Goal: Task Accomplishment & Management: Manage account settings

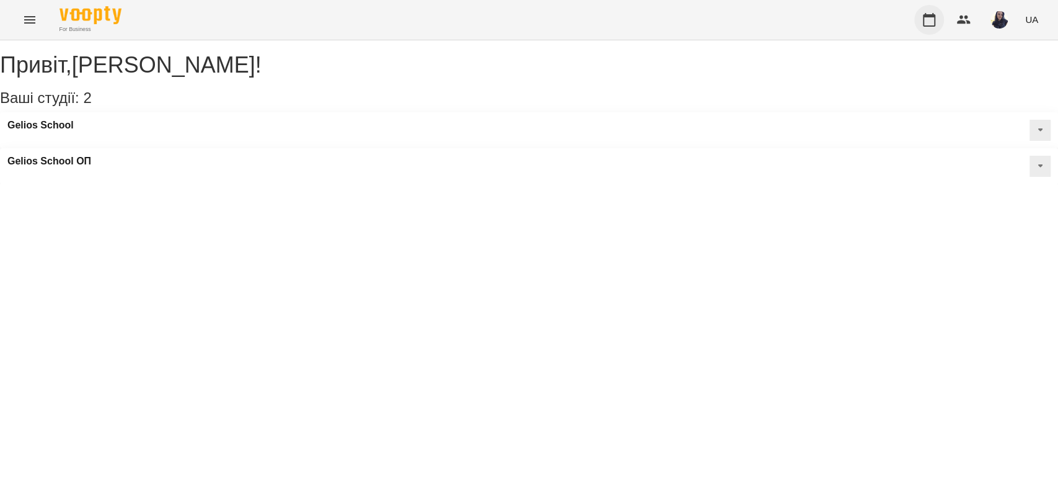
click at [940, 26] on button "button" at bounding box center [929, 20] width 30 height 30
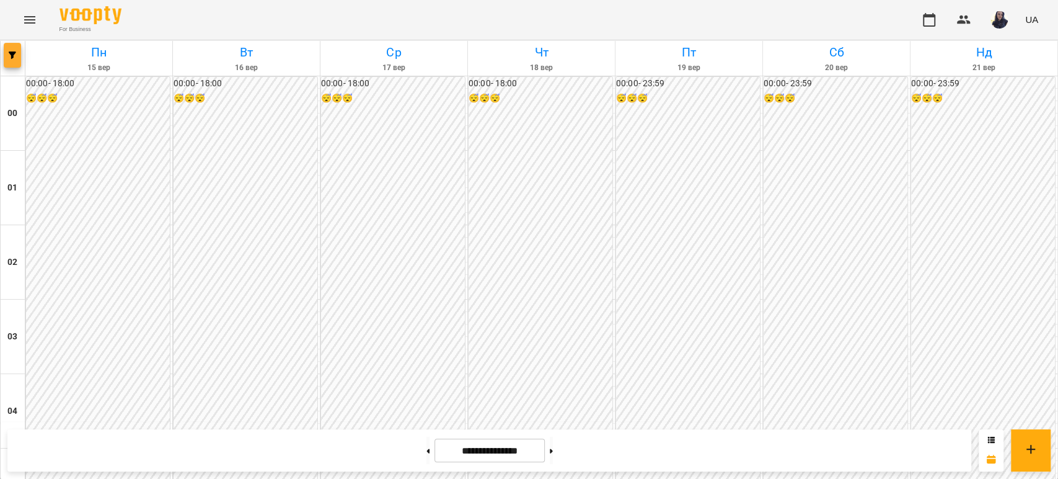
click at [15, 59] on button "button" at bounding box center [12, 55] width 17 height 25
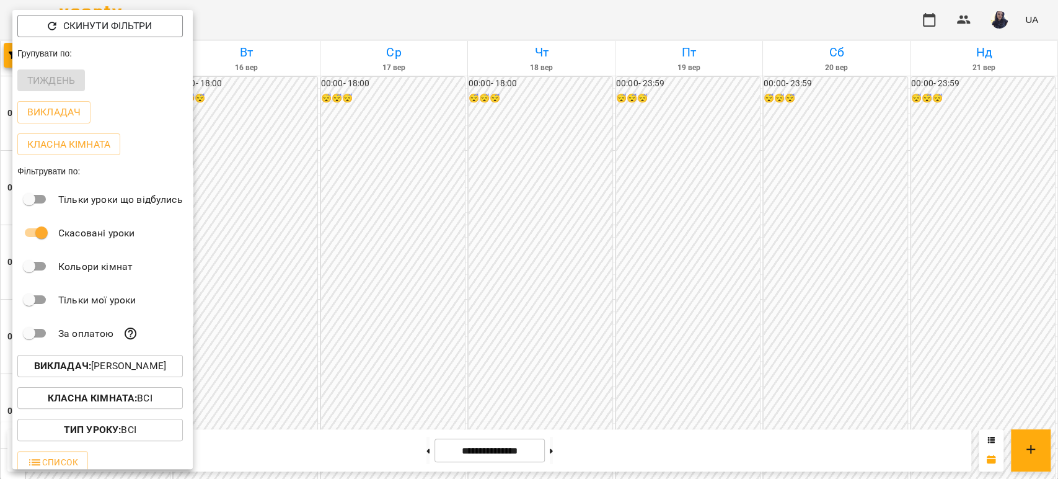
click at [119, 368] on p "Викладач : [PERSON_NAME]" at bounding box center [100, 365] width 132 height 15
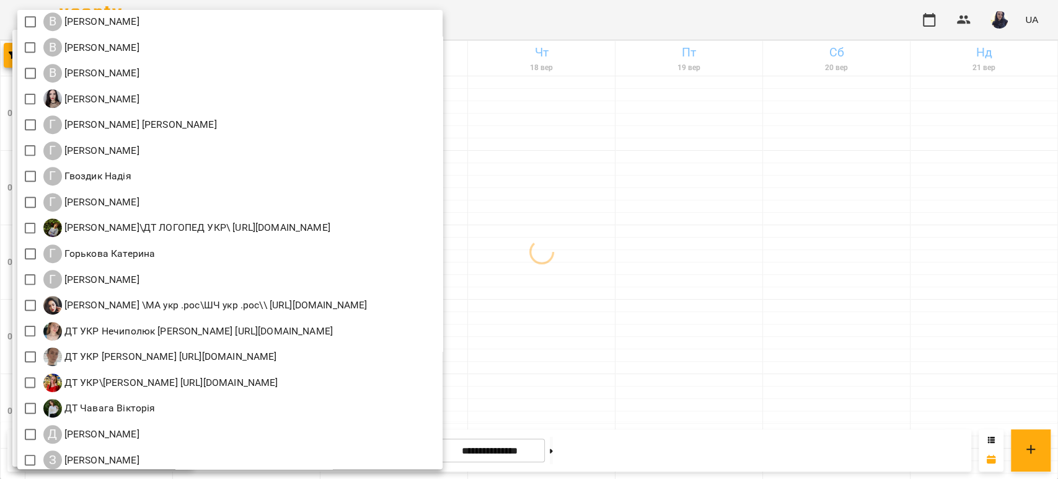
scroll to position [275, 0]
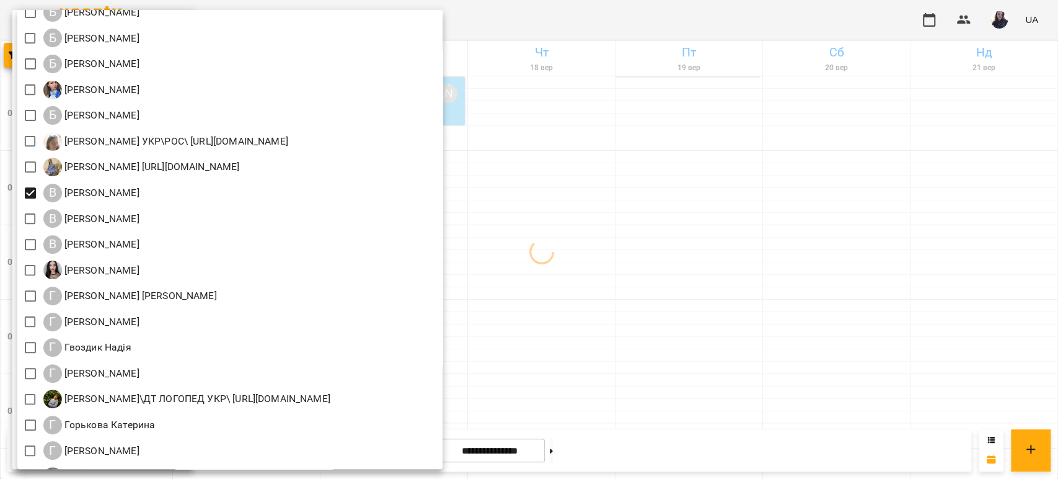
click at [635, 11] on div at bounding box center [529, 239] width 1058 height 479
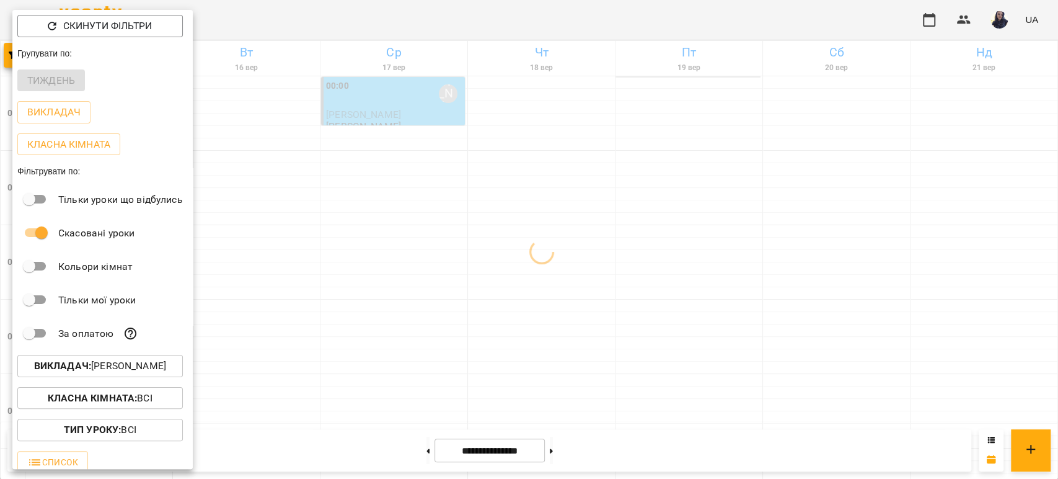
click at [635, 24] on div at bounding box center [529, 239] width 1058 height 479
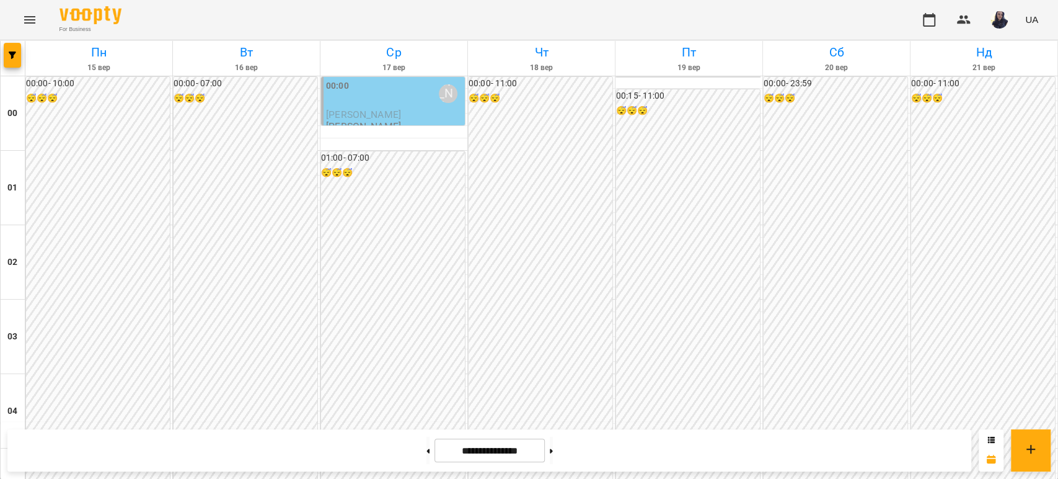
scroll to position [895, 0]
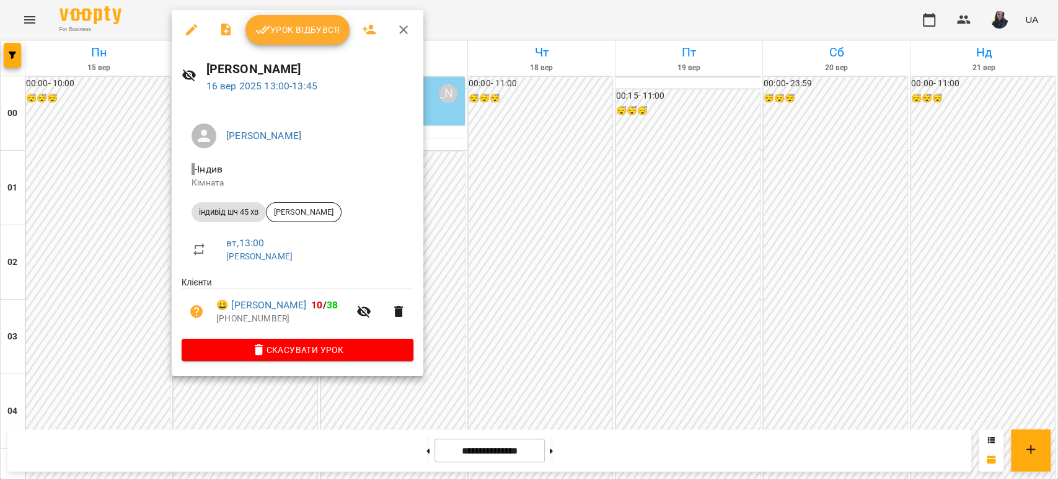
click at [187, 23] on icon "button" at bounding box center [191, 29] width 15 height 15
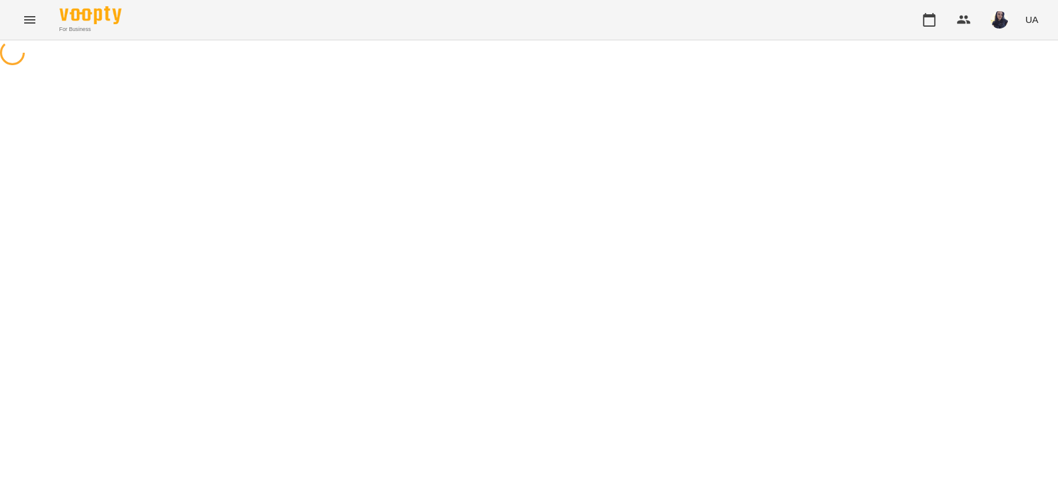
select select "**********"
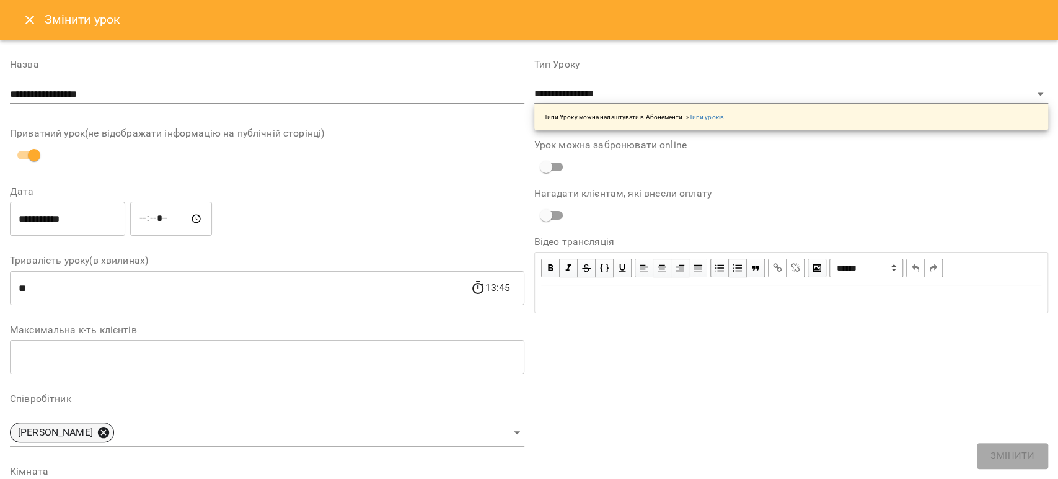
click at [110, 431] on icon at bounding box center [104, 432] width 14 height 14
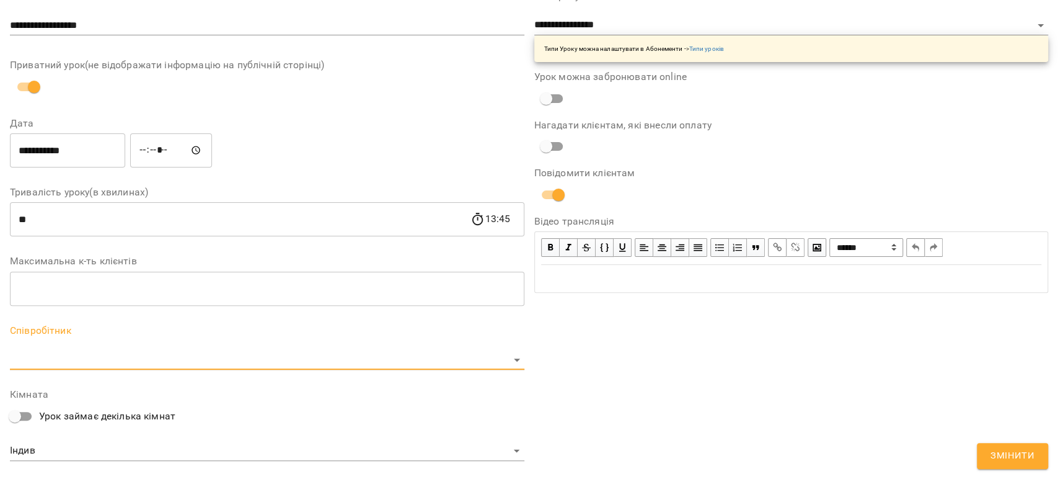
scroll to position [206, 0]
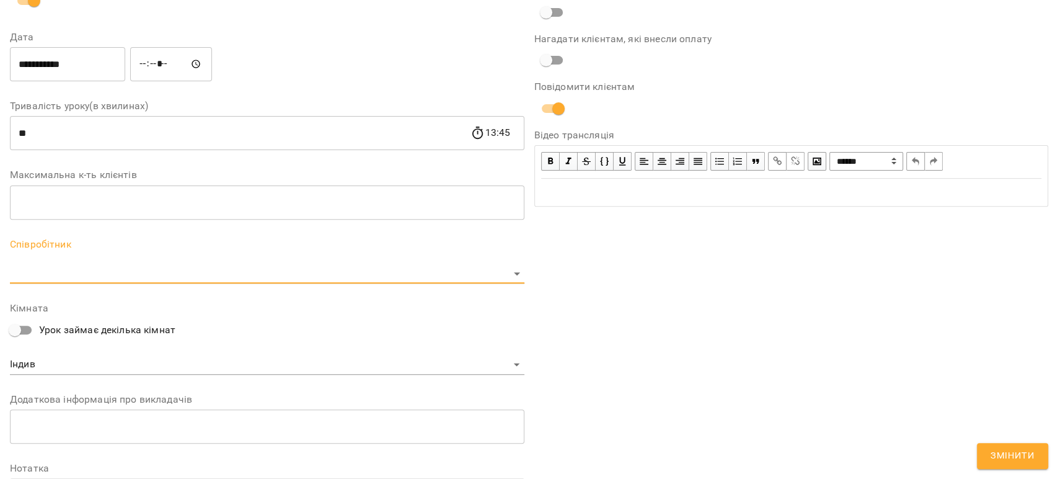
click at [45, 275] on body "For Business UA Журнал відвідувань / [PERSON_NAME] [DATE] 13:00 / Урок відбувся…" at bounding box center [529, 321] width 1058 height 642
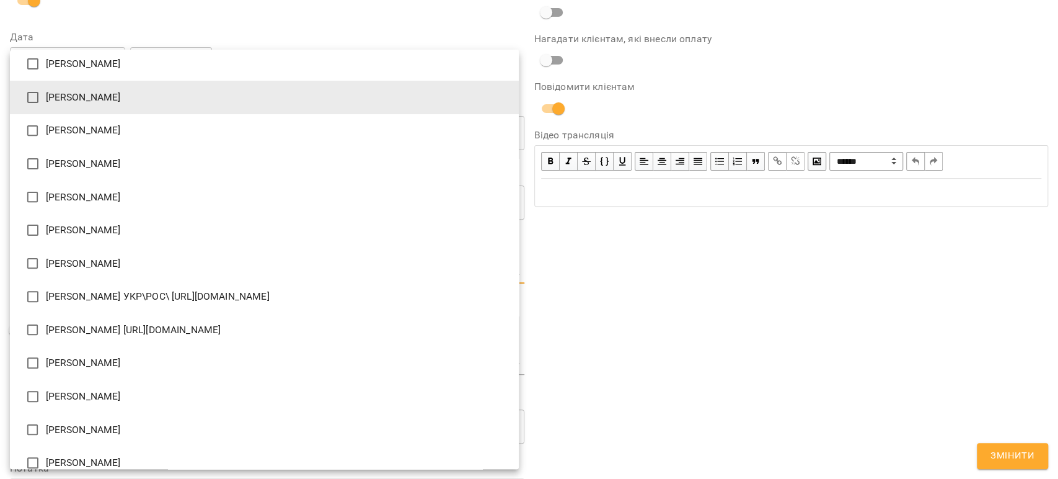
type input "**********"
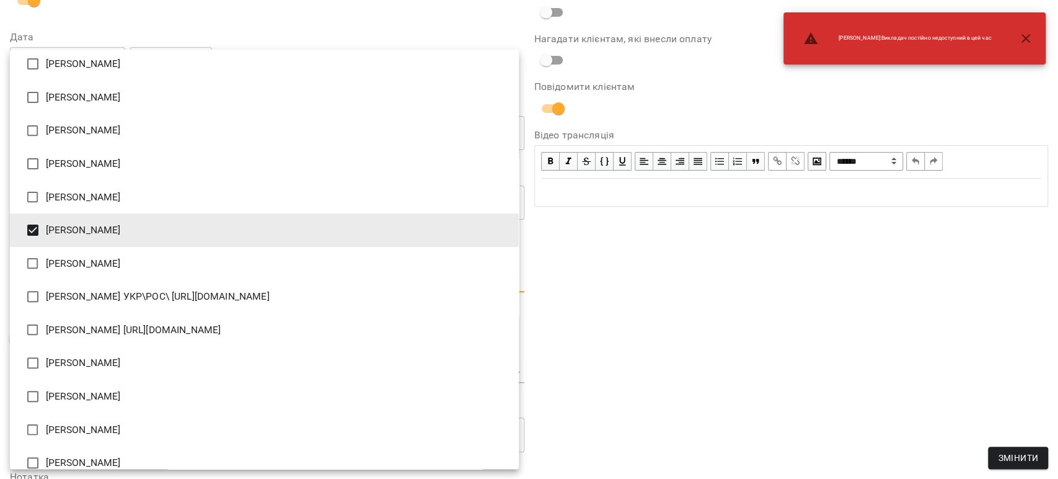
click at [782, 369] on div at bounding box center [529, 239] width 1058 height 479
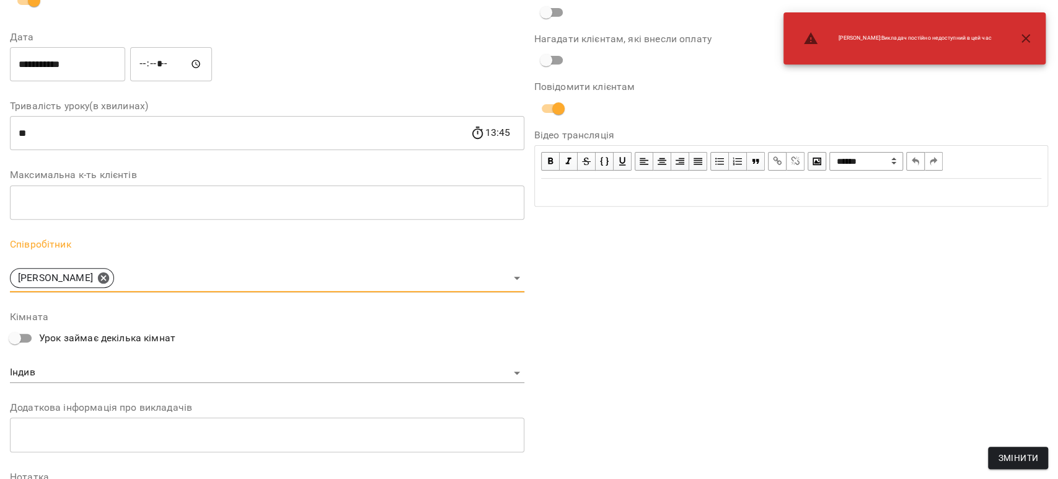
click at [1025, 459] on span "Змінити" at bounding box center [1018, 457] width 40 height 15
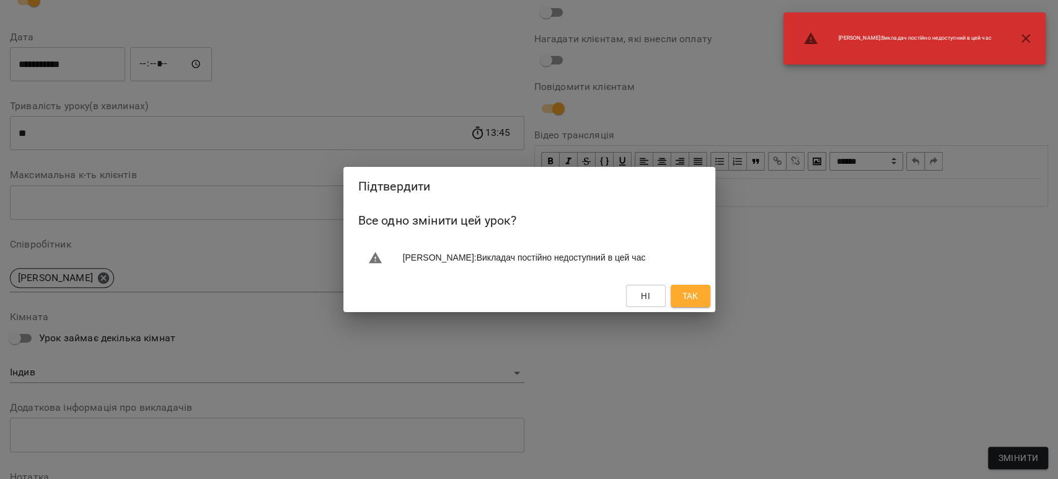
click at [698, 301] on span "Так" at bounding box center [690, 295] width 16 height 15
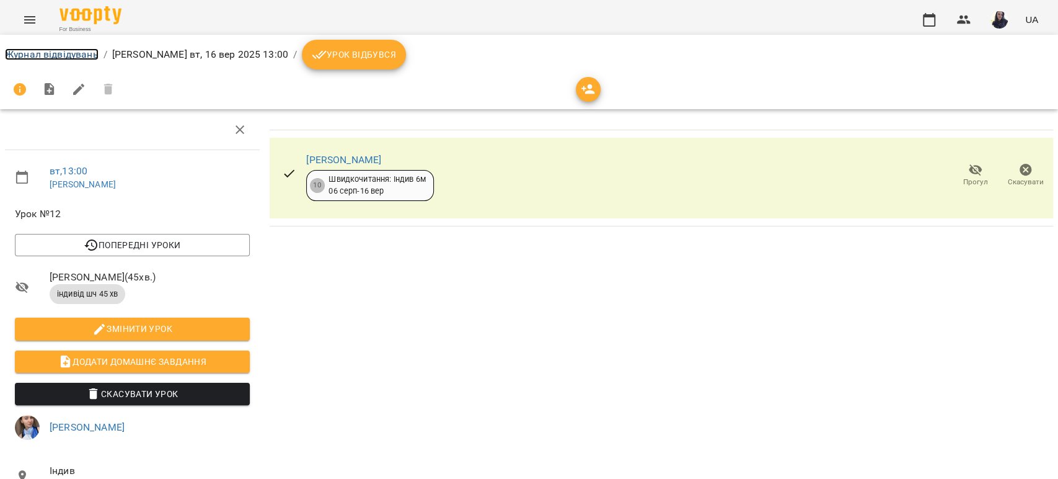
drag, startPoint x: 66, startPoint y: 53, endPoint x: 84, endPoint y: 50, distance: 18.2
click at [66, 53] on link "Журнал відвідувань" at bounding box center [52, 54] width 94 height 12
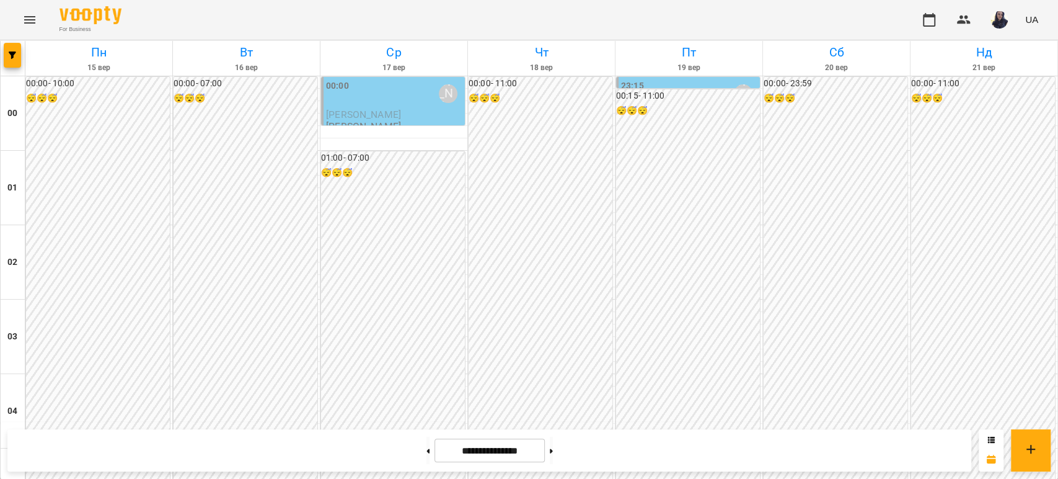
scroll to position [1033, 0]
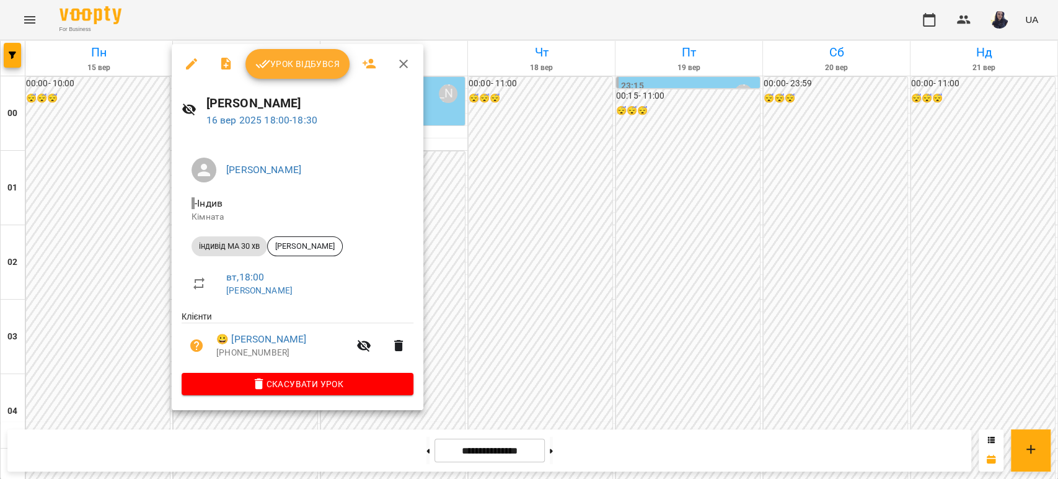
click at [188, 63] on icon "button" at bounding box center [191, 63] width 15 height 15
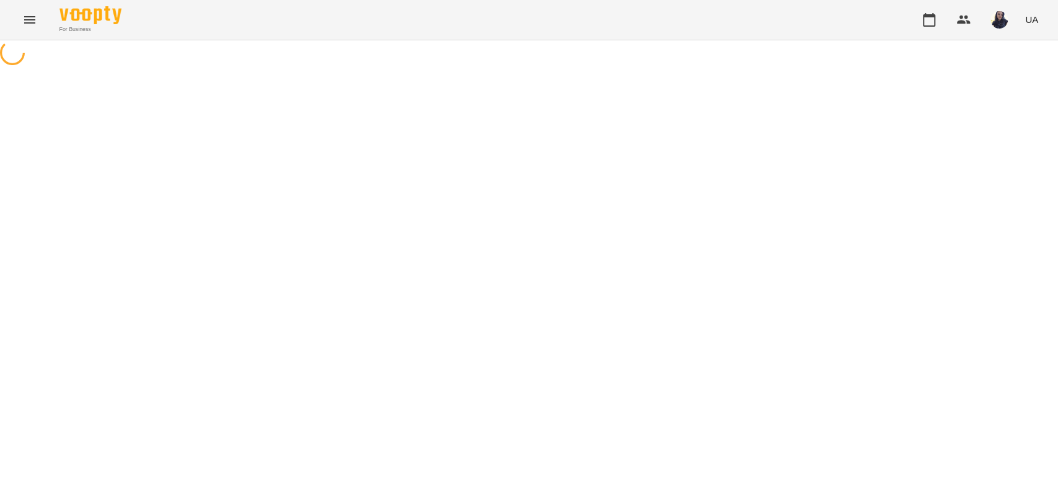
select select "**********"
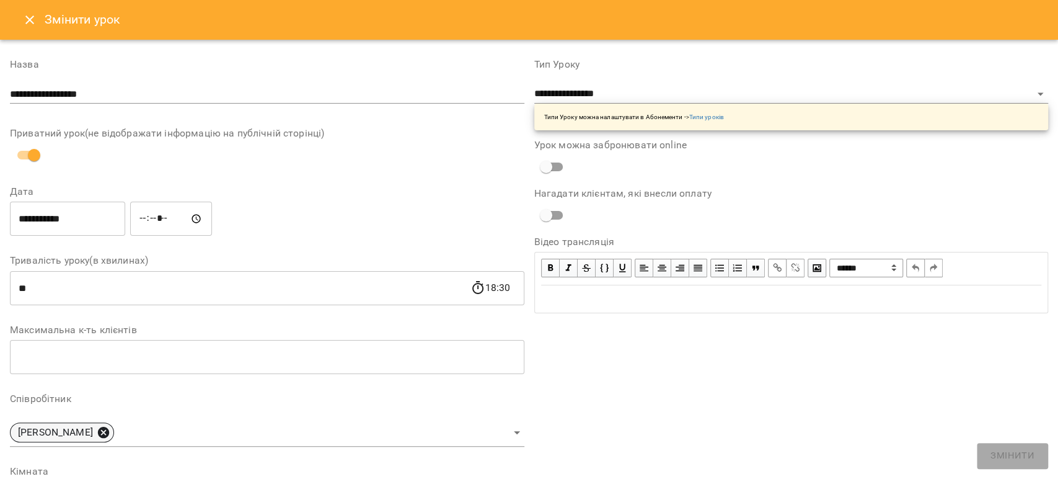
click at [110, 433] on icon at bounding box center [104, 432] width 14 height 14
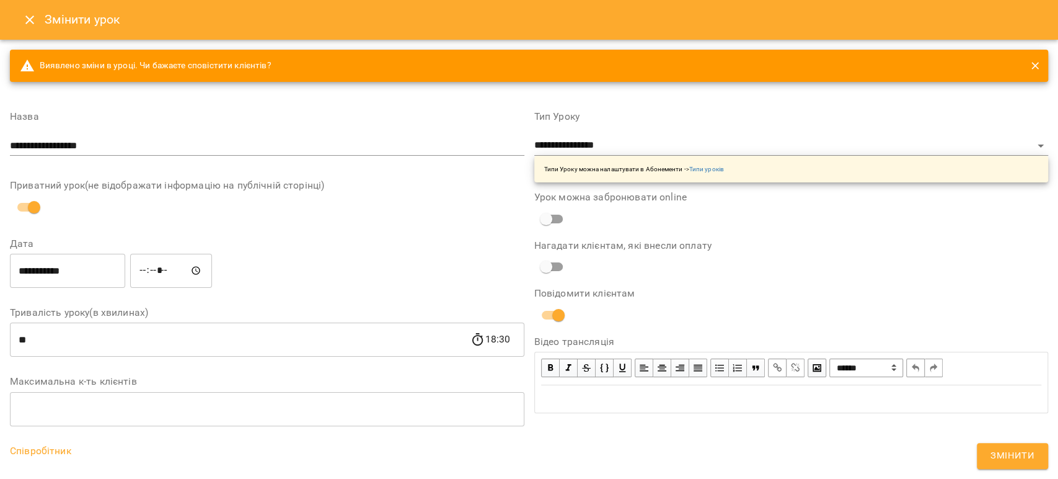
scroll to position [206, 0]
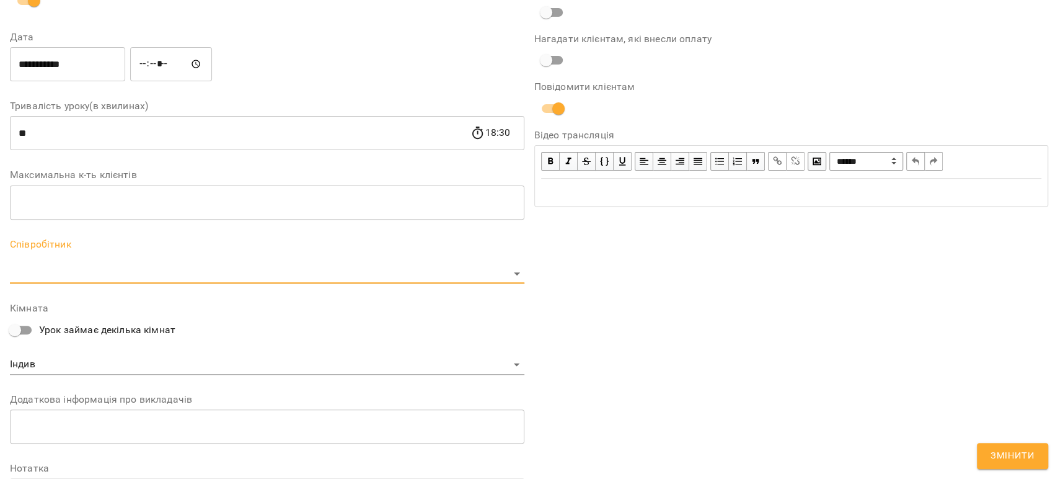
click at [48, 267] on body "For Business UA Журнал відвідувань / [PERSON_NAME] [DATE] 18:00 / Урок відбувся…" at bounding box center [529, 321] width 1058 height 642
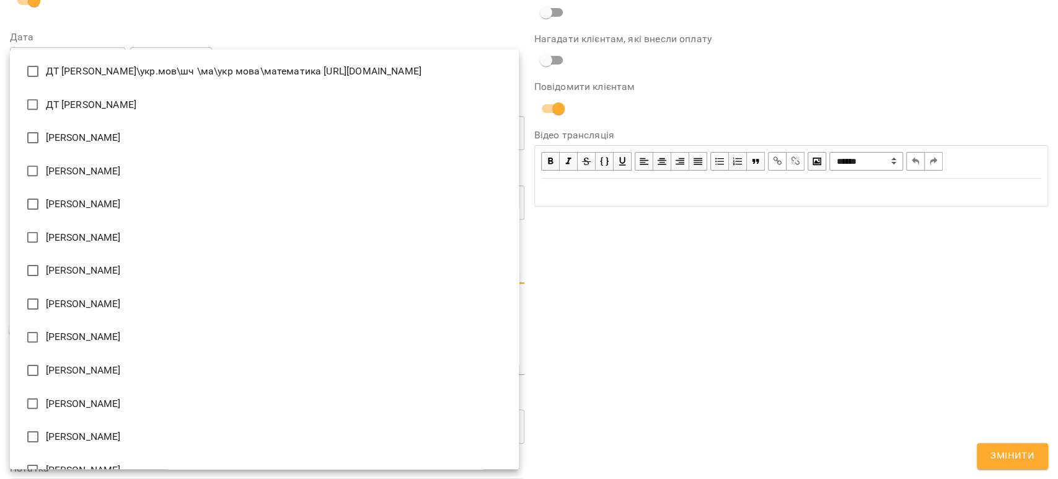
click at [587, 263] on div at bounding box center [529, 239] width 1058 height 479
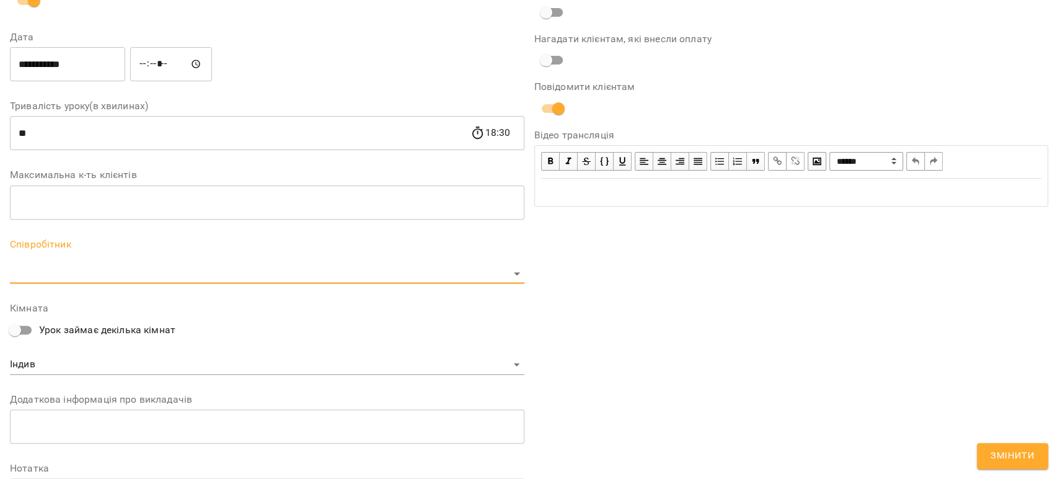
click at [69, 270] on body "For Business UA Журнал відвідувань / [PERSON_NAME] [DATE] 18:00 / Урок відбувся…" at bounding box center [529, 321] width 1058 height 642
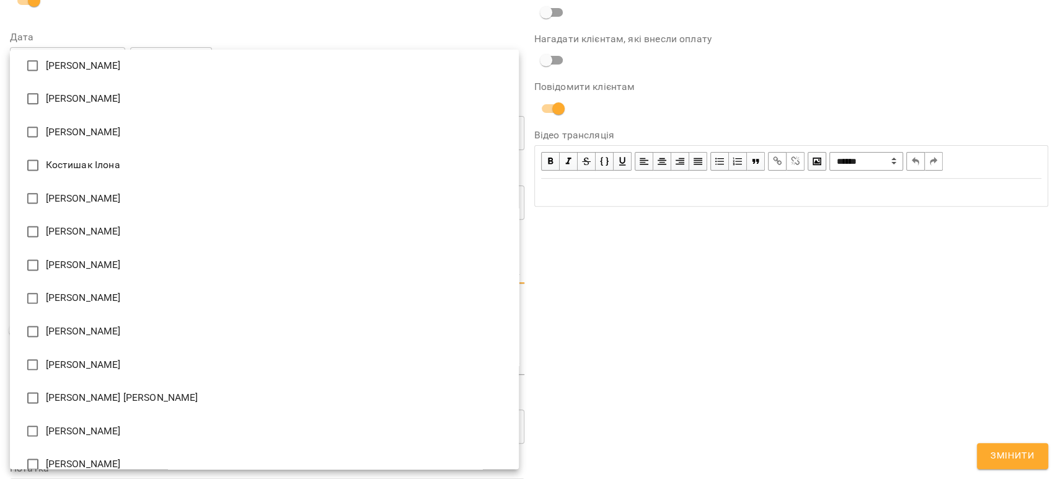
scroll to position [1309, 0]
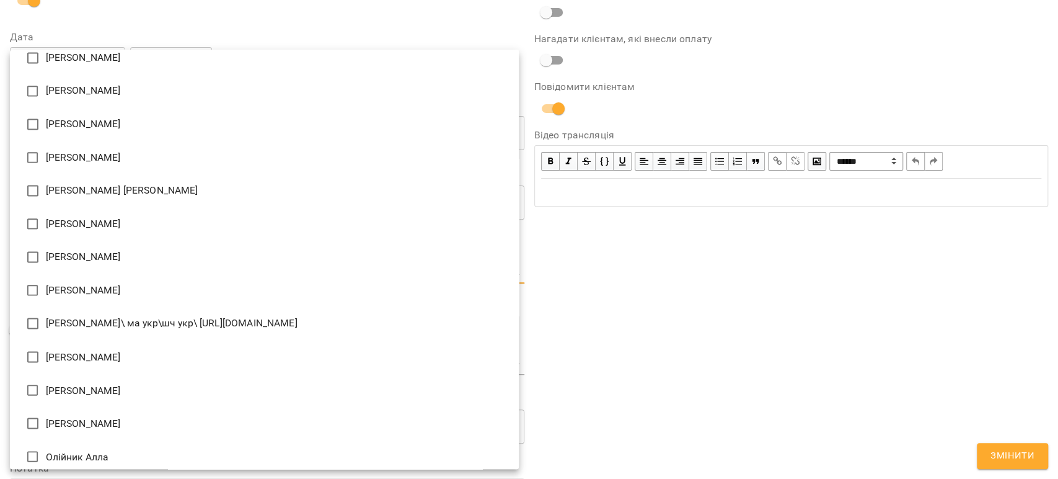
type input "**********"
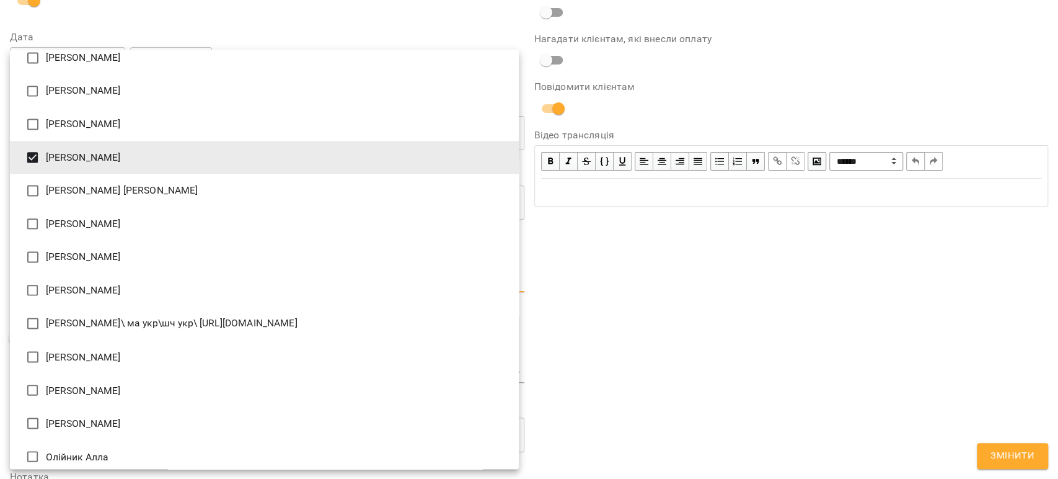
click at [683, 262] on div at bounding box center [529, 239] width 1058 height 479
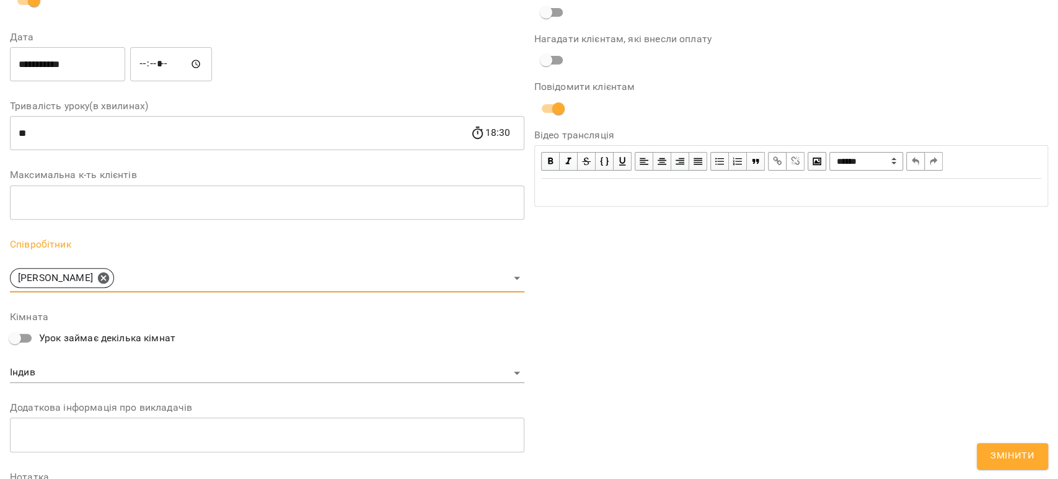
click at [818, 329] on div "**********" at bounding box center [791, 226] width 524 height 673
click at [996, 455] on span "Змінити" at bounding box center [1013, 456] width 44 height 16
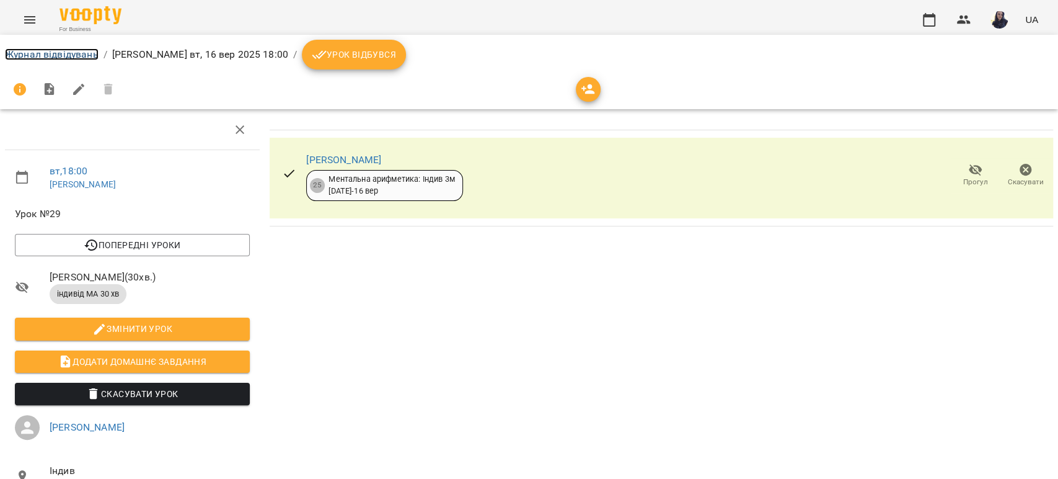
click at [56, 55] on link "Журнал відвідувань" at bounding box center [52, 54] width 94 height 12
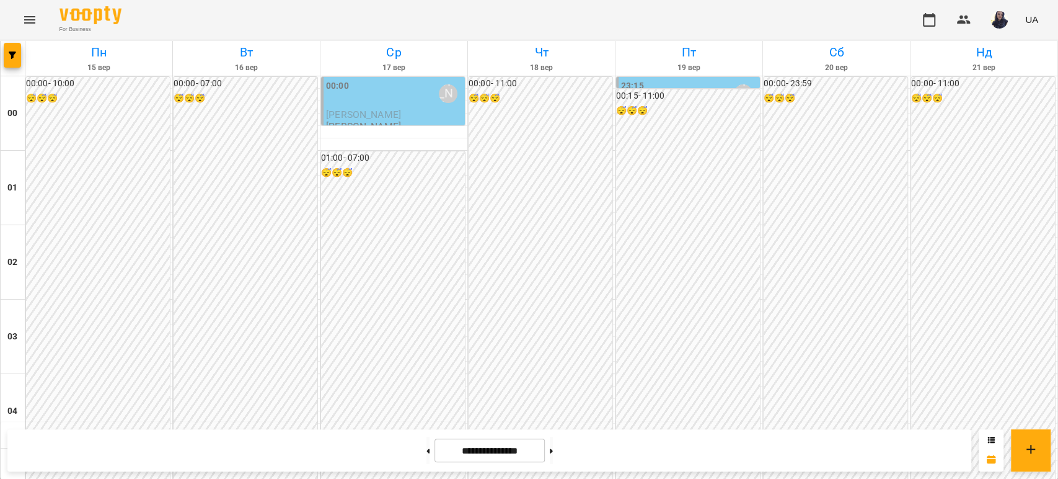
scroll to position [964, 0]
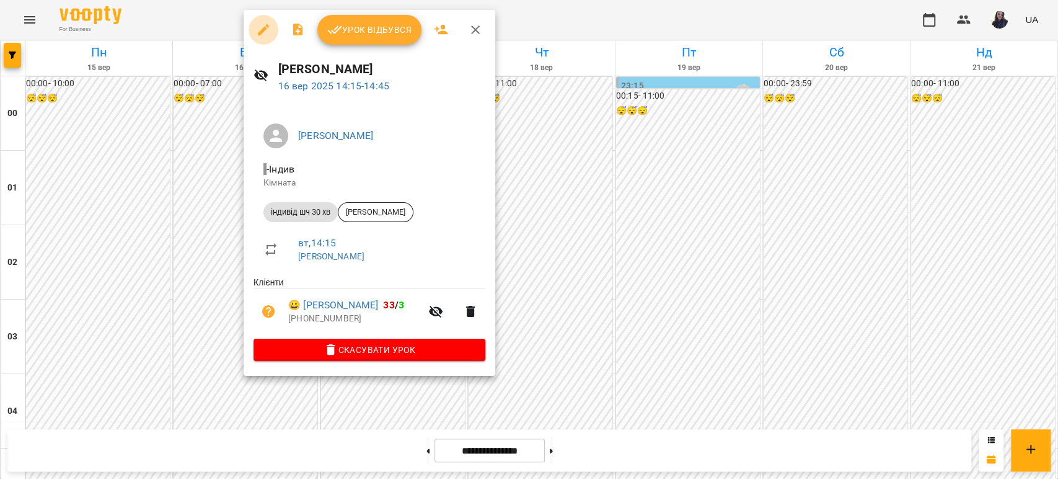
click at [259, 31] on icon "button" at bounding box center [263, 29] width 15 height 15
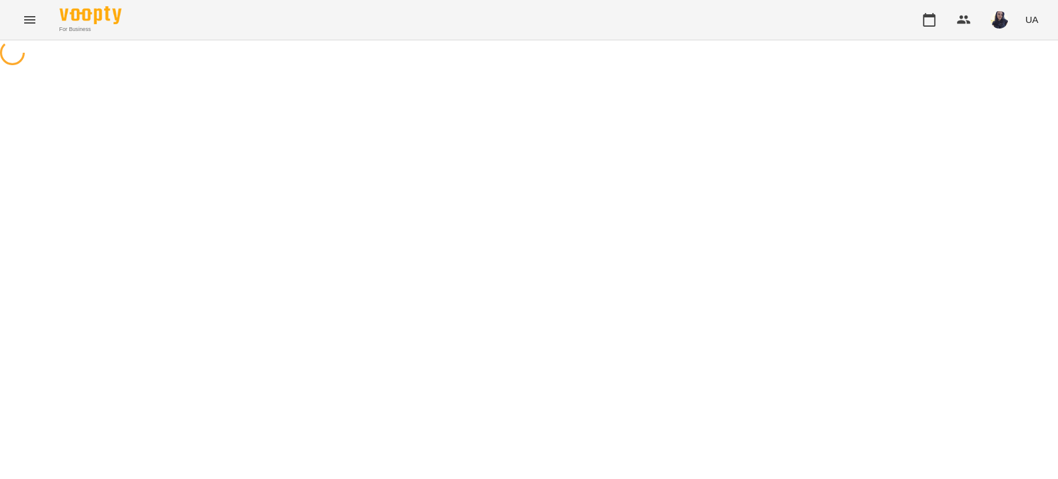
select select "**********"
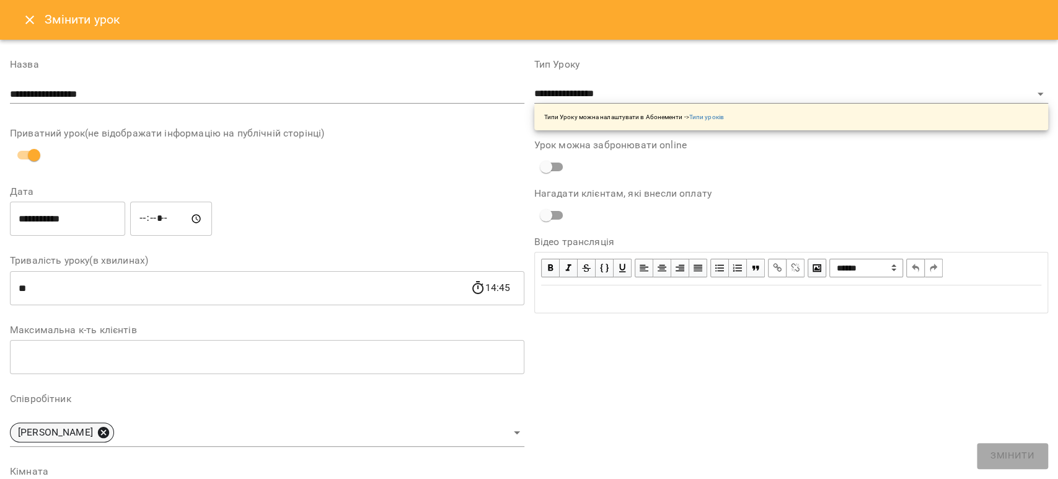
click at [110, 425] on icon at bounding box center [104, 432] width 14 height 14
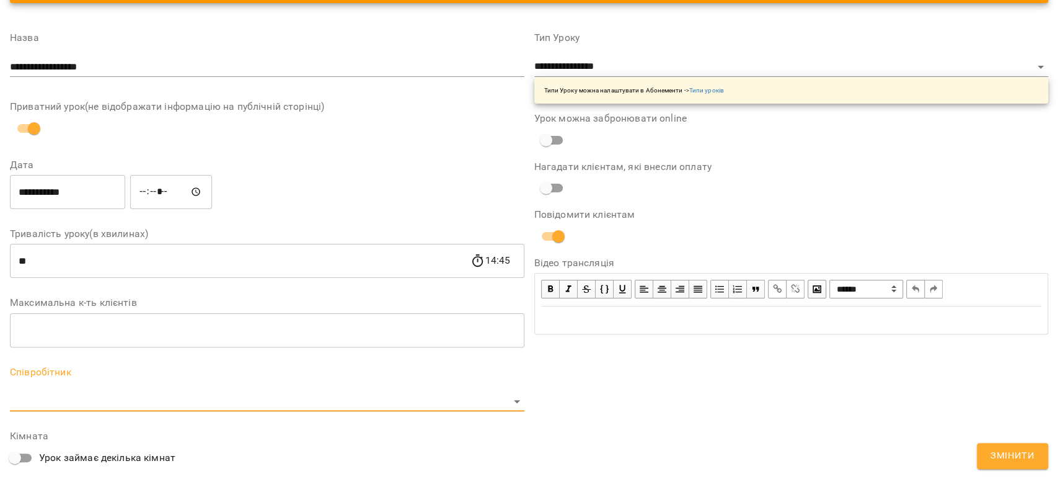
scroll to position [138, 0]
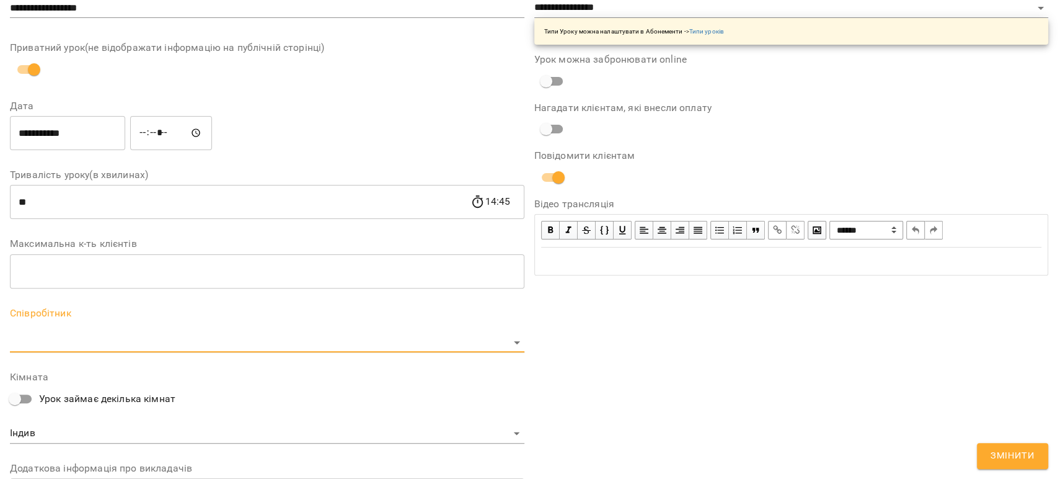
click at [47, 343] on body "For Business UA Журнал відвідувань / [PERSON_NAME] [DATE] 14:15 / Урок відбувся…" at bounding box center [529, 321] width 1058 height 642
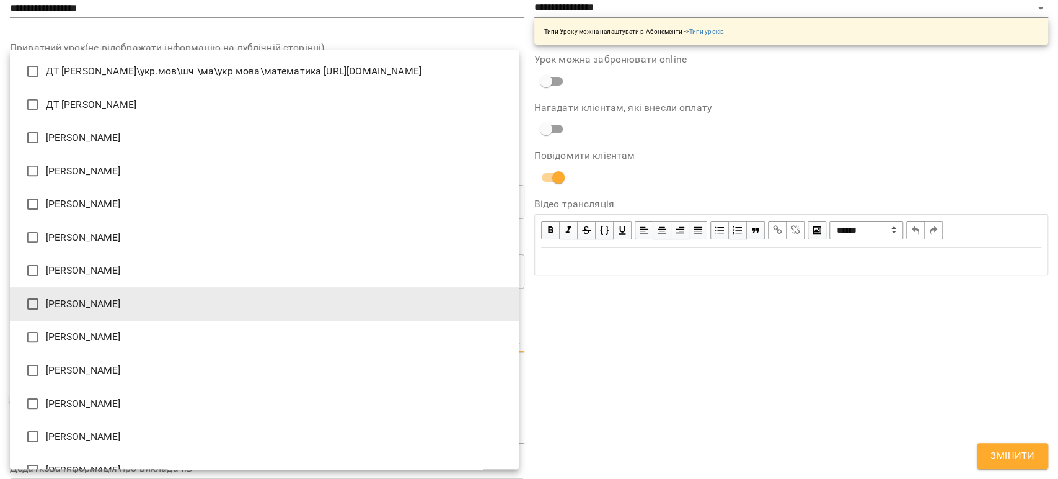
scroll to position [69, 0]
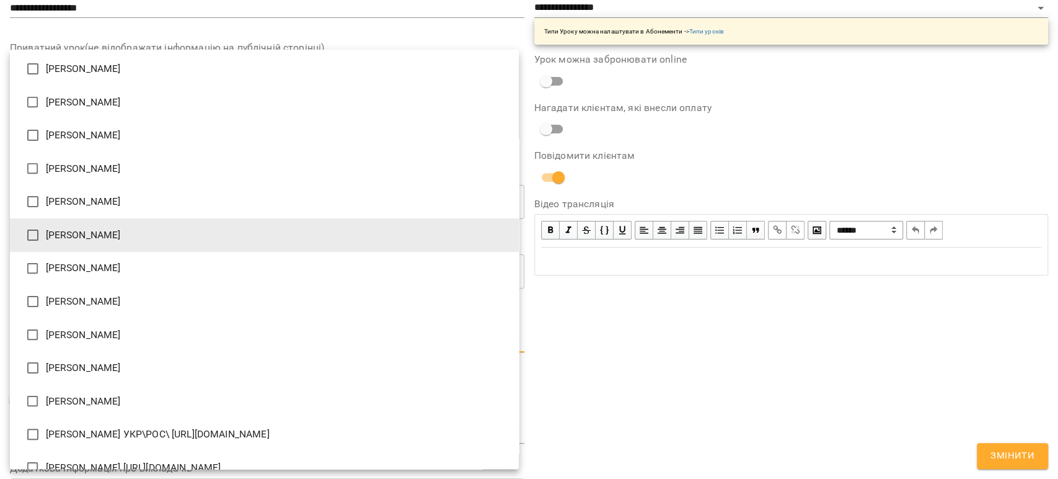
type input "**********"
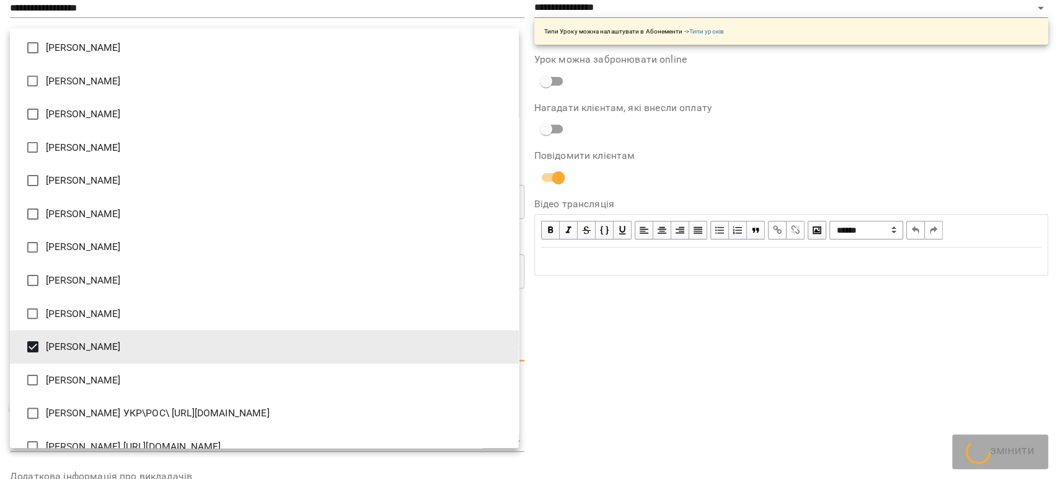
click at [735, 321] on div at bounding box center [529, 239] width 1058 height 479
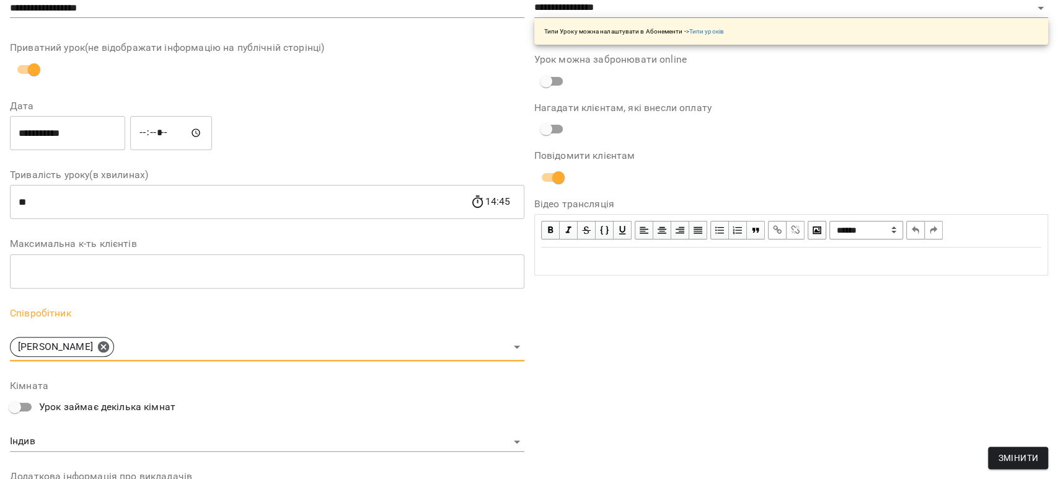
click at [696, 365] on div "**********" at bounding box center [791, 295] width 524 height 673
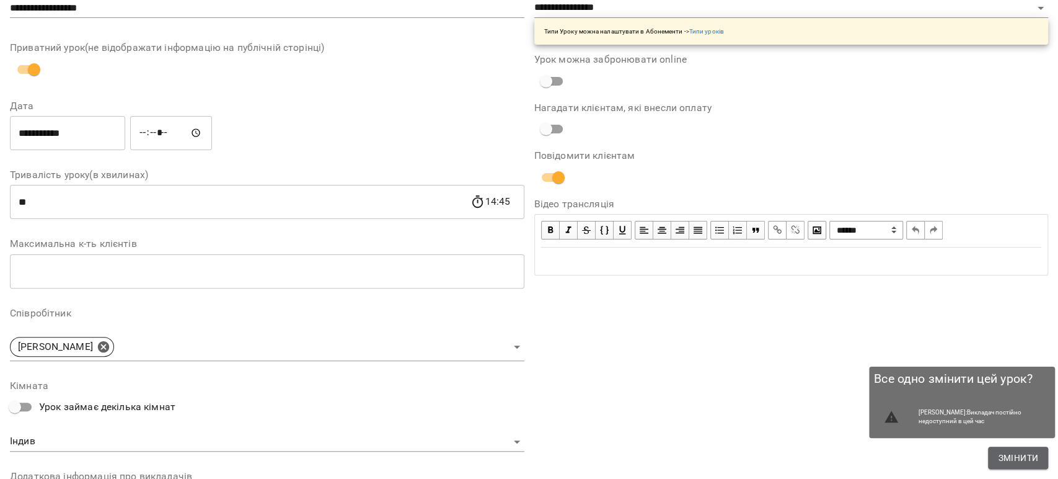
click at [1000, 451] on span "Змінити" at bounding box center [1018, 457] width 40 height 15
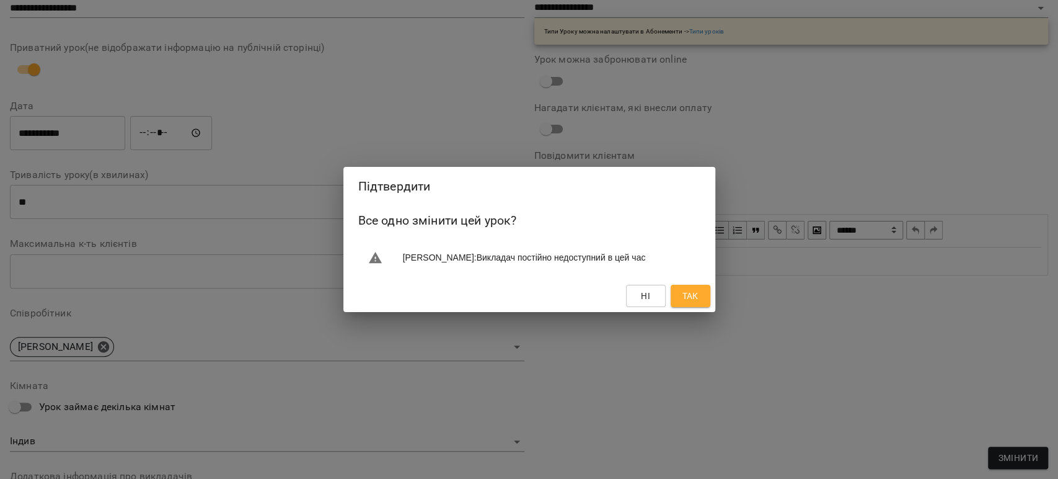
click at [684, 297] on span "Так" at bounding box center [690, 295] width 16 height 15
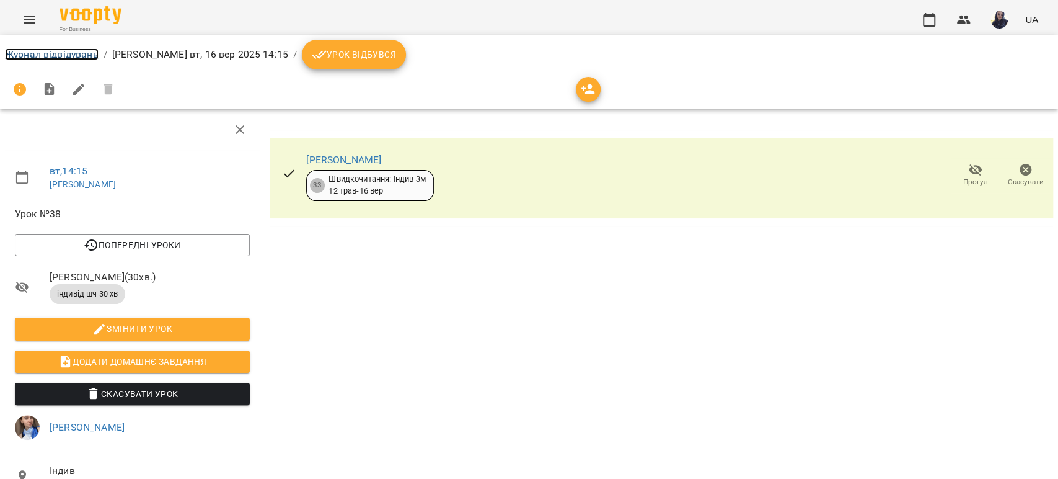
click at [21, 53] on link "Журнал відвідувань" at bounding box center [52, 54] width 94 height 12
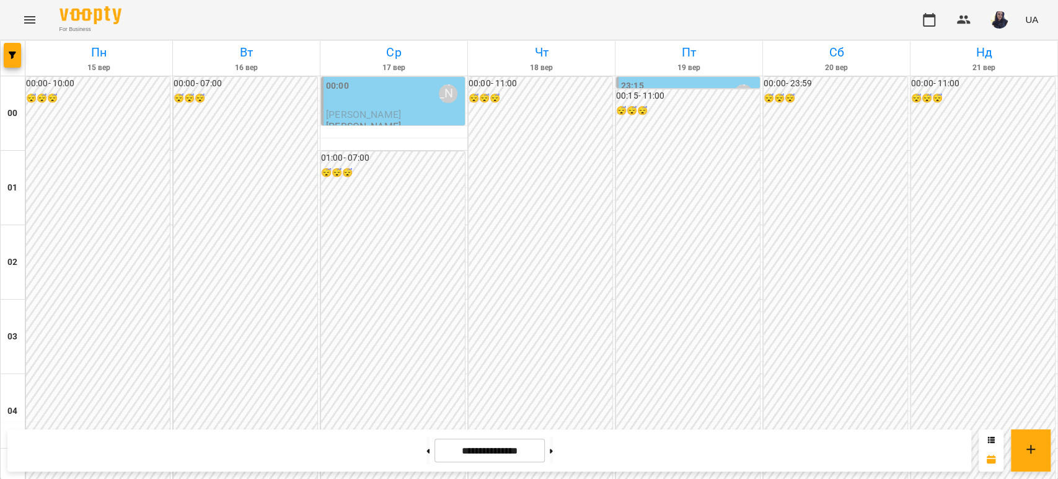
scroll to position [1171, 0]
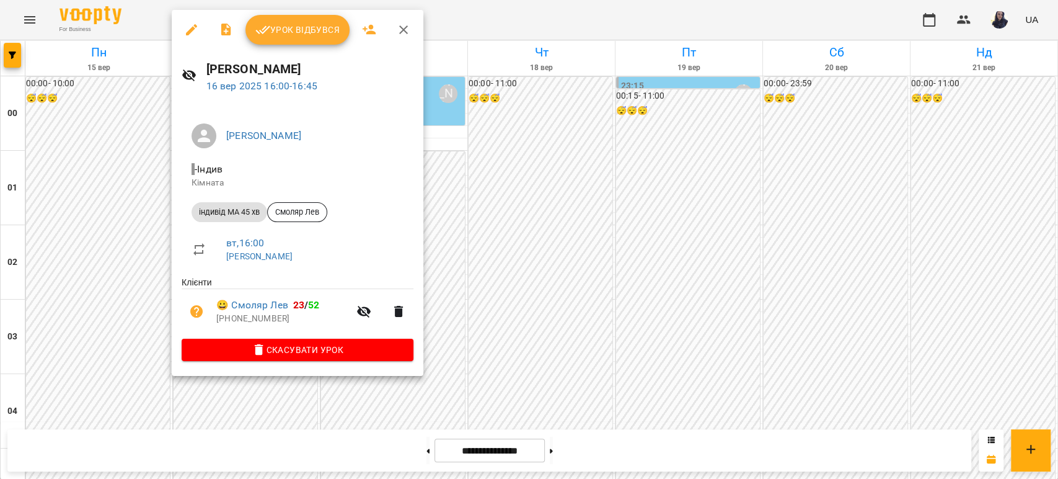
click at [189, 26] on icon "button" at bounding box center [191, 29] width 15 height 15
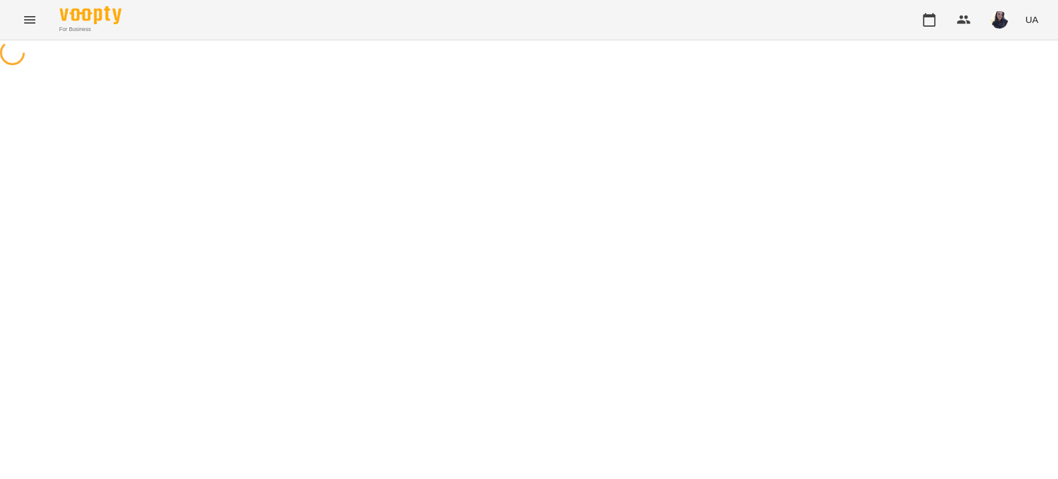
select select "**********"
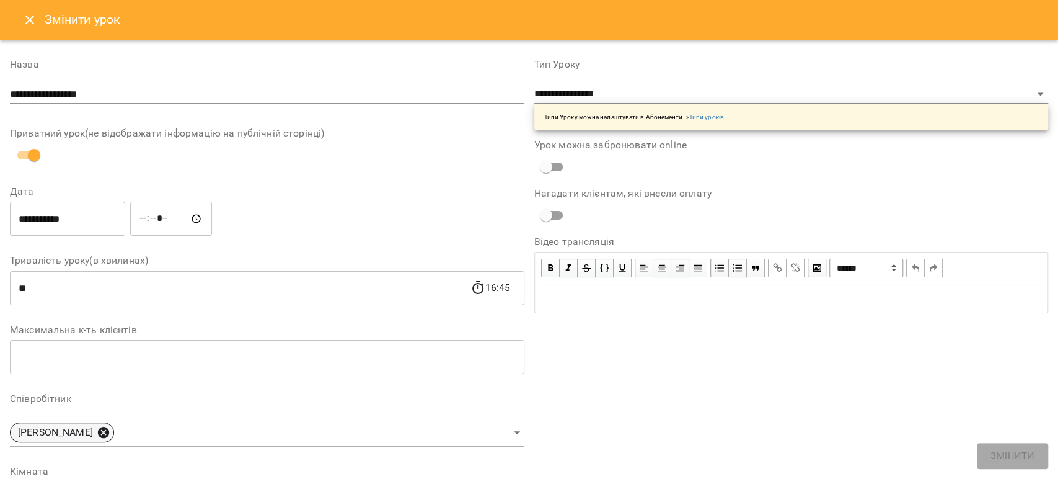
click at [109, 431] on icon at bounding box center [103, 432] width 11 height 11
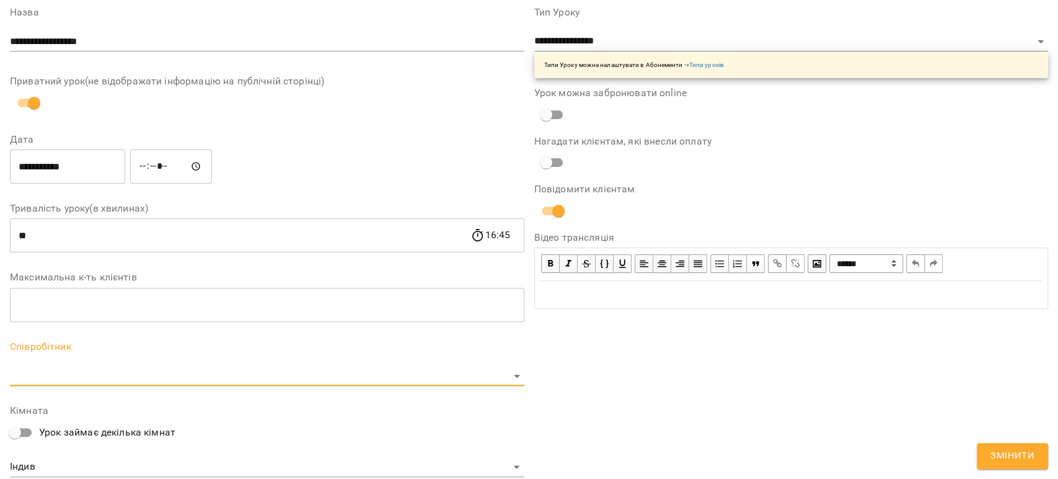
scroll to position [206, 0]
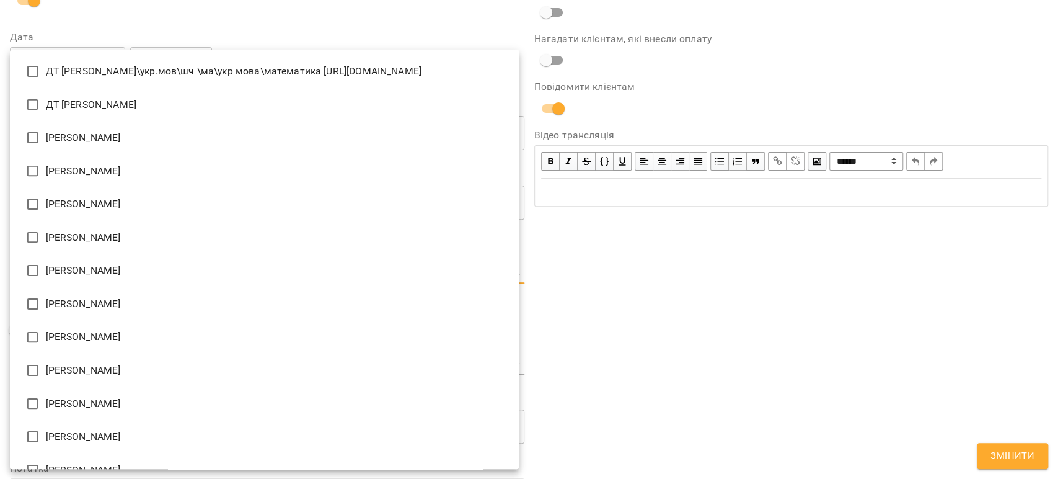
click at [58, 274] on body "For Business UA Журнал відвідувань / [PERSON_NAME] [DATE] 16:00 / Урок відбувся…" at bounding box center [529, 321] width 1058 height 642
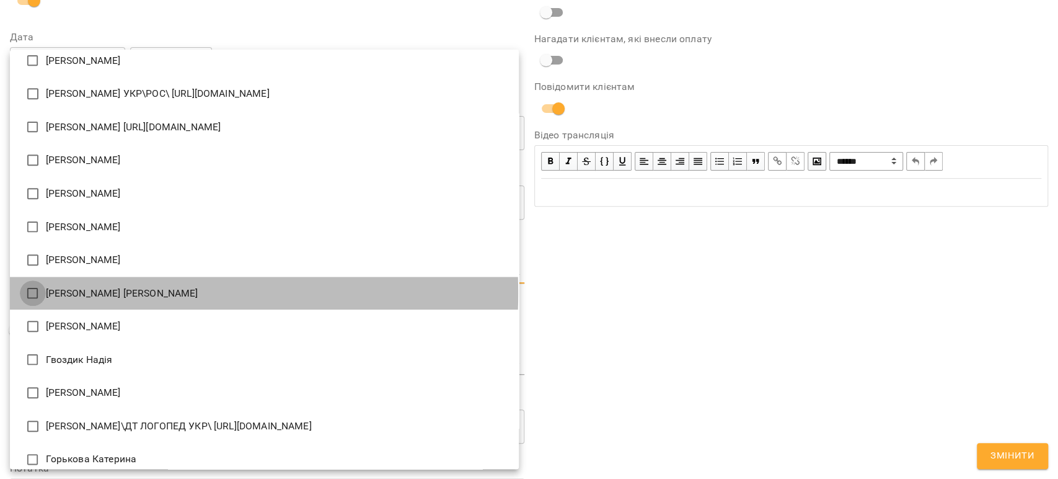
type input "**********"
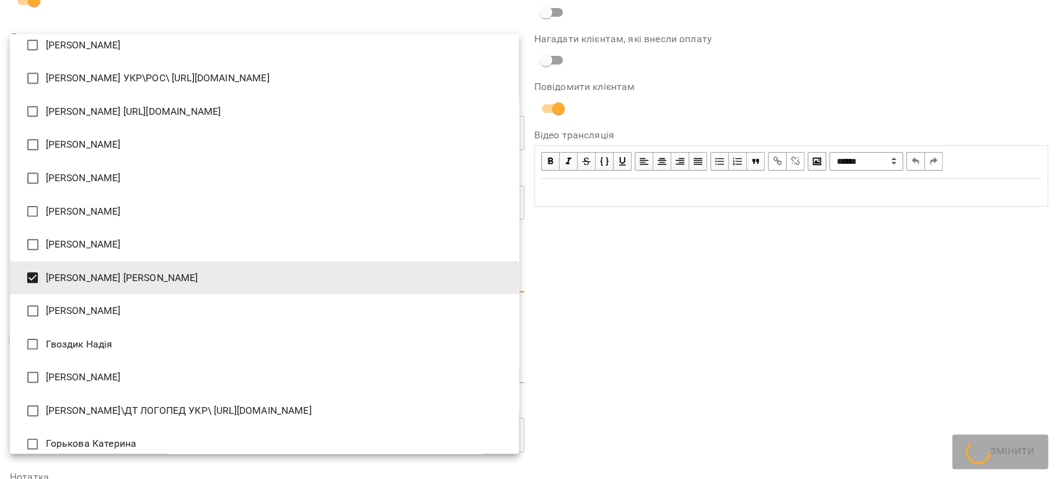
click at [675, 308] on div at bounding box center [529, 239] width 1058 height 479
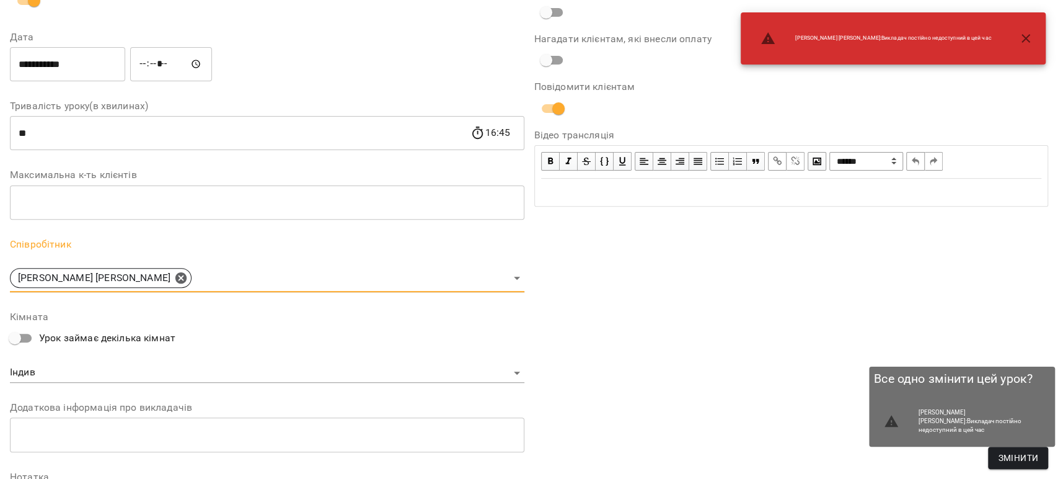
click at [997, 450] on button "Змінити" at bounding box center [1018, 457] width 60 height 22
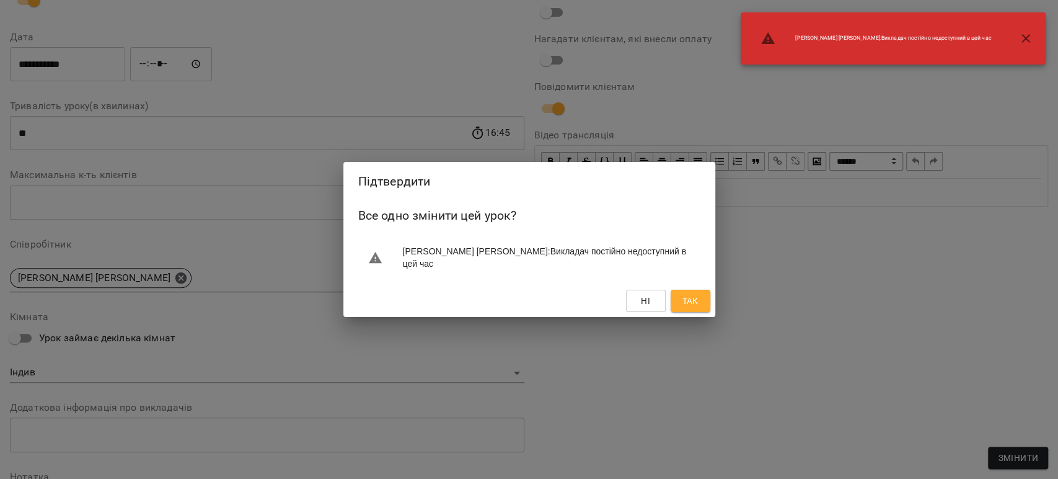
click at [696, 301] on span "Так" at bounding box center [690, 300] width 16 height 15
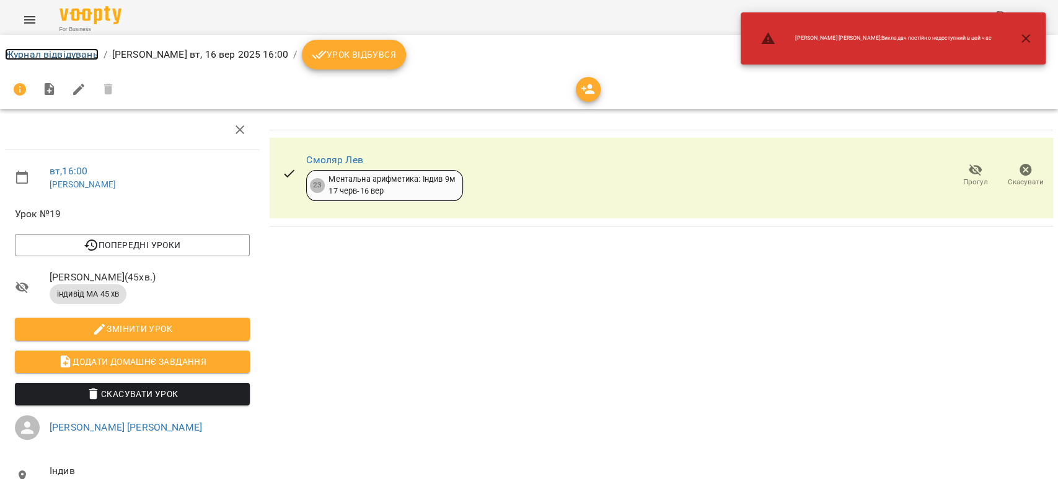
click at [22, 54] on link "Журнал відвідувань" at bounding box center [52, 54] width 94 height 12
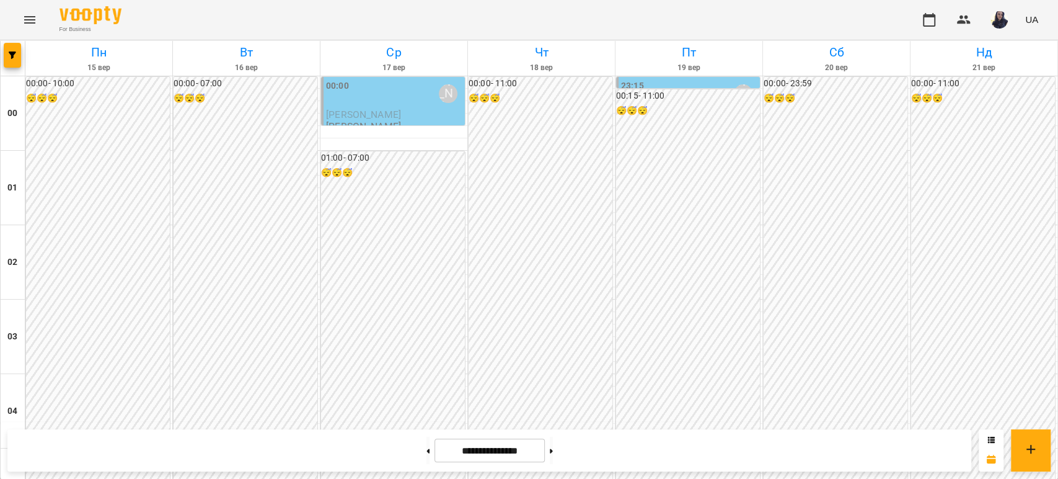
scroll to position [1171, 0]
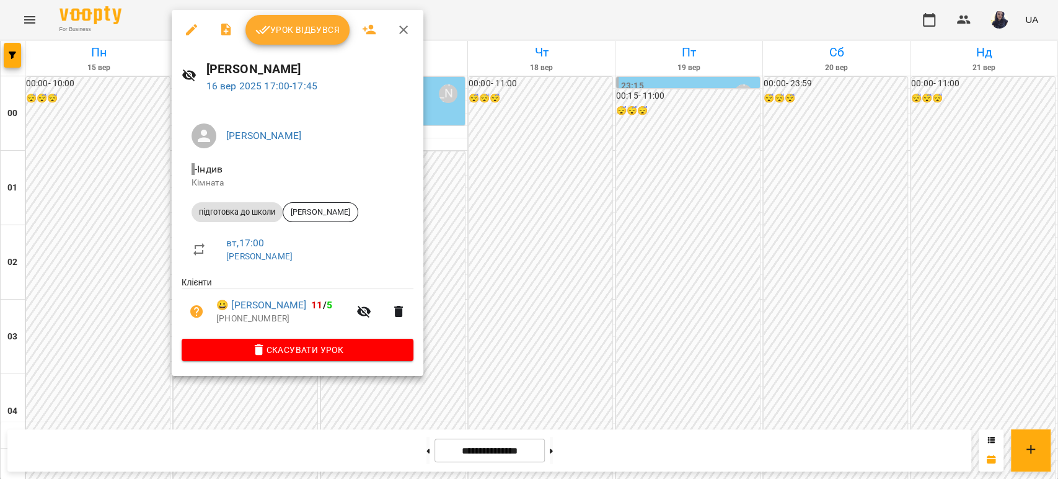
click at [189, 30] on icon "button" at bounding box center [191, 29] width 11 height 11
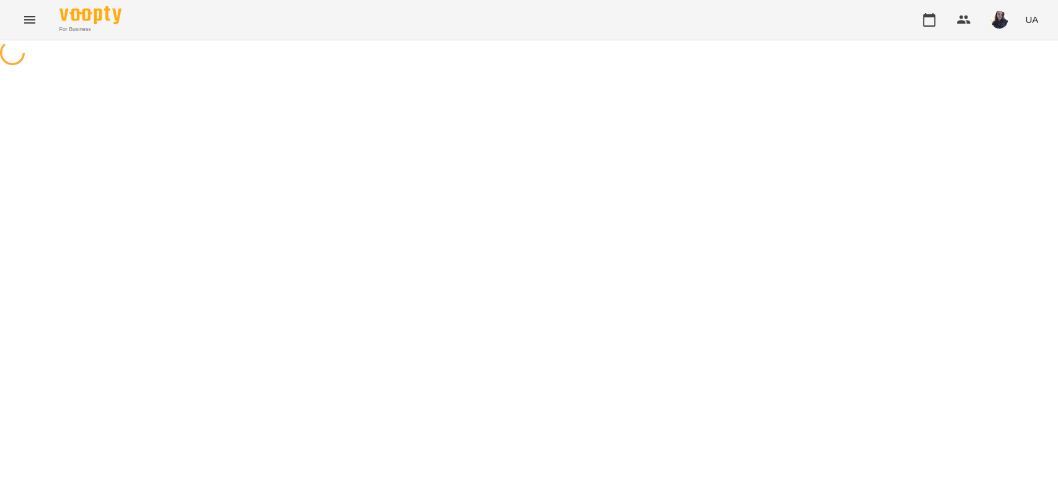
select select "**********"
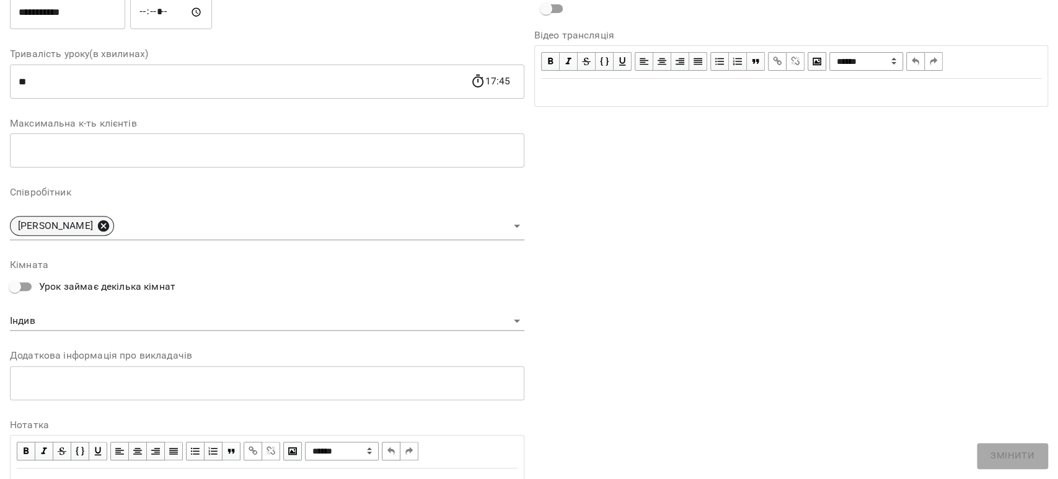
click at [109, 223] on icon at bounding box center [103, 225] width 11 height 11
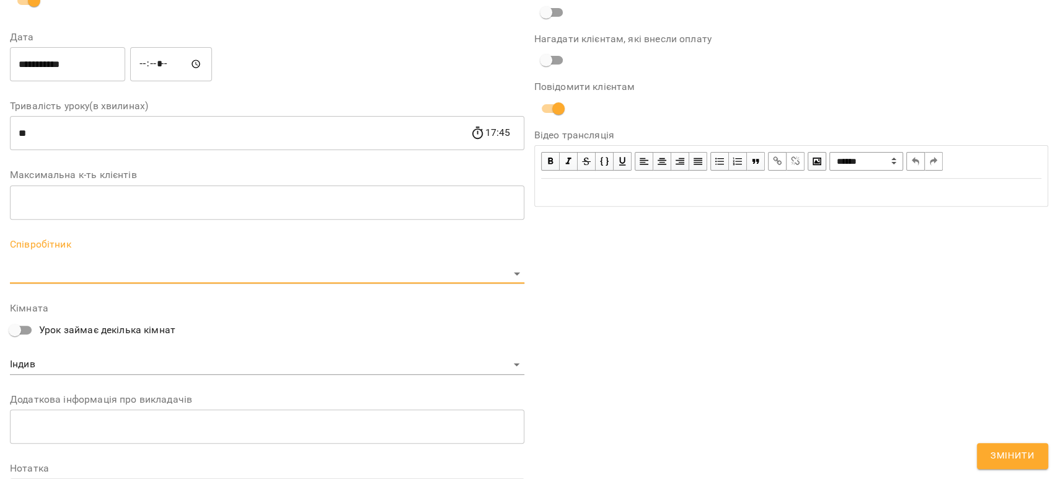
scroll to position [258, 0]
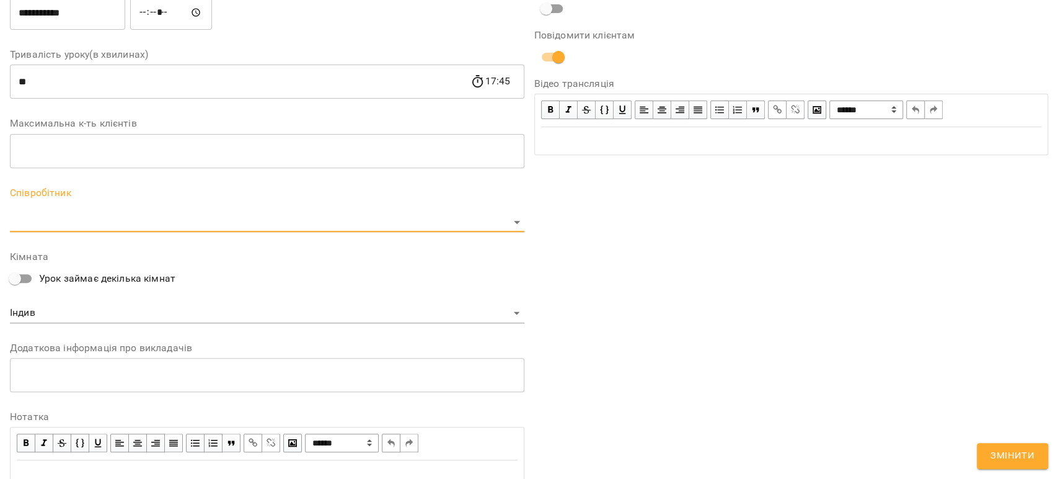
click at [94, 221] on body "For Business UA Журнал відвідувань / [PERSON_NAME] [DATE] 17:00 / Урок відбувся…" at bounding box center [529, 321] width 1058 height 642
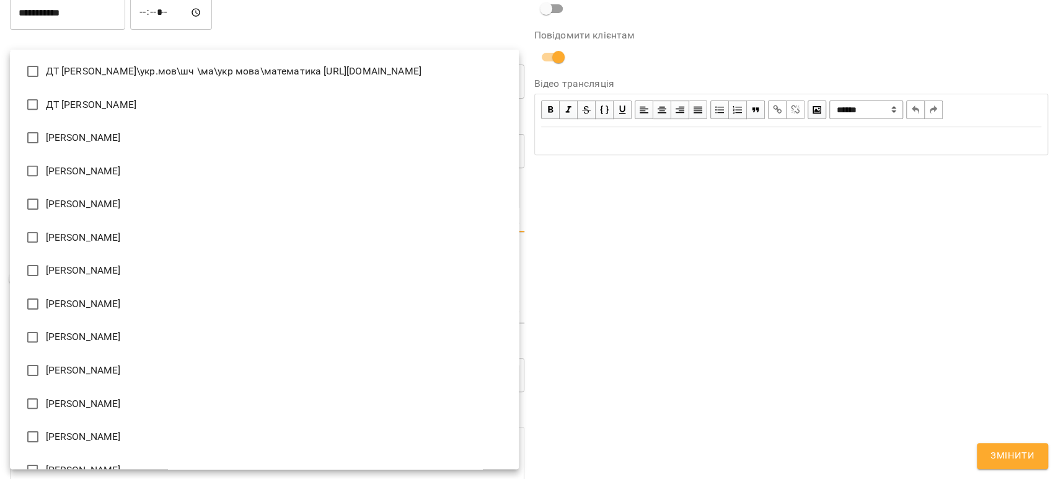
scroll to position [409, 0]
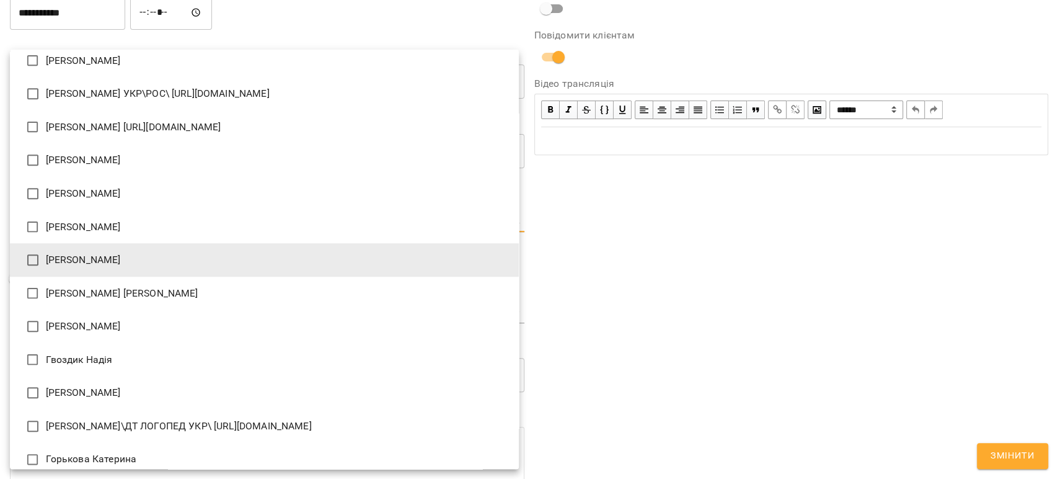
type input "**********"
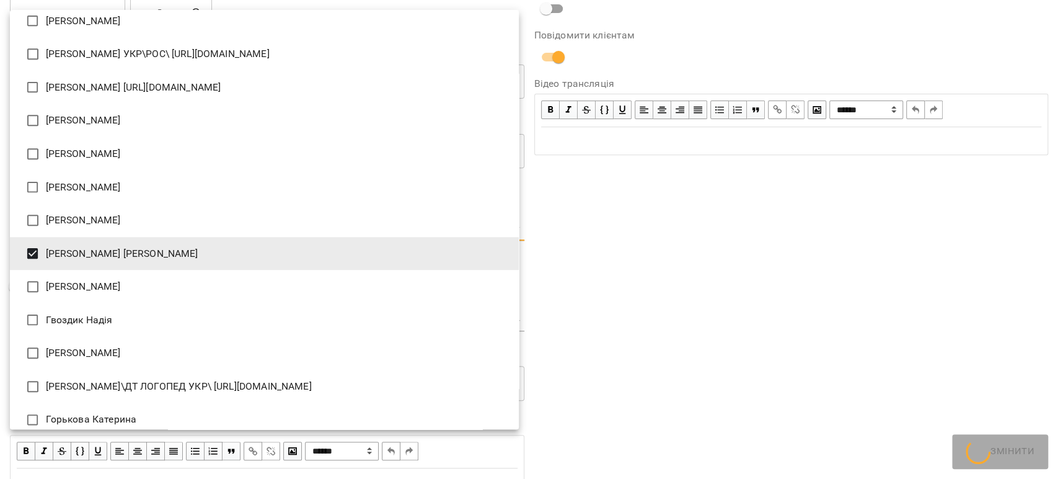
click at [935, 298] on div at bounding box center [529, 239] width 1058 height 479
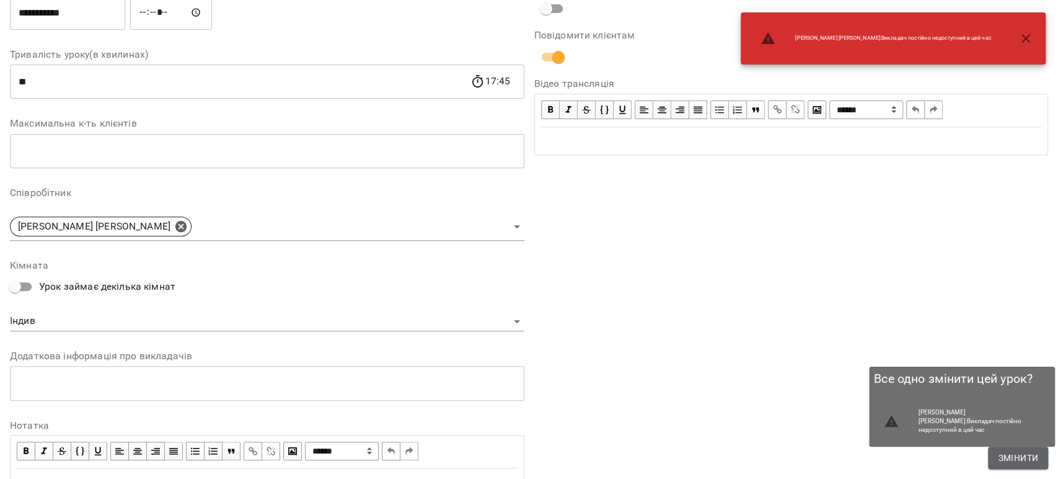
click at [1011, 460] on span "Змінити" at bounding box center [1018, 457] width 40 height 15
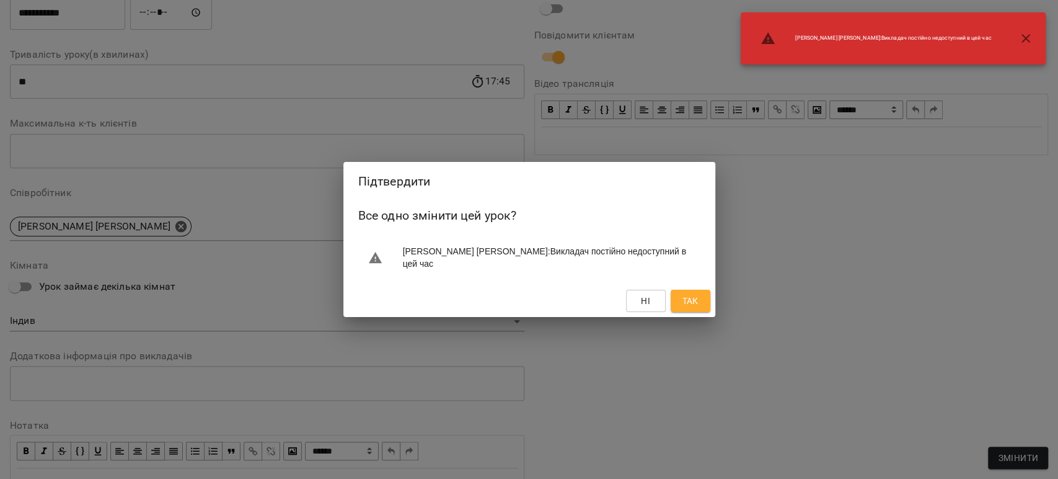
click at [684, 304] on span "Так" at bounding box center [690, 300] width 16 height 15
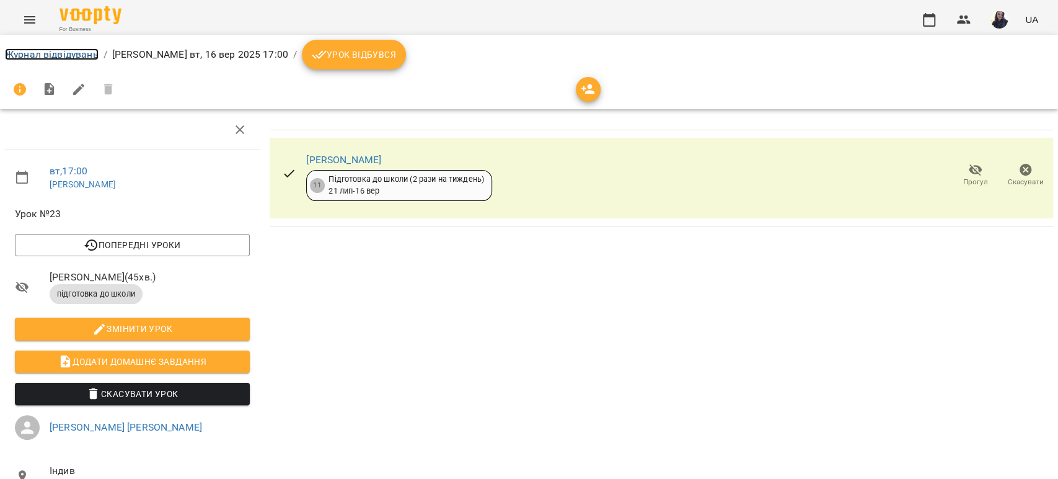
click at [37, 57] on link "Журнал відвідувань" at bounding box center [52, 54] width 94 height 12
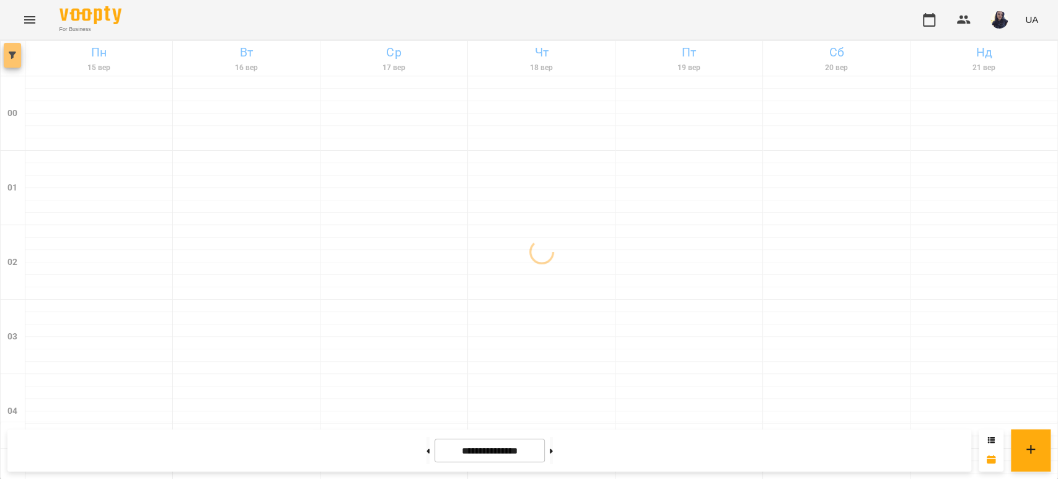
click at [19, 58] on span "button" at bounding box center [12, 54] width 17 height 7
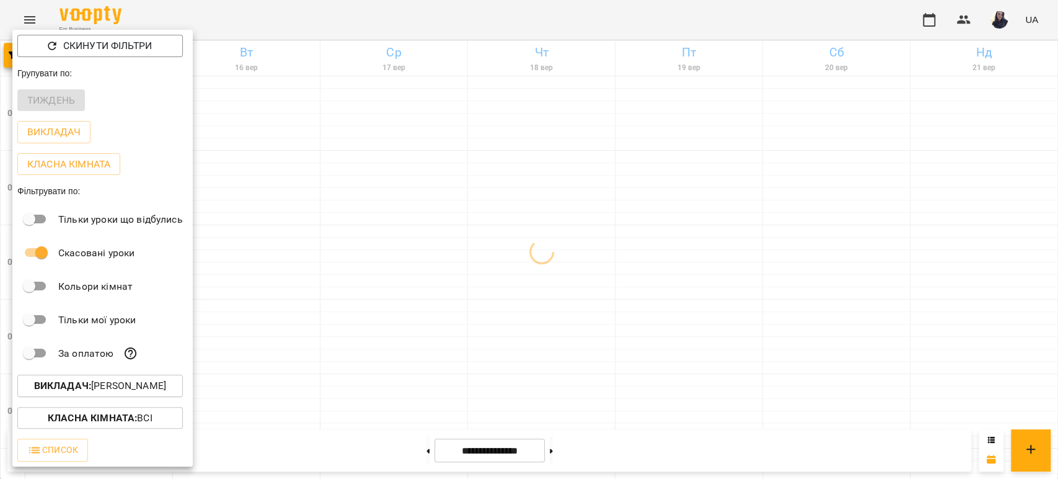
click at [131, 410] on p "Класна кімната : Всі" at bounding box center [100, 417] width 105 height 15
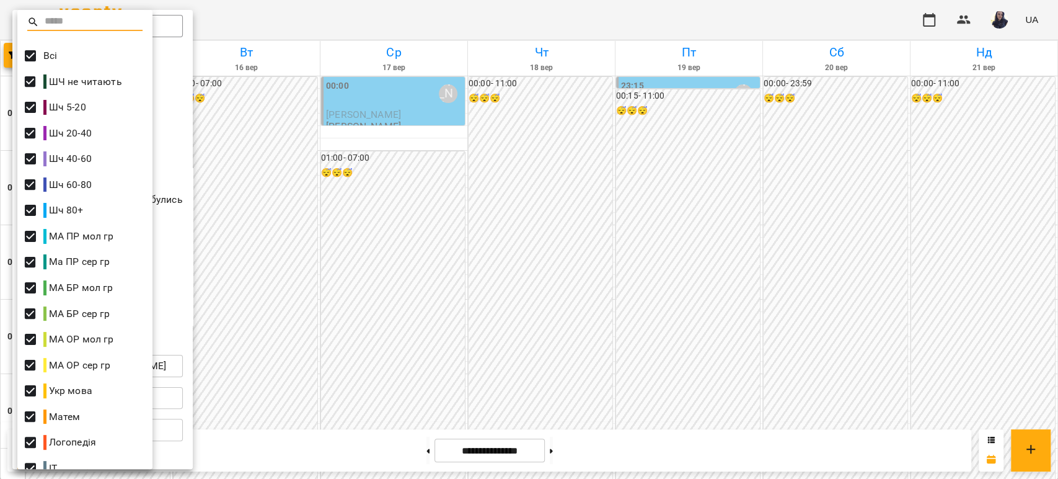
click at [204, 153] on div at bounding box center [529, 239] width 1058 height 479
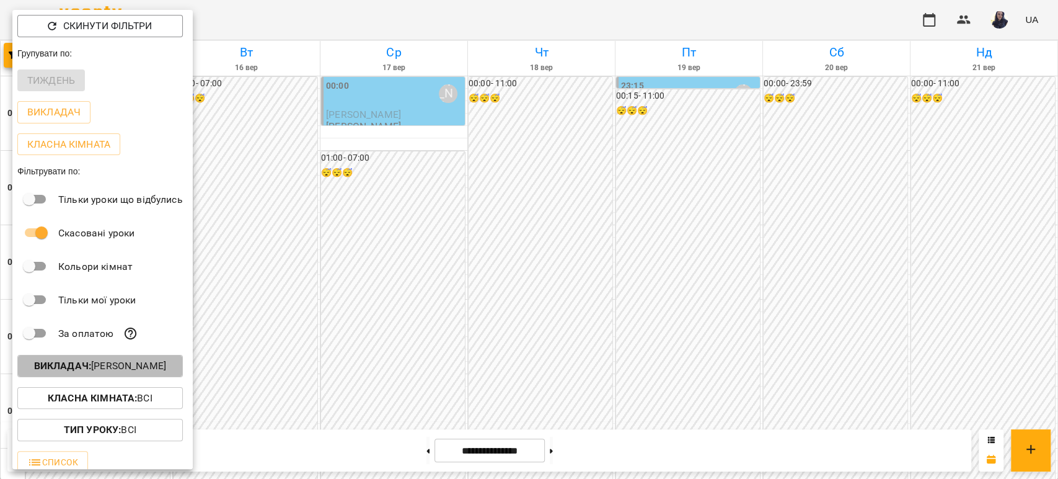
click at [133, 366] on p "Викладач : [PERSON_NAME]" at bounding box center [100, 365] width 132 height 15
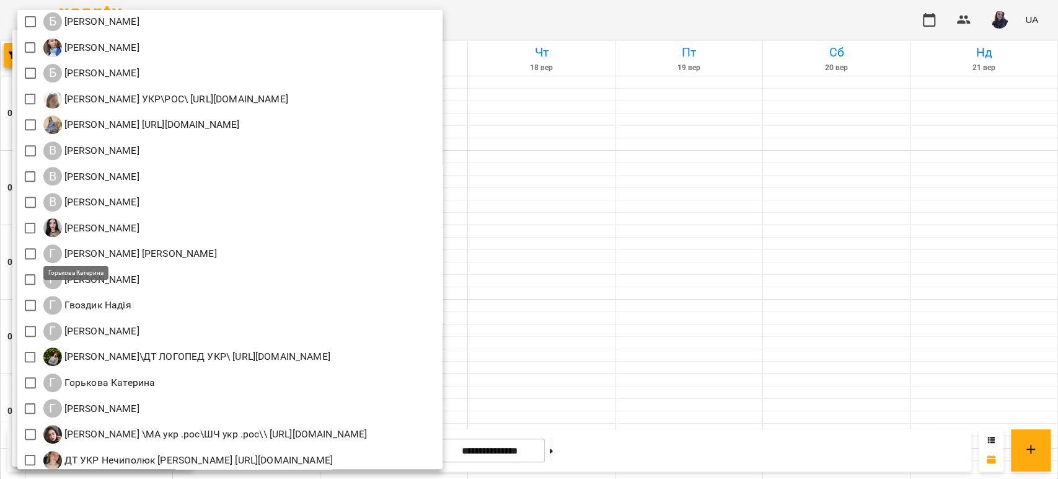
scroll to position [413, 0]
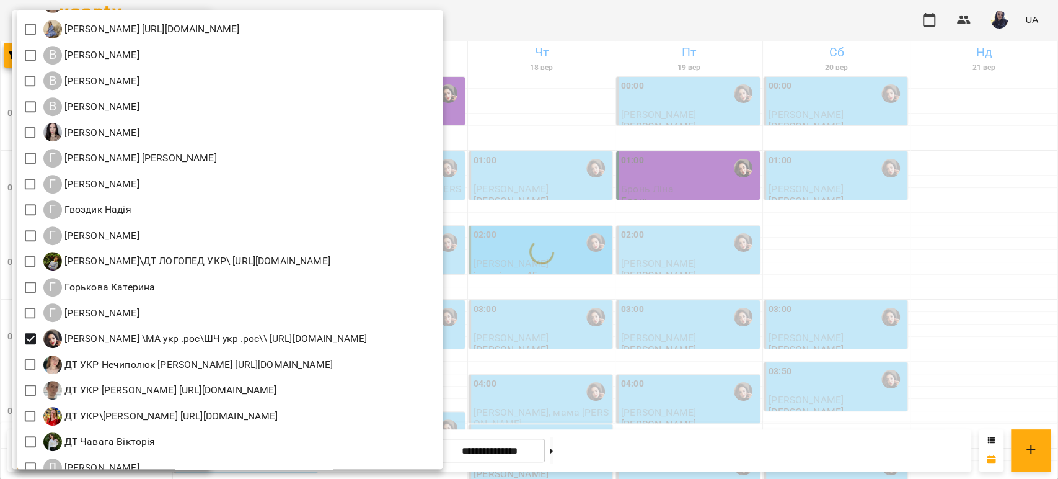
click at [705, 35] on div at bounding box center [529, 239] width 1058 height 479
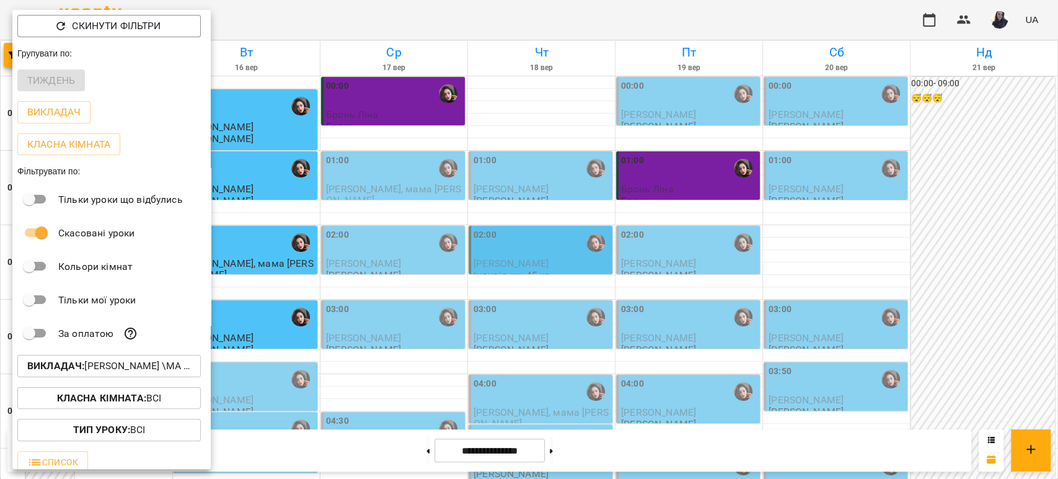
click at [404, 30] on div at bounding box center [529, 239] width 1058 height 479
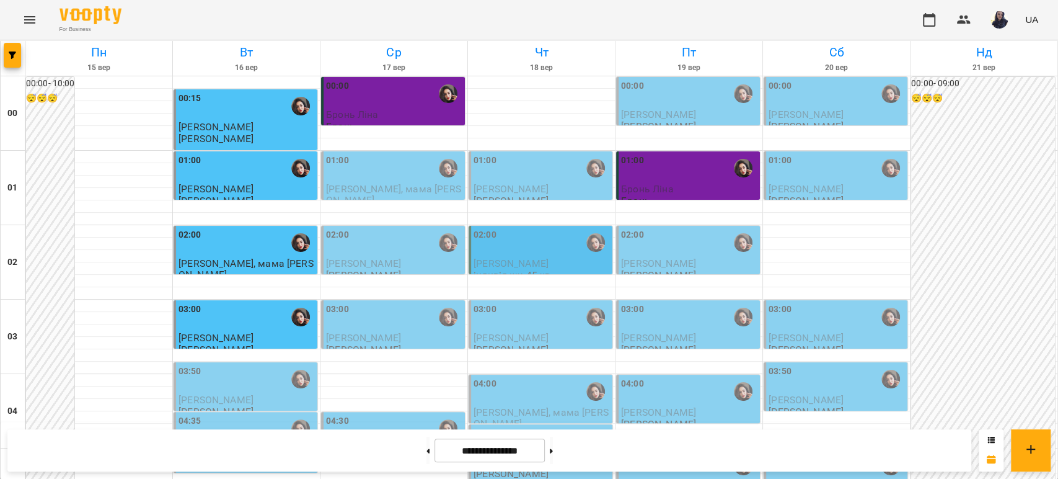
scroll to position [964, 0]
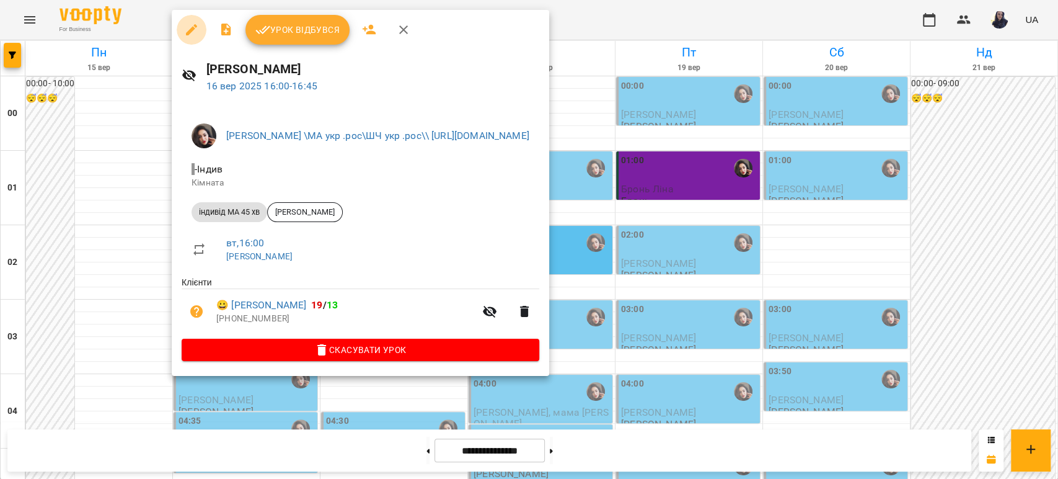
click at [197, 33] on icon "button" at bounding box center [191, 29] width 15 height 15
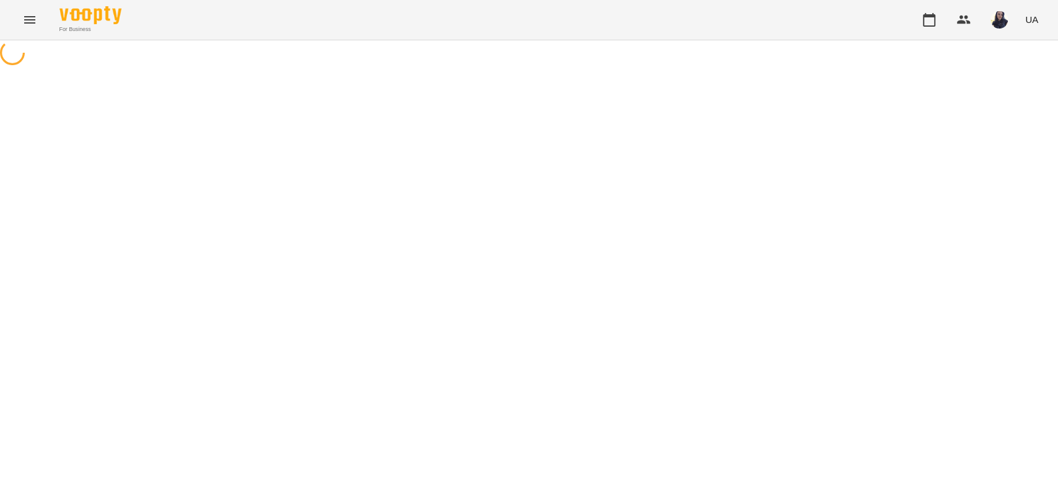
select select "**********"
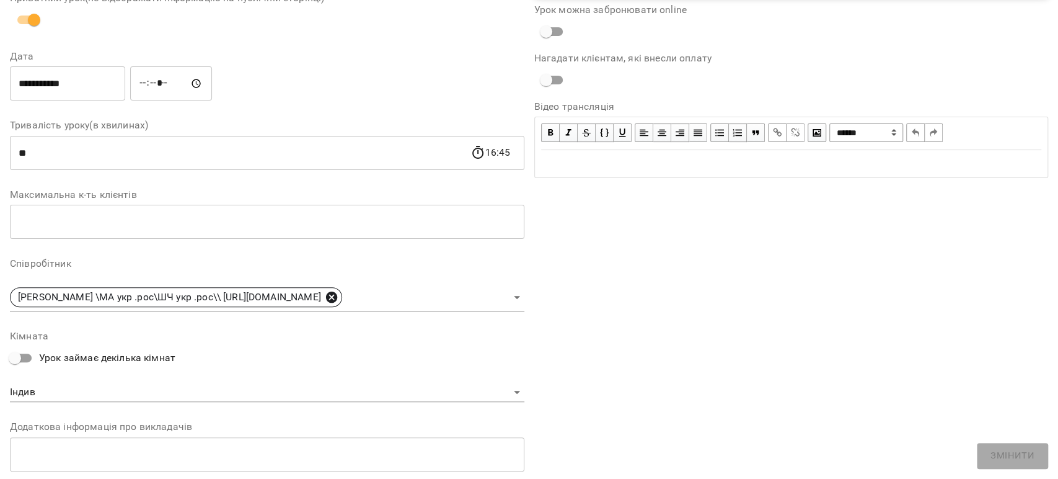
scroll to position [138, 0]
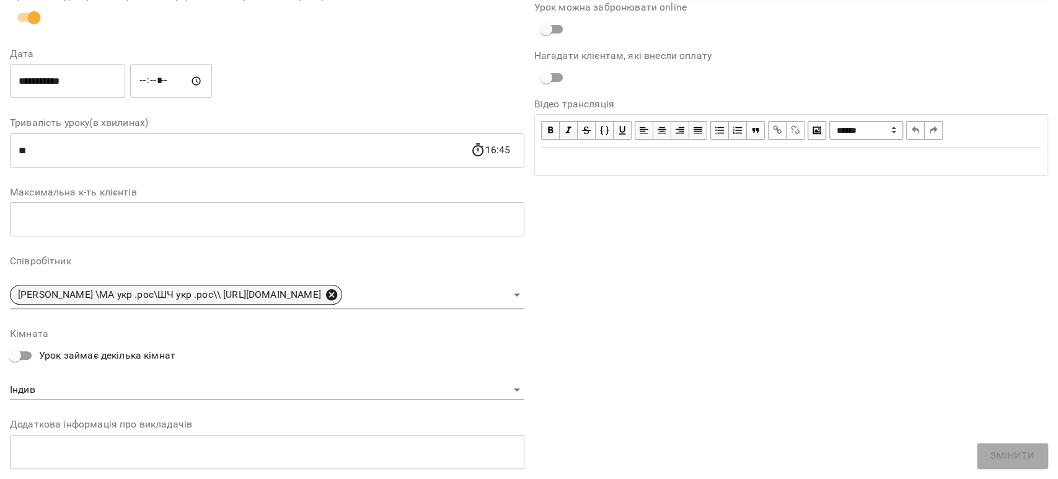
click at [337, 296] on icon at bounding box center [331, 294] width 11 height 11
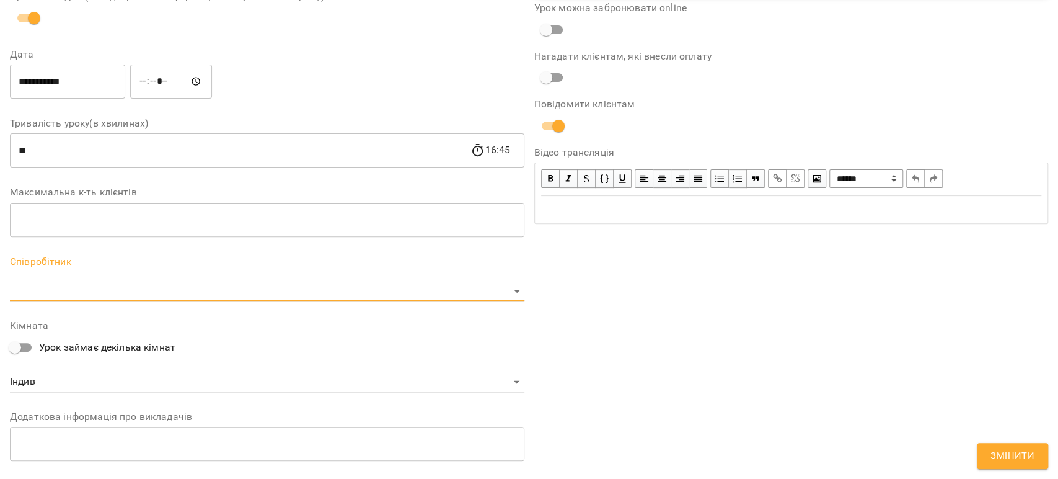
click at [166, 278] on div "Співробітник ​" at bounding box center [267, 279] width 515 height 44
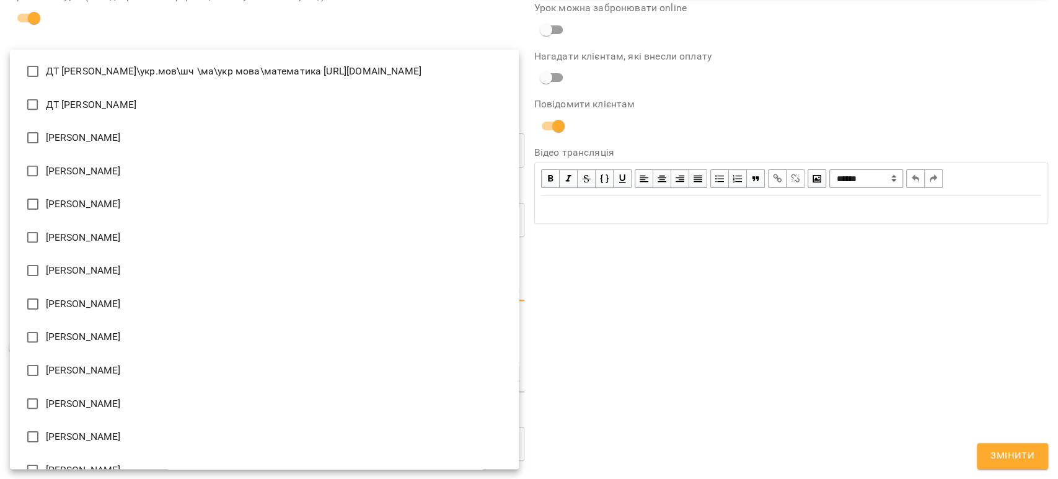
click at [159, 290] on body "For Business UA Журнал відвідувань / [PERSON_NAME] [DATE] 16:00 / Урок відбувся…" at bounding box center [529, 303] width 1058 height 607
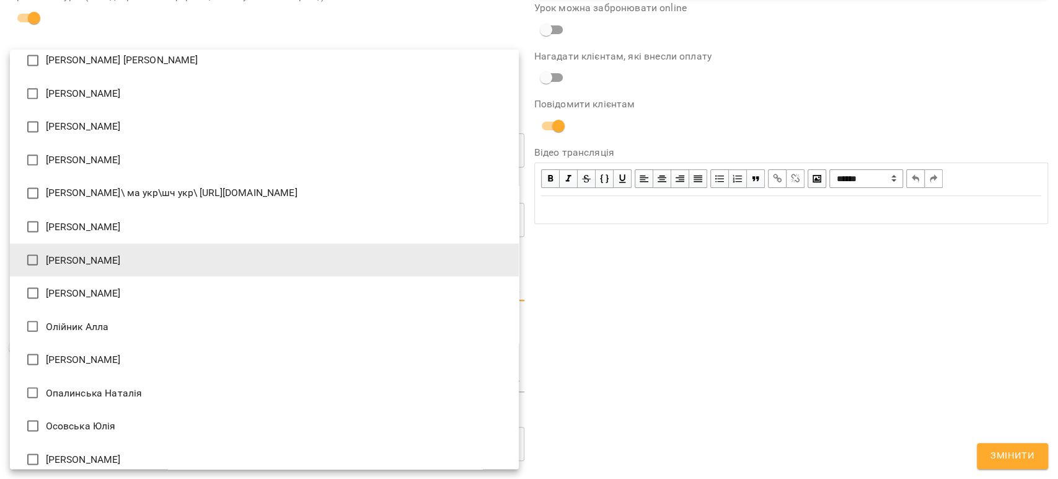
type input "**********"
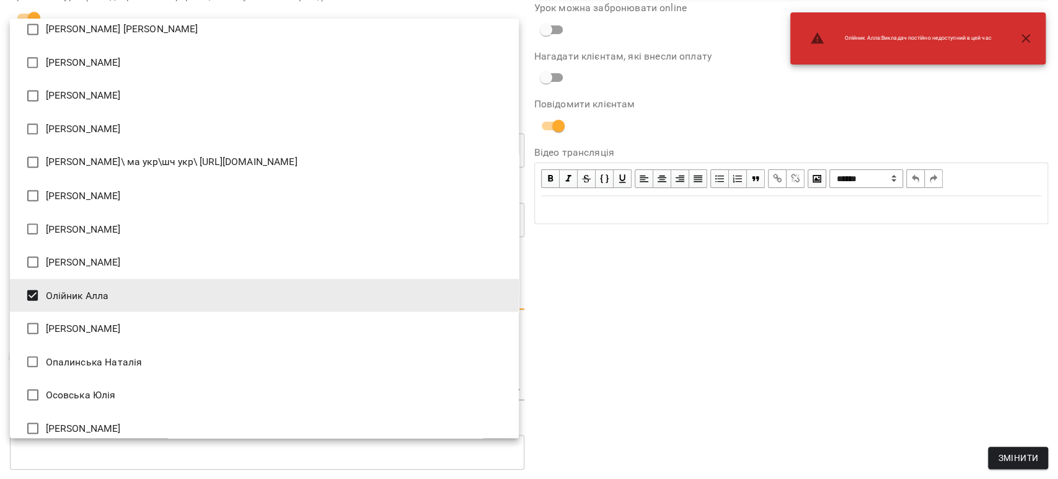
click at [744, 349] on div at bounding box center [529, 239] width 1058 height 479
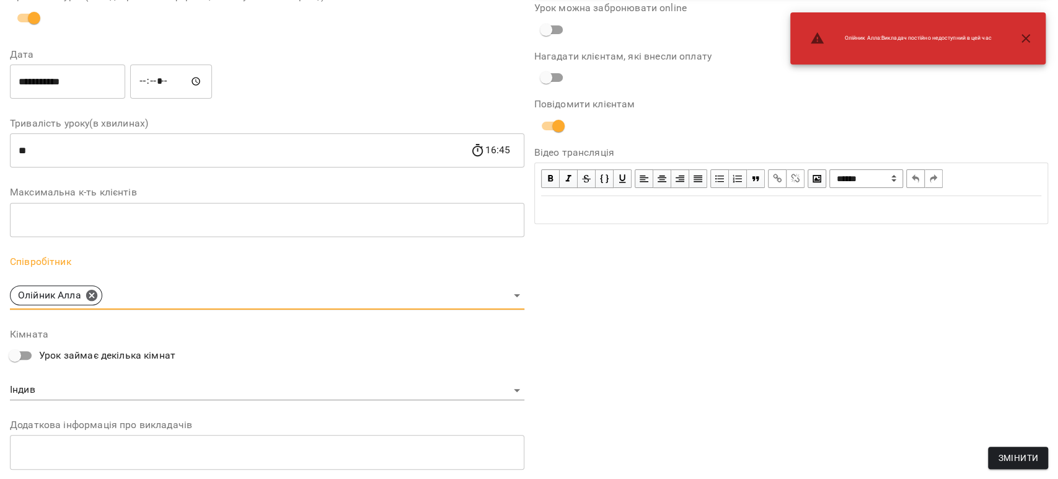
click at [1011, 458] on span "Змінити" at bounding box center [1018, 457] width 40 height 15
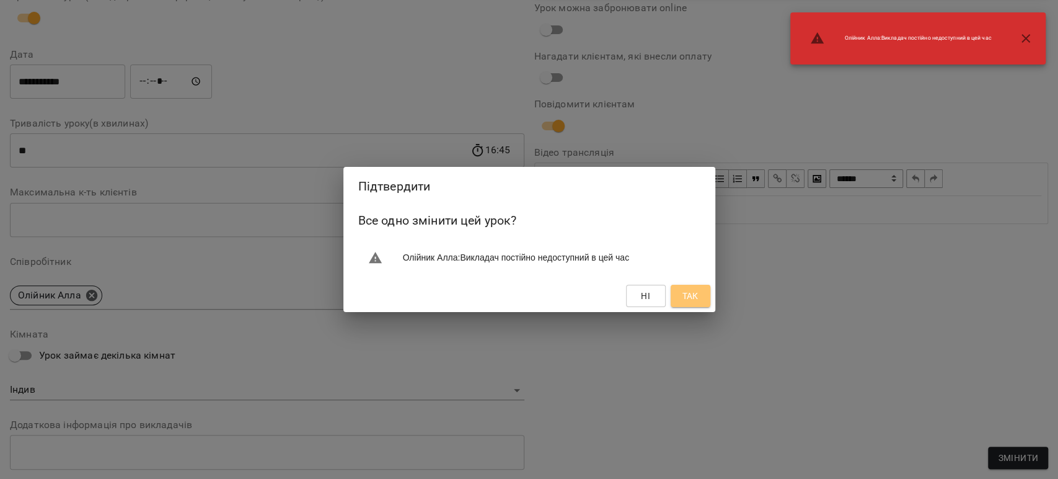
click at [695, 290] on span "Так" at bounding box center [690, 295] width 16 height 15
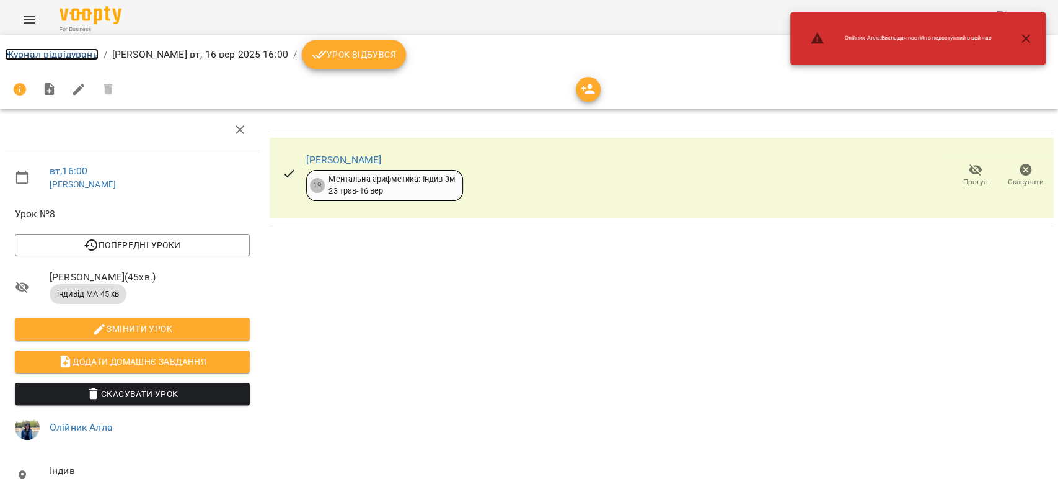
click at [64, 56] on link "Журнал відвідувань" at bounding box center [52, 54] width 94 height 12
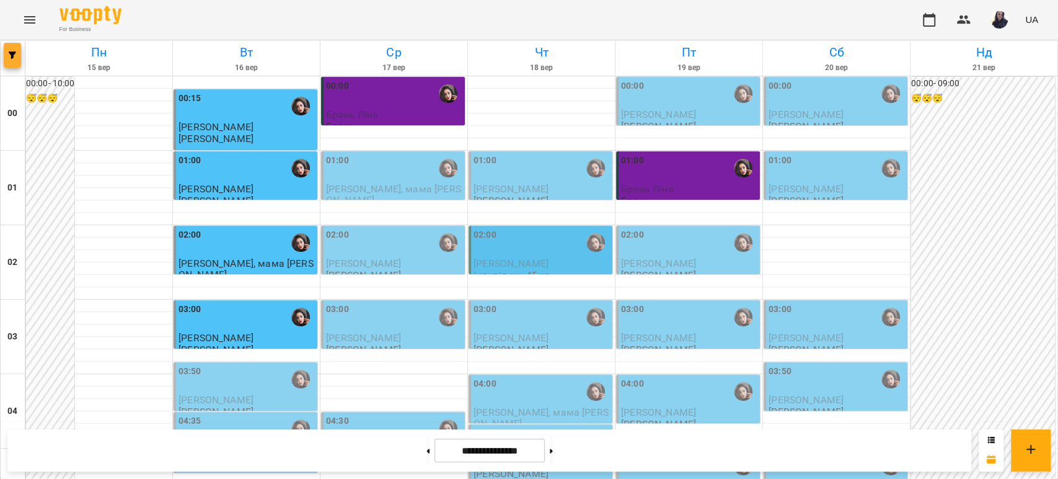
click at [11, 56] on icon "button" at bounding box center [12, 54] width 7 height 7
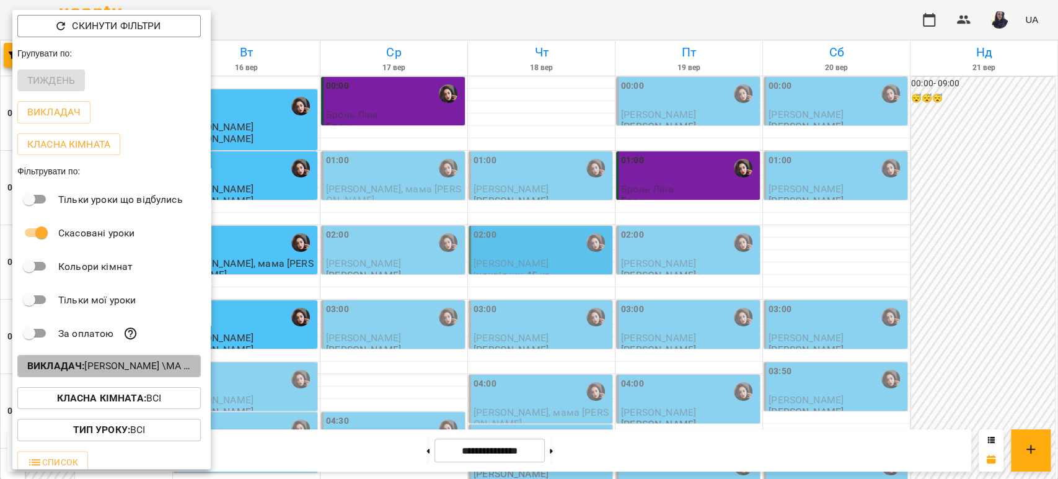
click at [116, 363] on p "Викладач : [PERSON_NAME] \МА укр .рос\ШЧ укр .рос\\ [URL][DOMAIN_NAME]" at bounding box center [109, 365] width 164 height 15
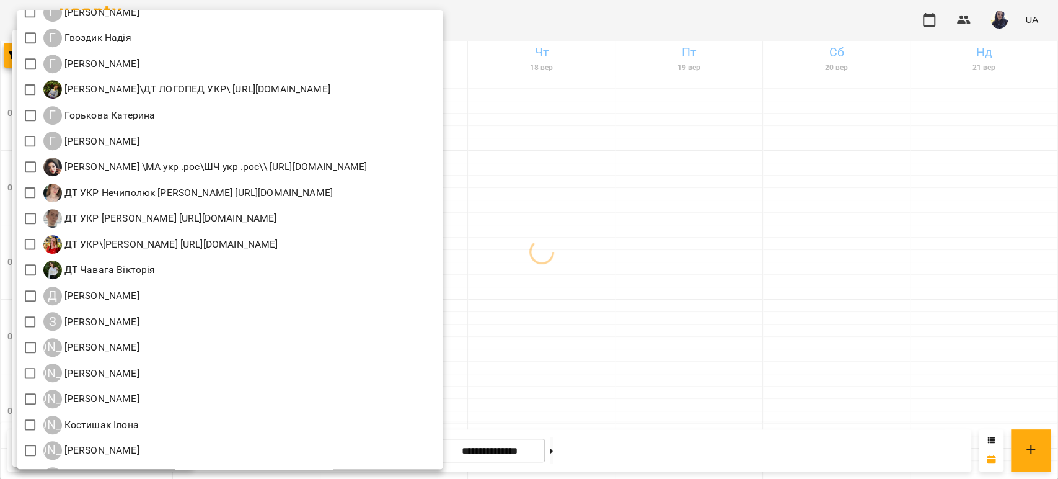
scroll to position [551, 0]
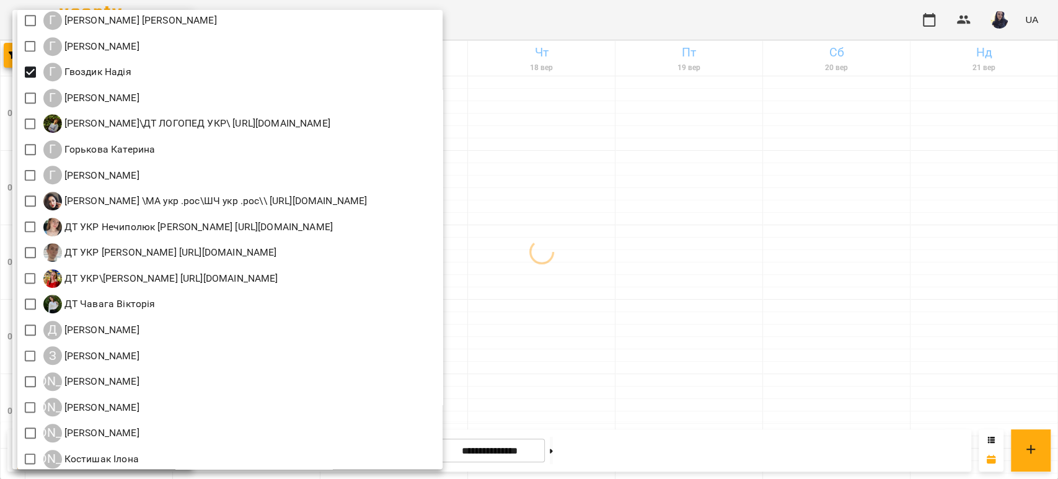
click at [627, 20] on div at bounding box center [529, 239] width 1058 height 479
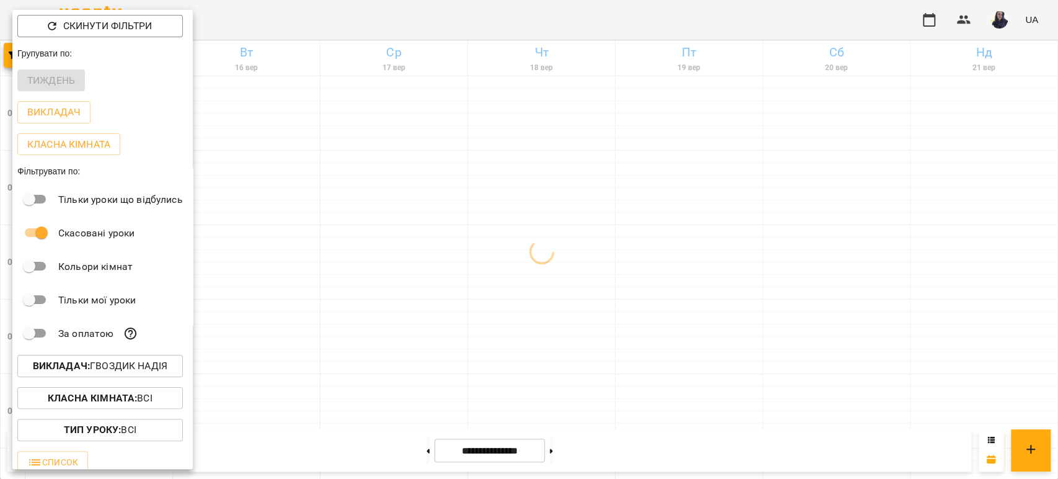
click at [288, 22] on div at bounding box center [529, 239] width 1058 height 479
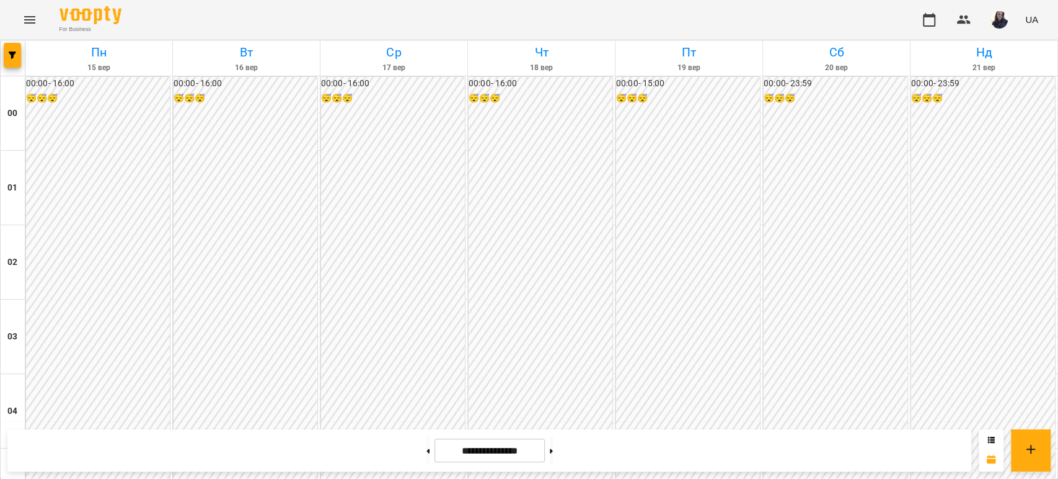
click at [438, 23] on div "For Business UA" at bounding box center [529, 20] width 1058 height 40
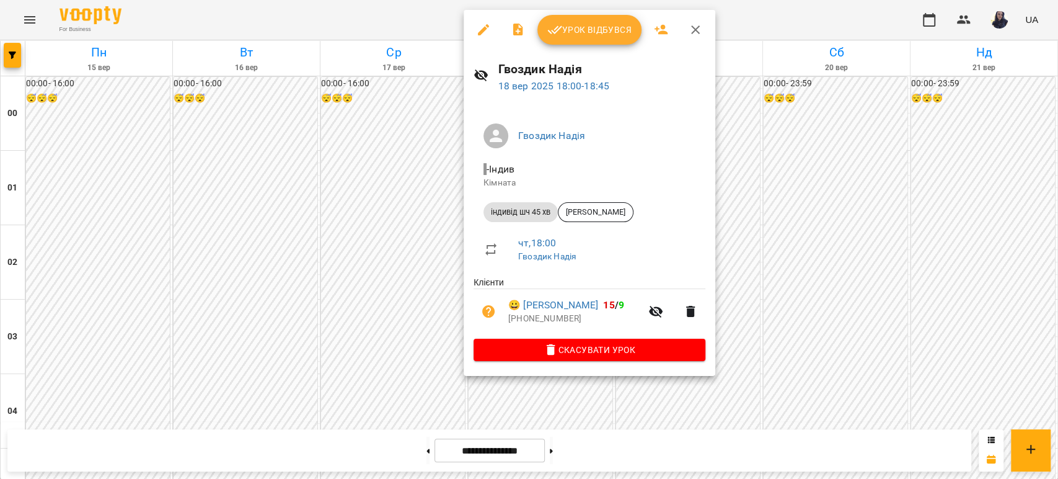
click at [482, 40] on button "button" at bounding box center [484, 30] width 30 height 30
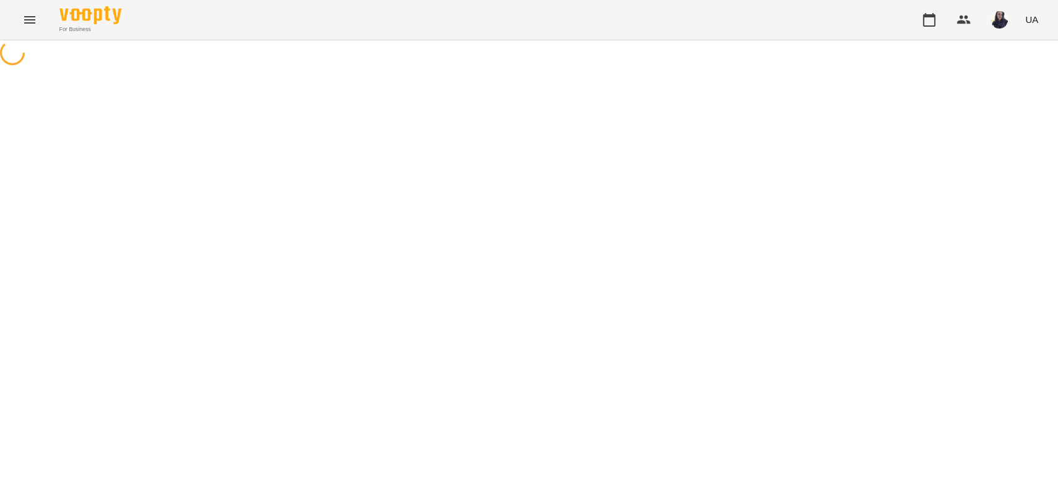
select select "**********"
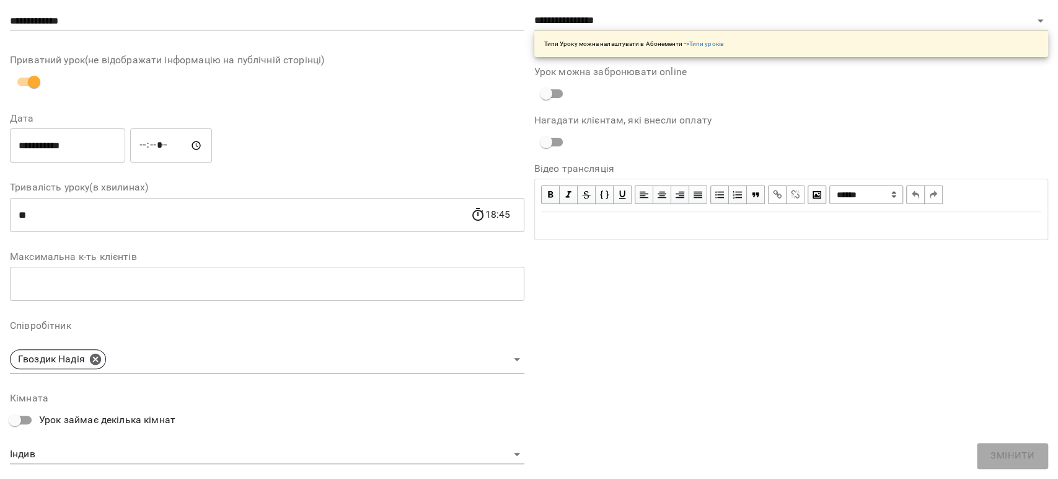
scroll to position [138, 0]
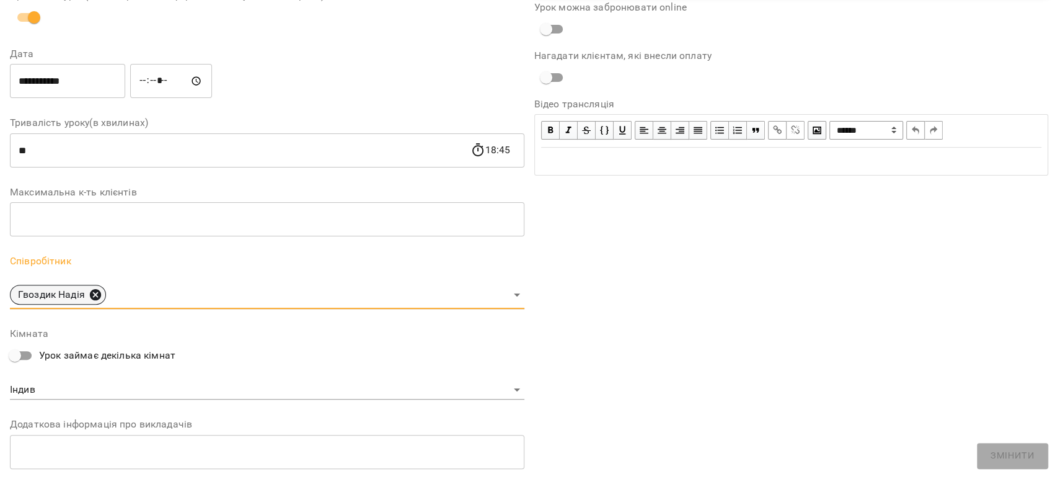
click at [94, 290] on icon at bounding box center [95, 294] width 11 height 11
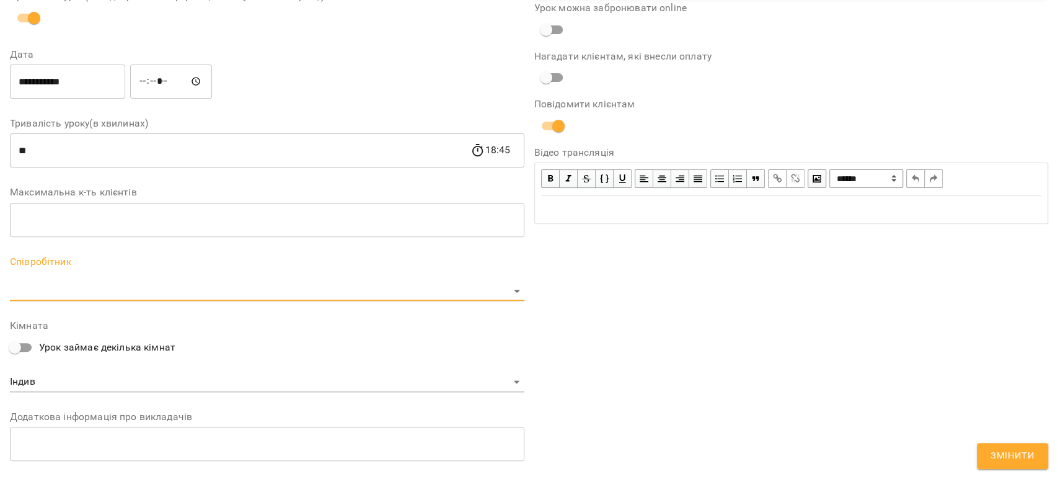
click at [79, 287] on body "For Business UA Журнал відвідувань / [PERSON_NAME] [DATE] 18:00 / Урок відбувся…" at bounding box center [529, 321] width 1058 height 642
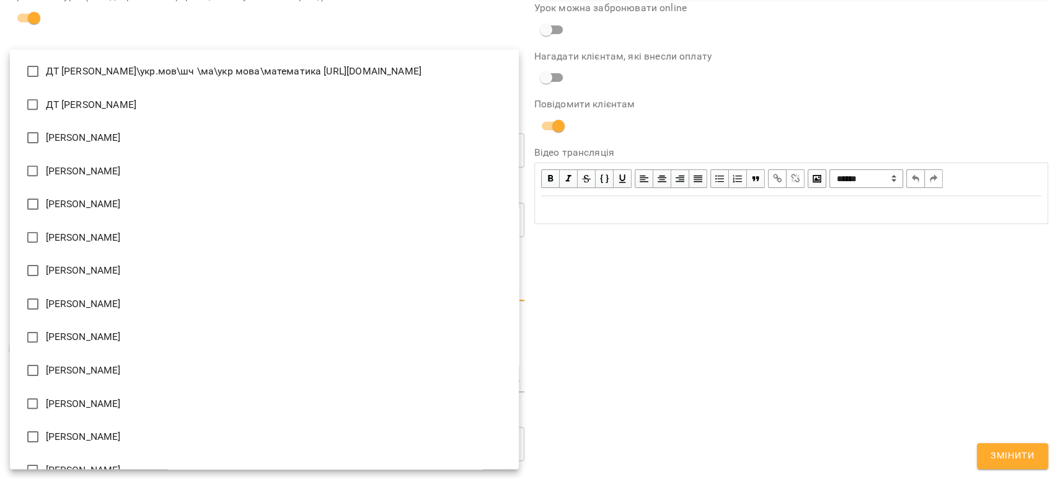
scroll to position [1638, 0]
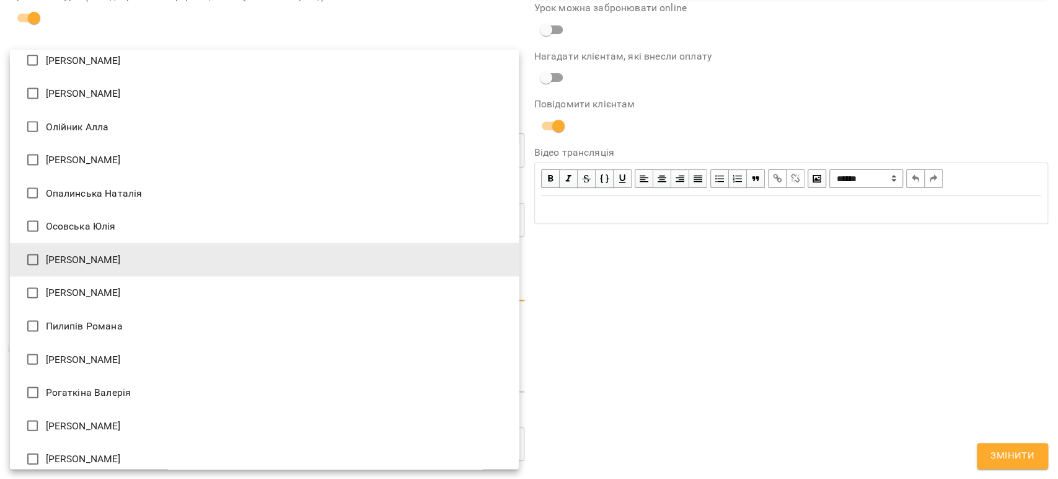
type input "**********"
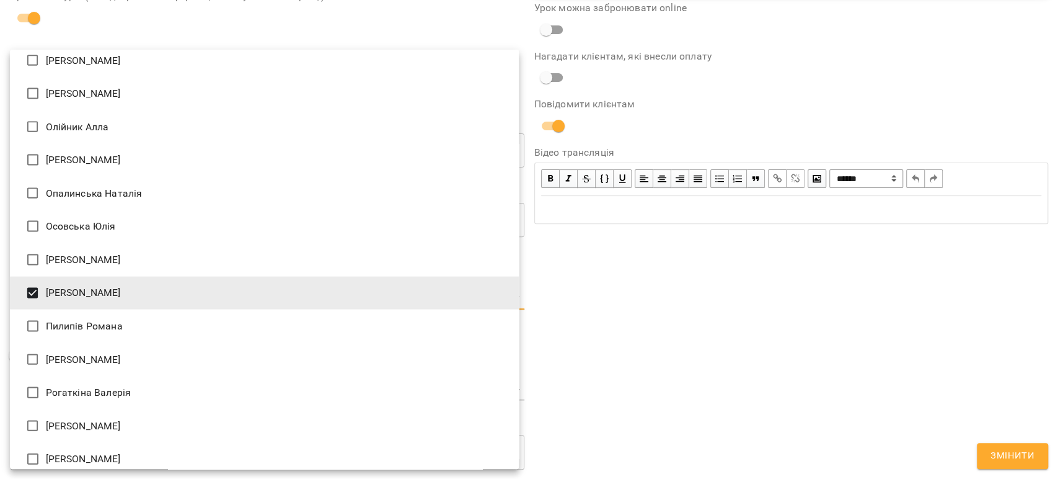
click at [833, 293] on div at bounding box center [529, 239] width 1058 height 479
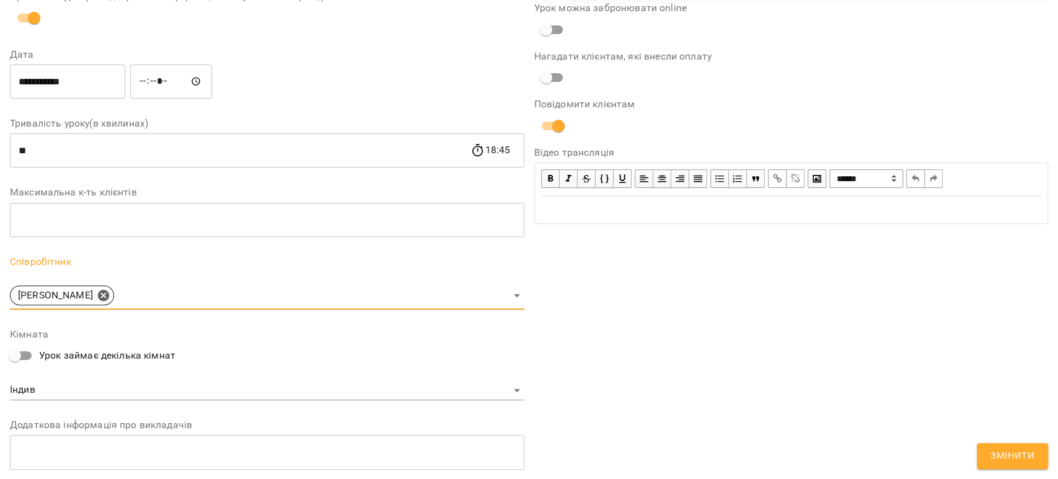
click at [1009, 458] on span "Змінити" at bounding box center [1013, 456] width 44 height 16
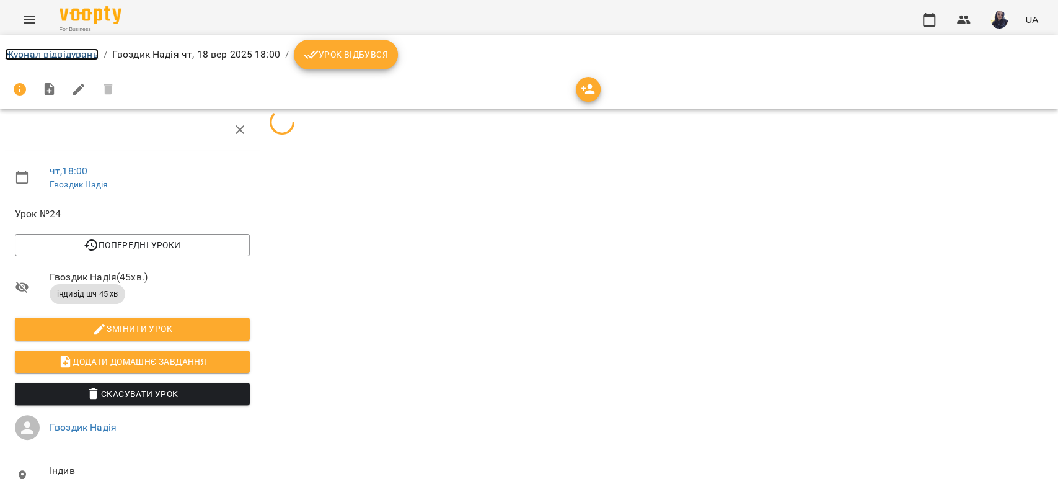
click at [38, 53] on link "Журнал відвідувань" at bounding box center [52, 54] width 94 height 12
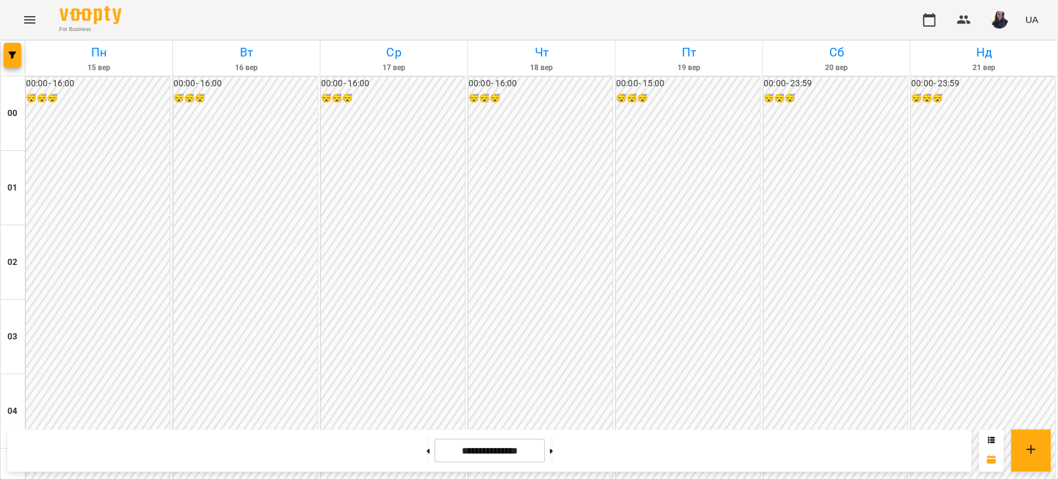
scroll to position [1102, 0]
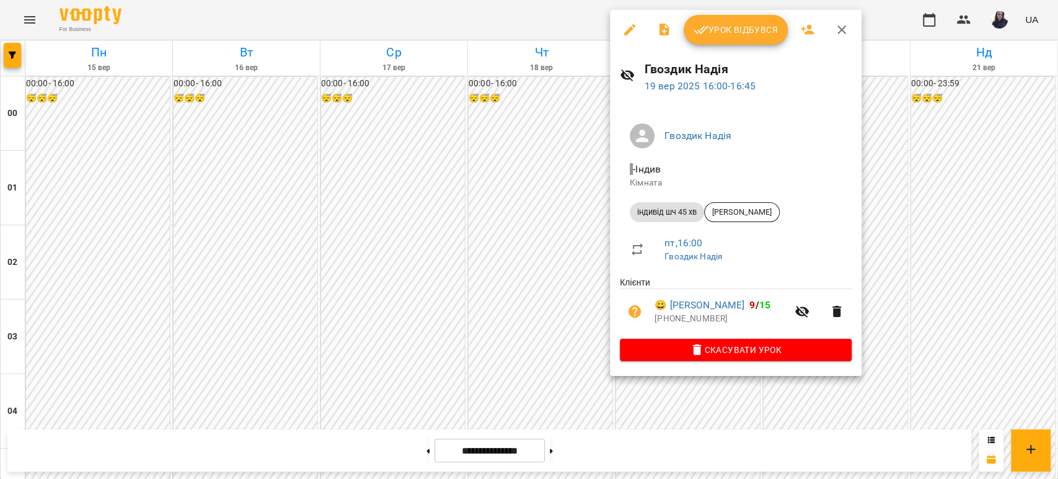
click at [624, 30] on icon "button" at bounding box center [629, 29] width 15 height 15
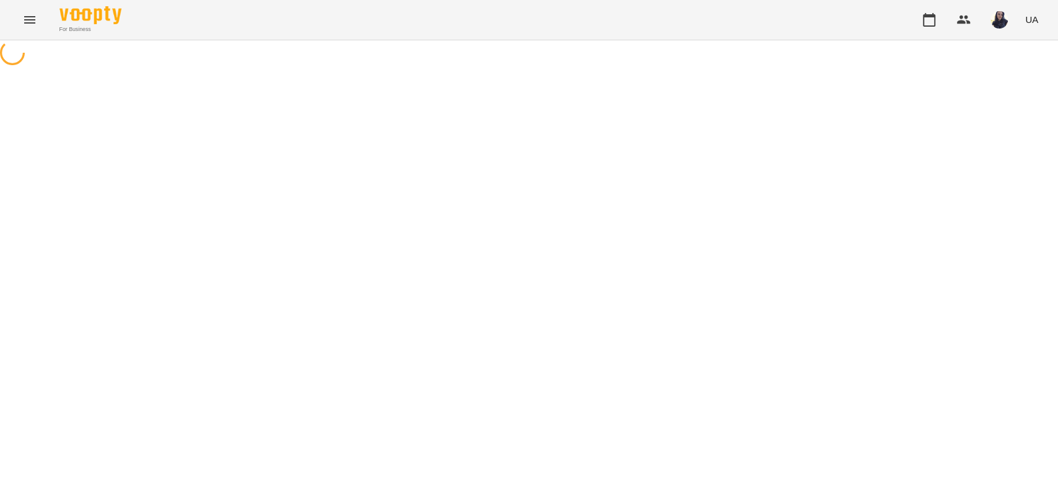
select select "**********"
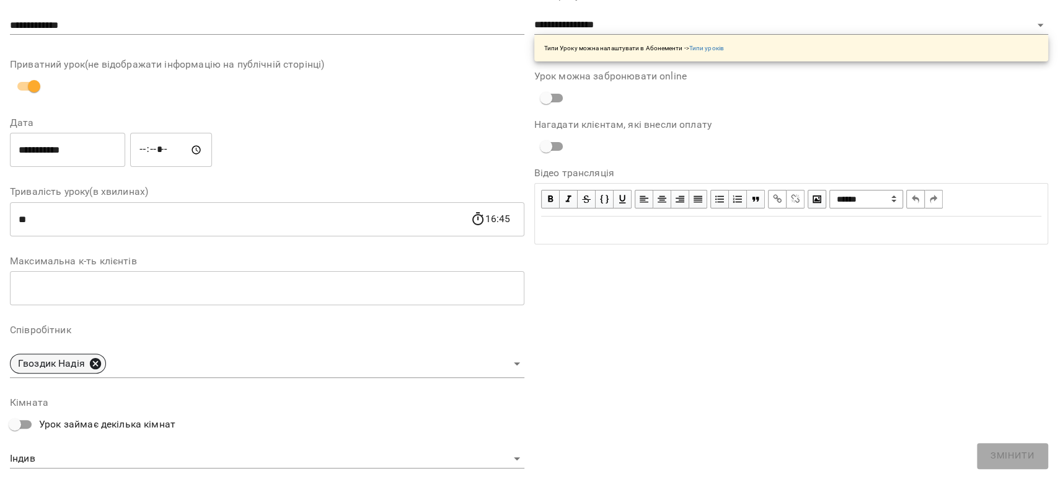
click at [94, 363] on icon at bounding box center [96, 363] width 14 height 14
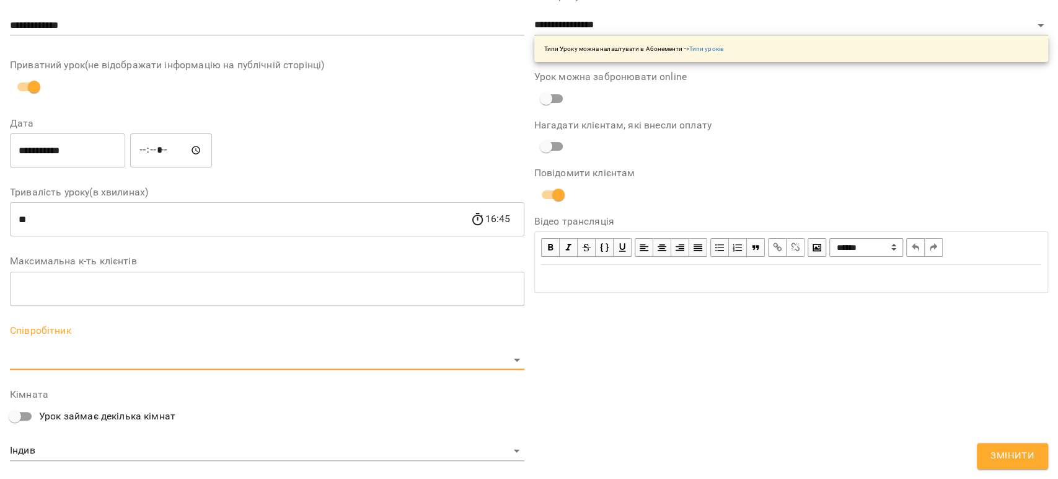
click at [89, 363] on body "For Business UA Журнал відвідувань / [PERSON_NAME] [DATE] 16:00 / Урок відбувся…" at bounding box center [529, 321] width 1058 height 642
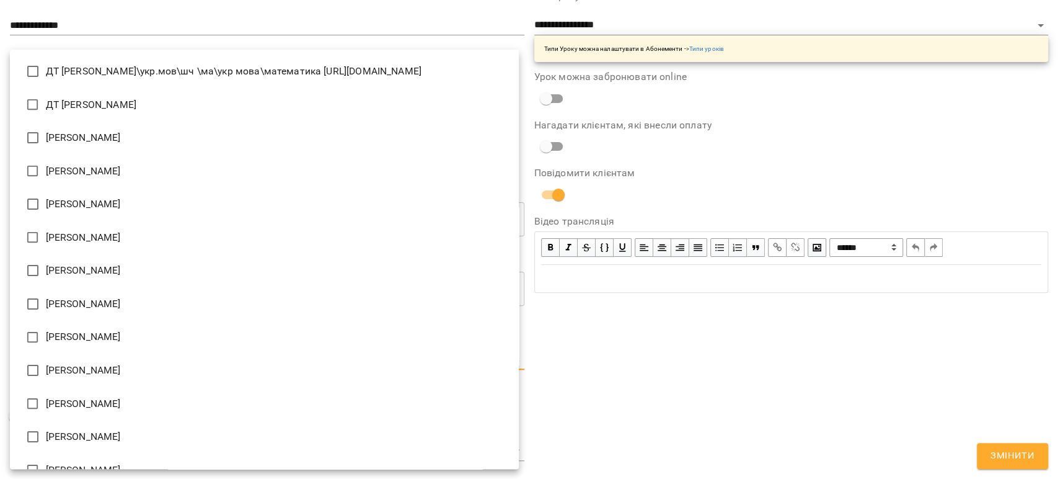
scroll to position [1937, 0]
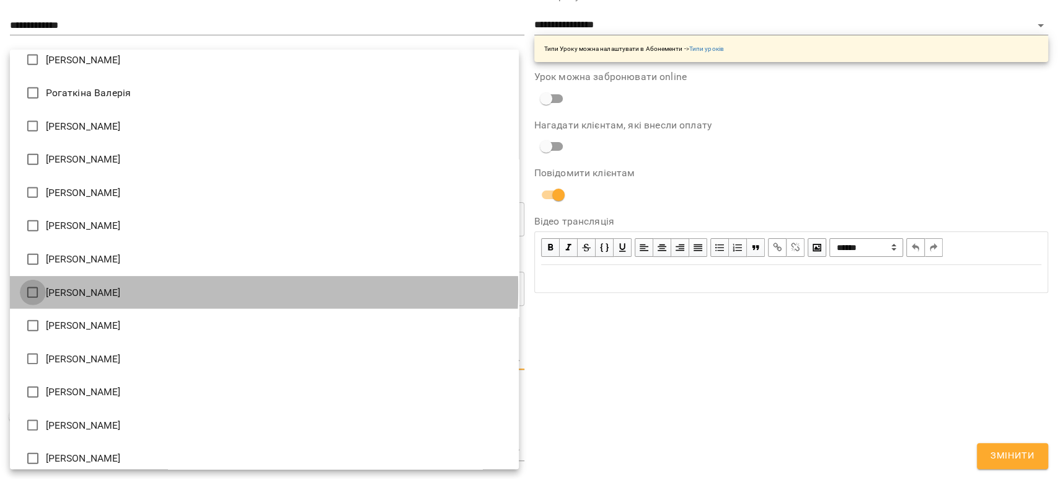
type input "**********"
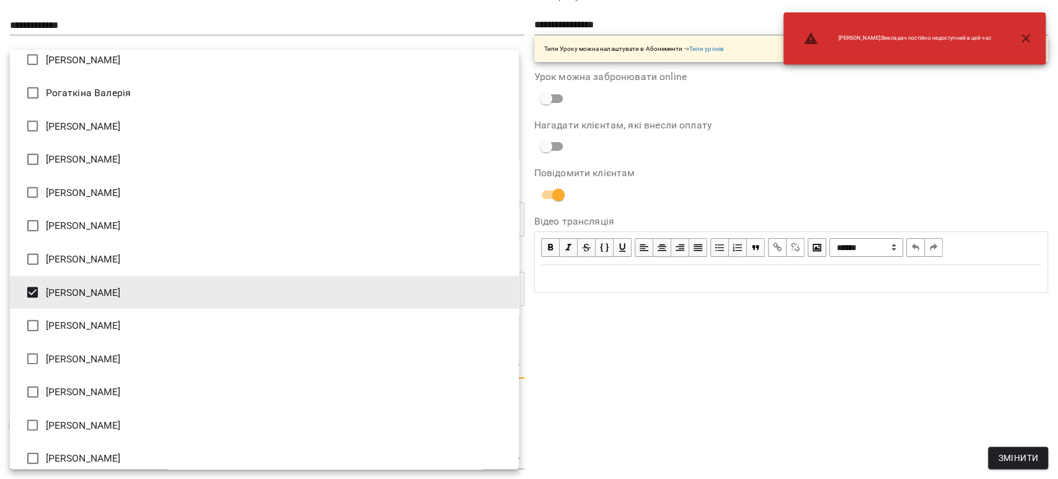
click at [706, 369] on div at bounding box center [529, 239] width 1058 height 479
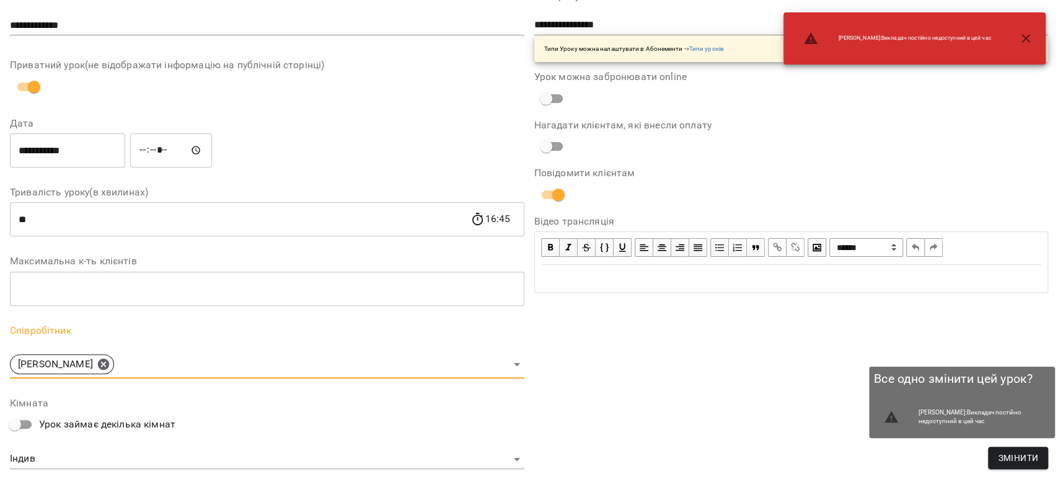
click at [1029, 454] on span "Змінити" at bounding box center [1018, 457] width 40 height 15
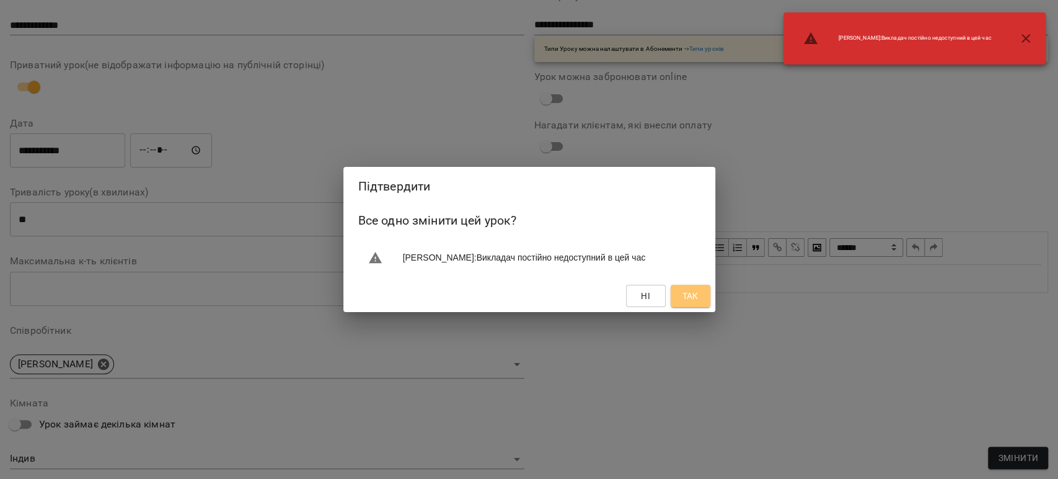
click at [696, 296] on span "Так" at bounding box center [690, 295] width 16 height 15
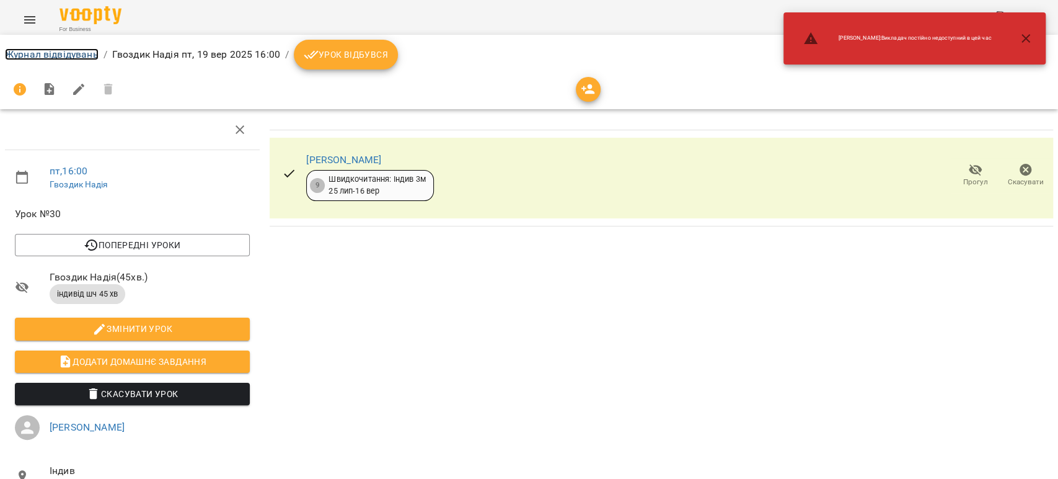
click at [71, 50] on link "Журнал відвідувань" at bounding box center [52, 54] width 94 height 12
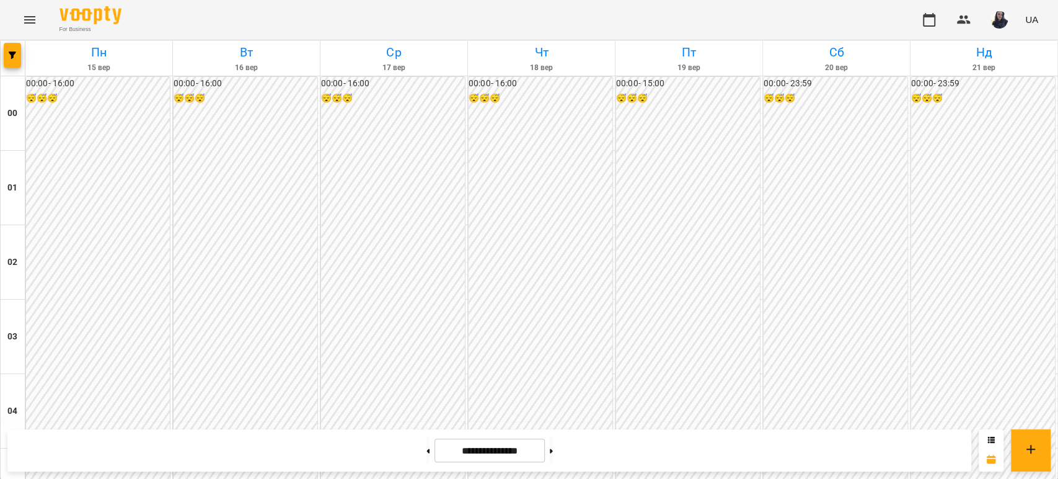
scroll to position [1094, 0]
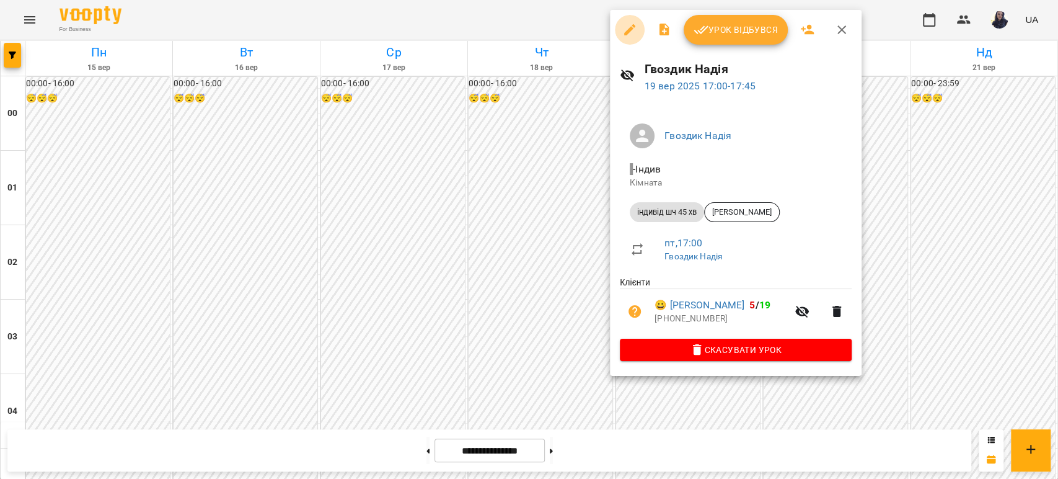
click at [620, 38] on button "button" at bounding box center [630, 30] width 30 height 30
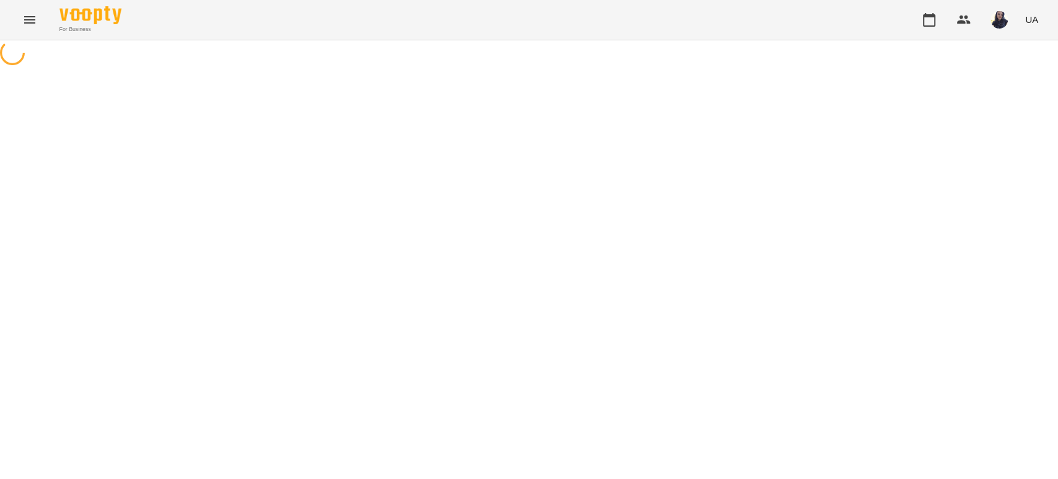
select select "**********"
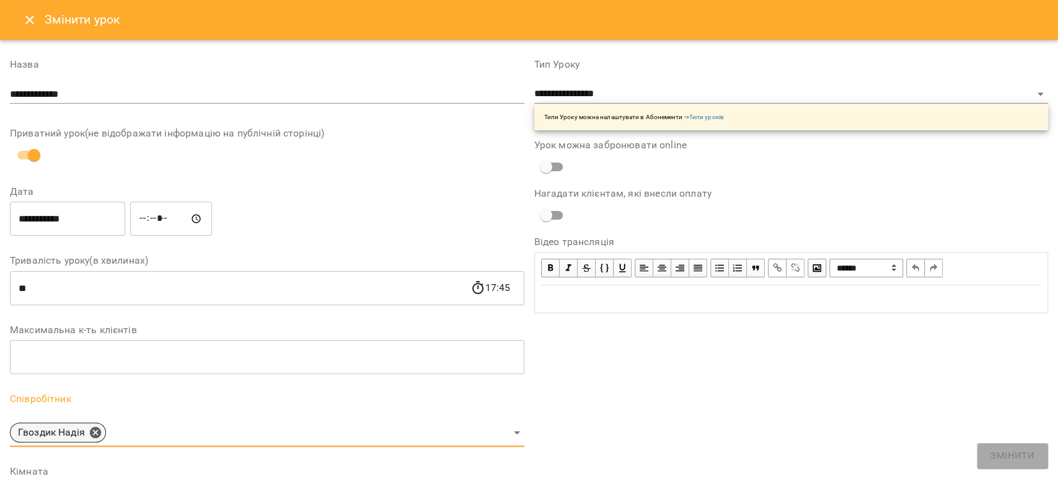
click at [102, 431] on icon at bounding box center [96, 432] width 14 height 14
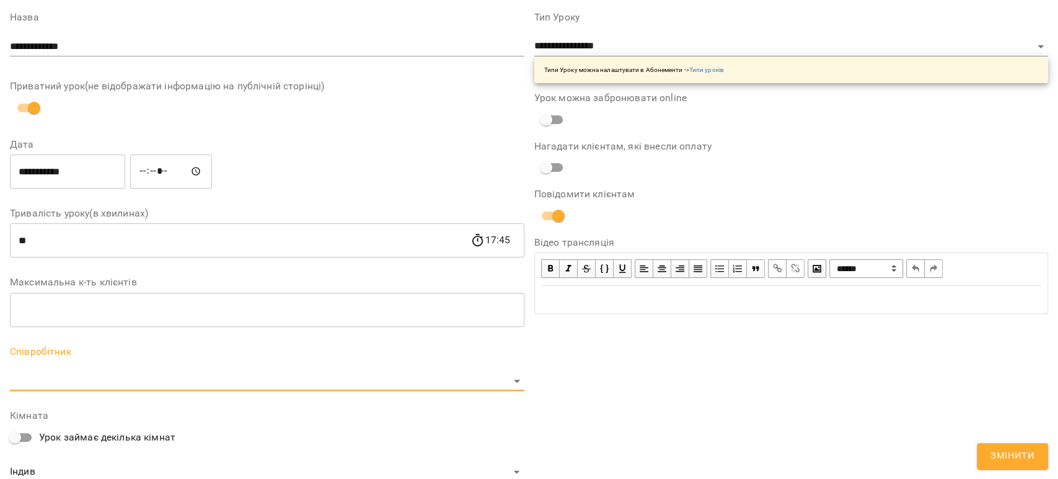
scroll to position [206, 0]
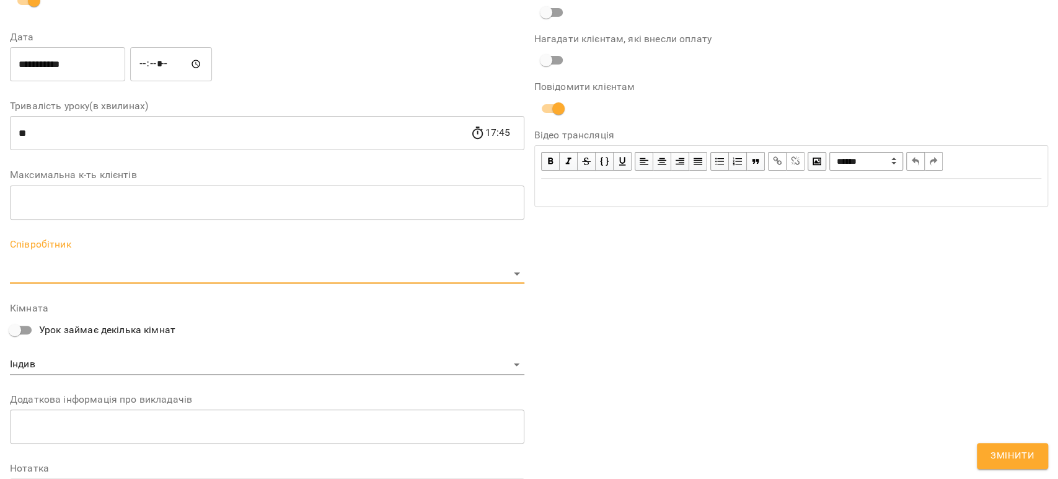
click at [50, 276] on body "For Business UA Журнал відвідувань / [PERSON_NAME] [DATE] 17:00 / Урок відбувся…" at bounding box center [529, 321] width 1058 height 642
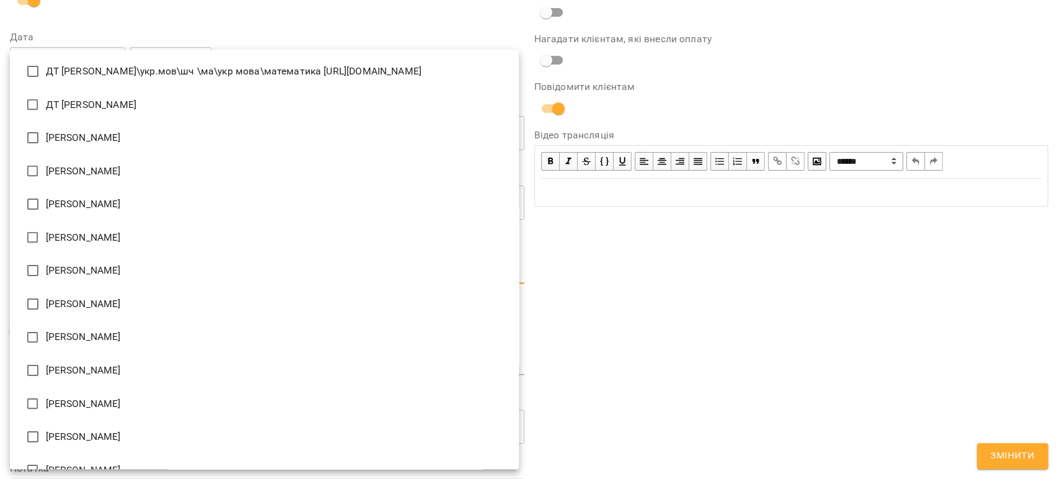
scroll to position [1937, 0]
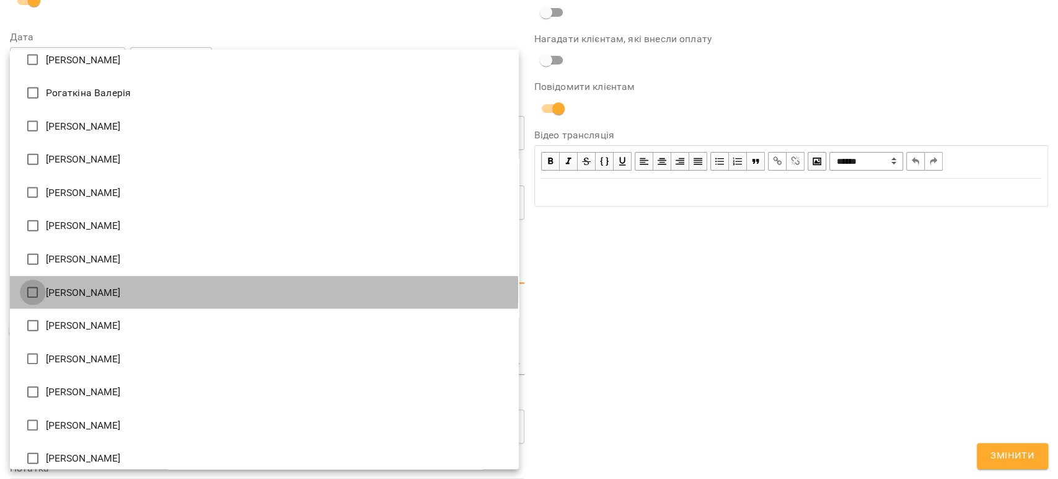
type input "**********"
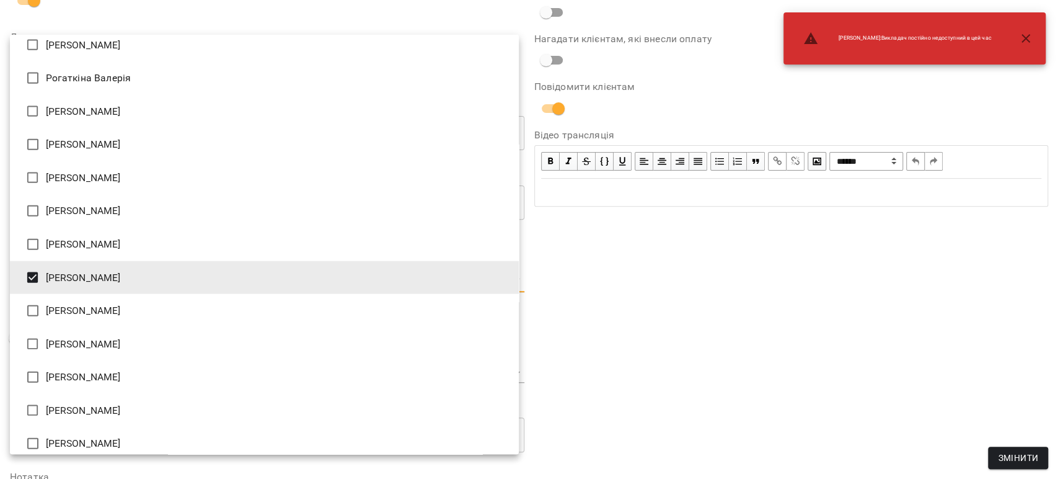
click at [748, 311] on div at bounding box center [529, 239] width 1058 height 479
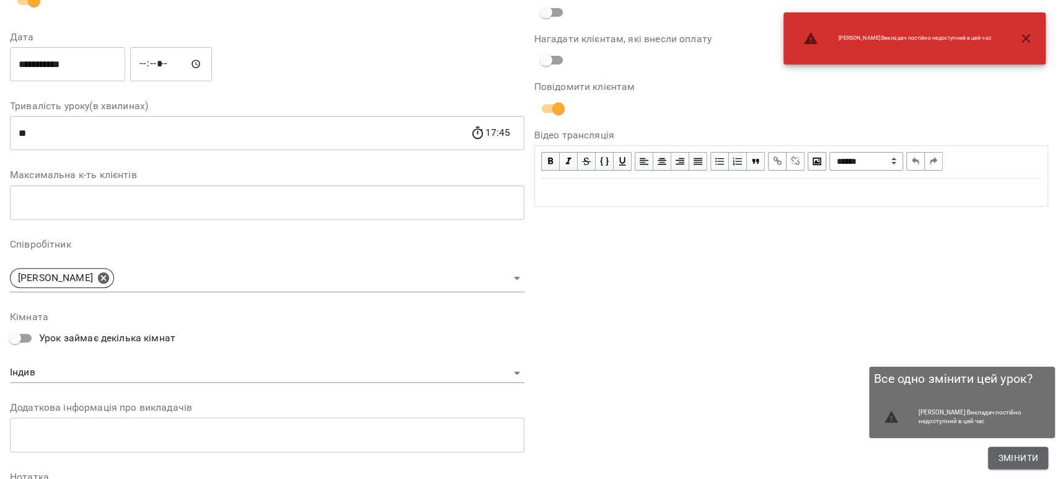
click at [1022, 466] on button "Змінити" at bounding box center [1018, 457] width 60 height 22
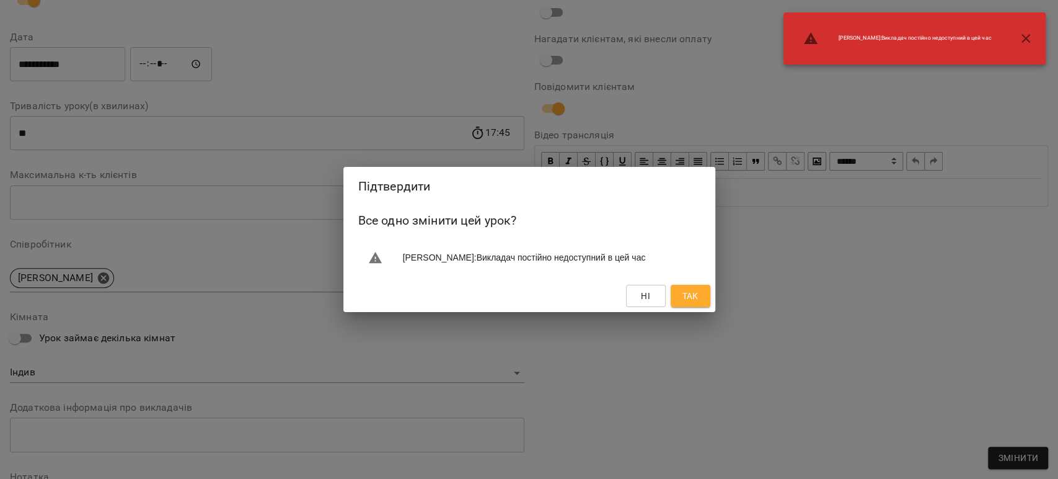
click at [683, 296] on span "Так" at bounding box center [690, 295] width 16 height 15
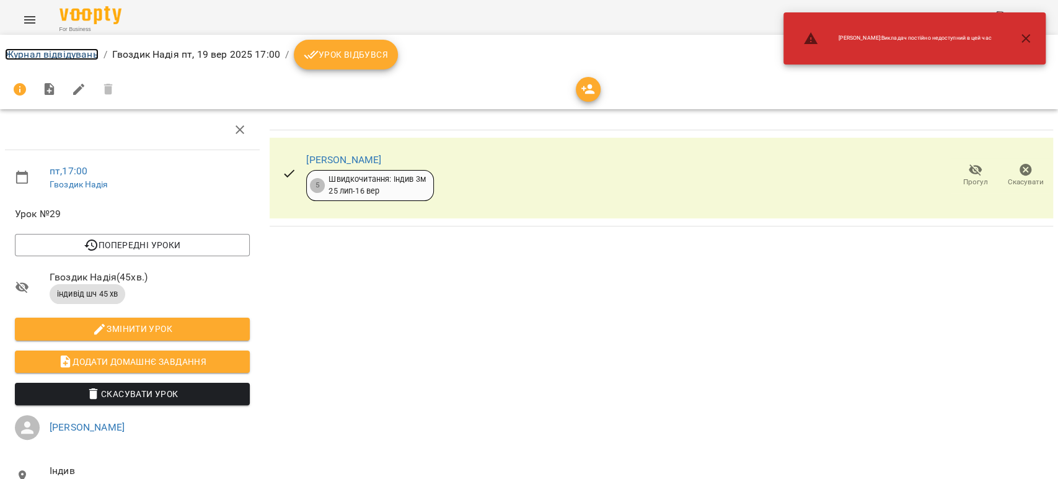
click at [38, 58] on link "Журнал відвідувань" at bounding box center [52, 54] width 94 height 12
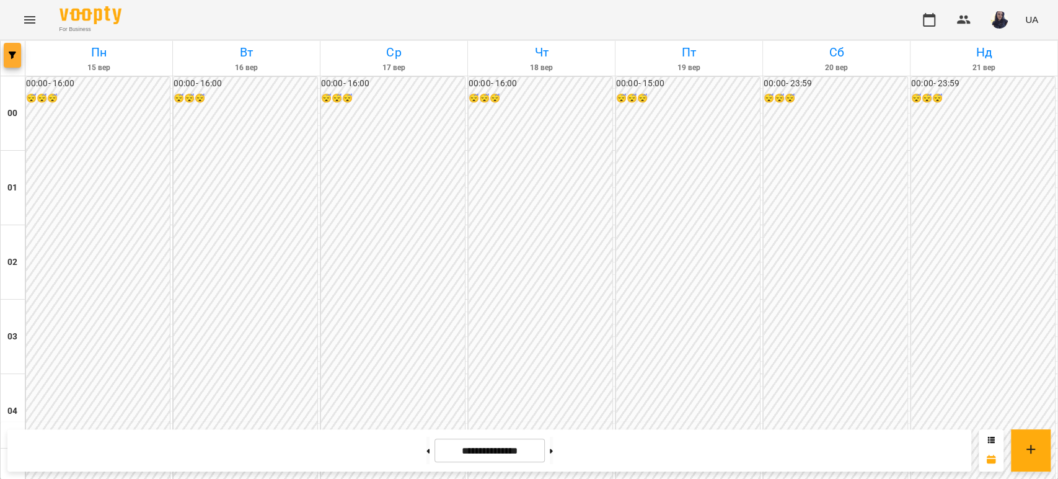
click at [12, 53] on icon "button" at bounding box center [12, 54] width 7 height 7
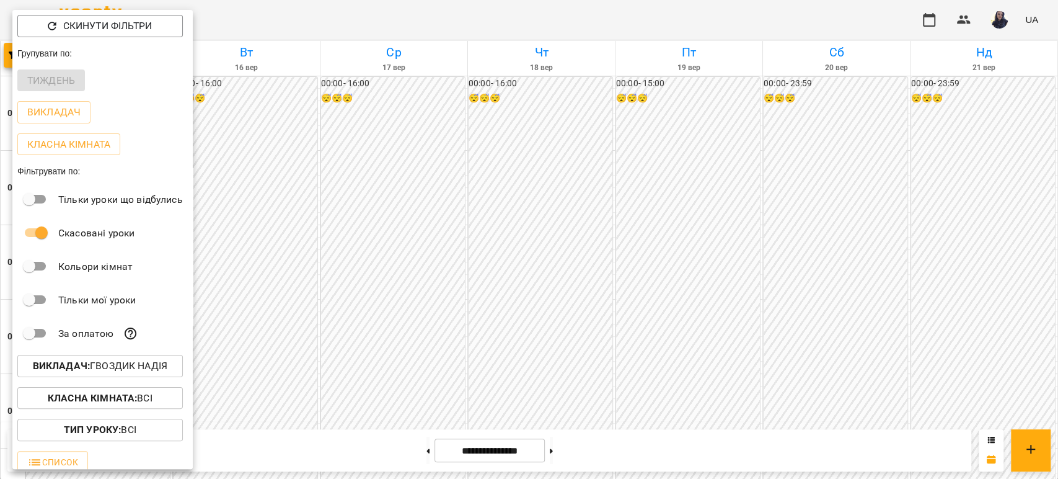
click at [134, 370] on p "Викладач : [PERSON_NAME]" at bounding box center [100, 365] width 135 height 15
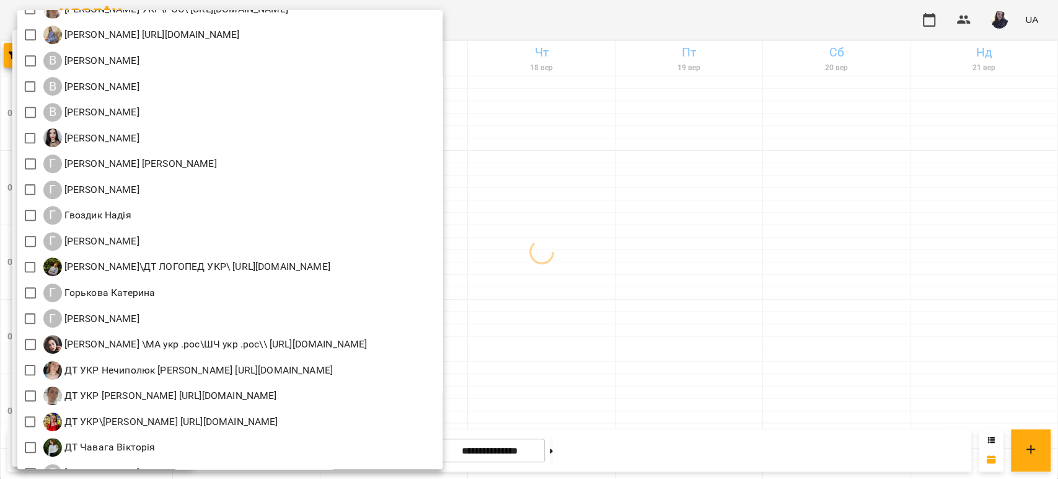
scroll to position [413, 0]
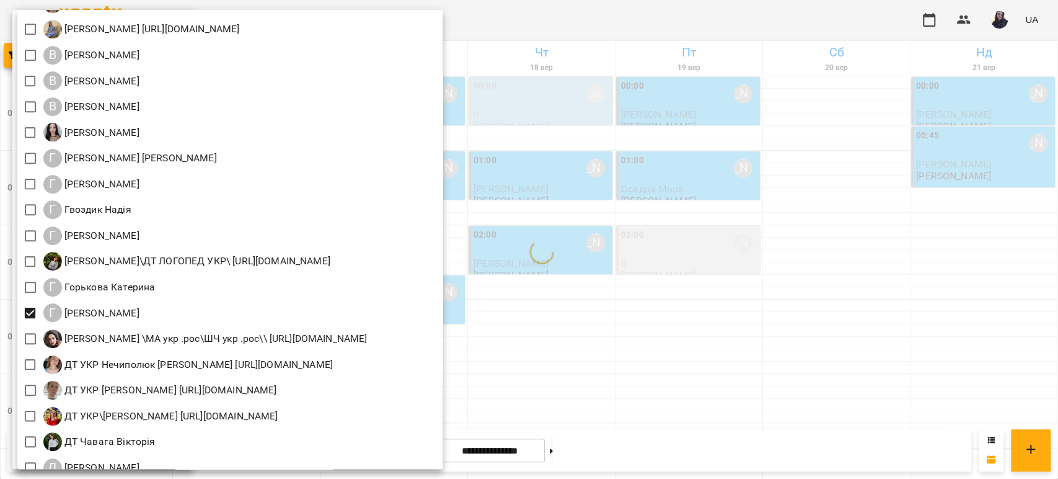
click at [753, 3] on div at bounding box center [529, 239] width 1058 height 479
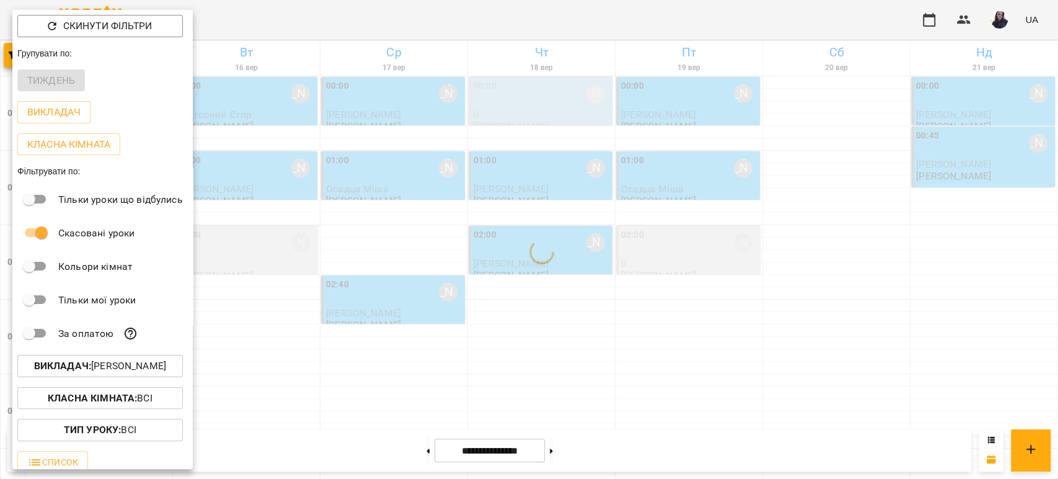
click at [748, 22] on div at bounding box center [529, 239] width 1058 height 479
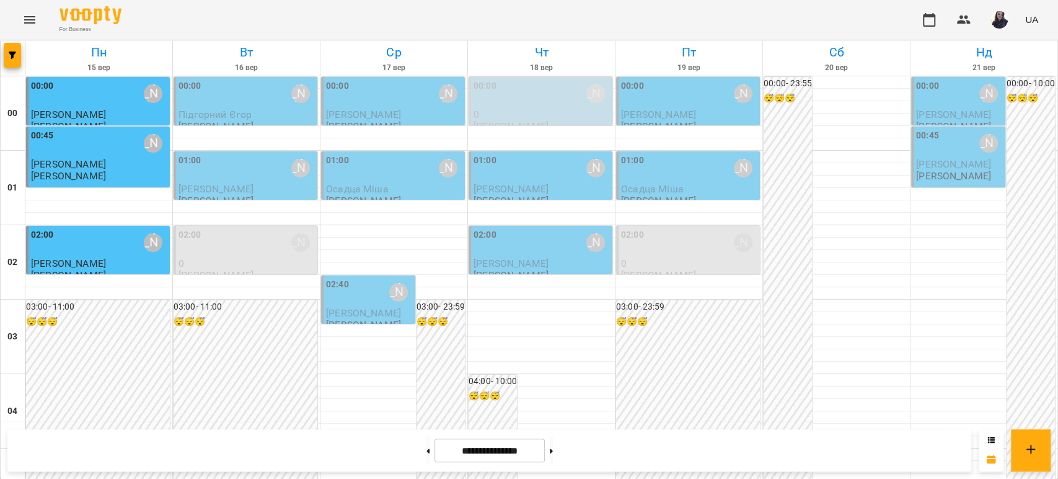
scroll to position [758, 0]
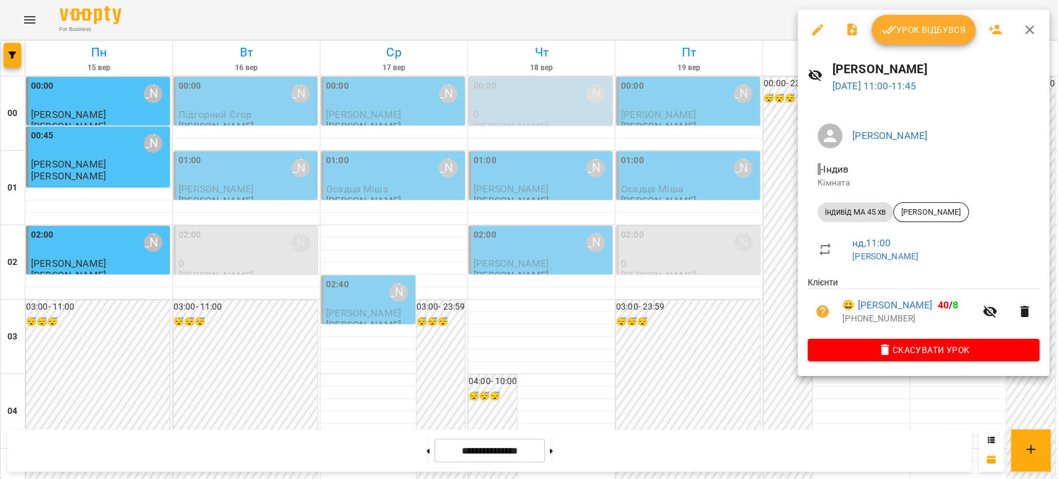
click at [815, 29] on icon "button" at bounding box center [817, 29] width 15 height 15
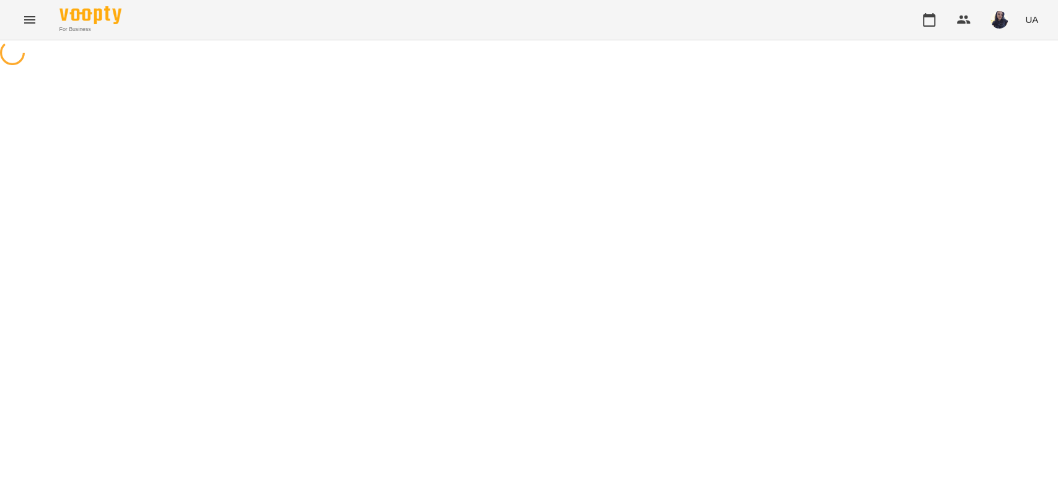
select select "**********"
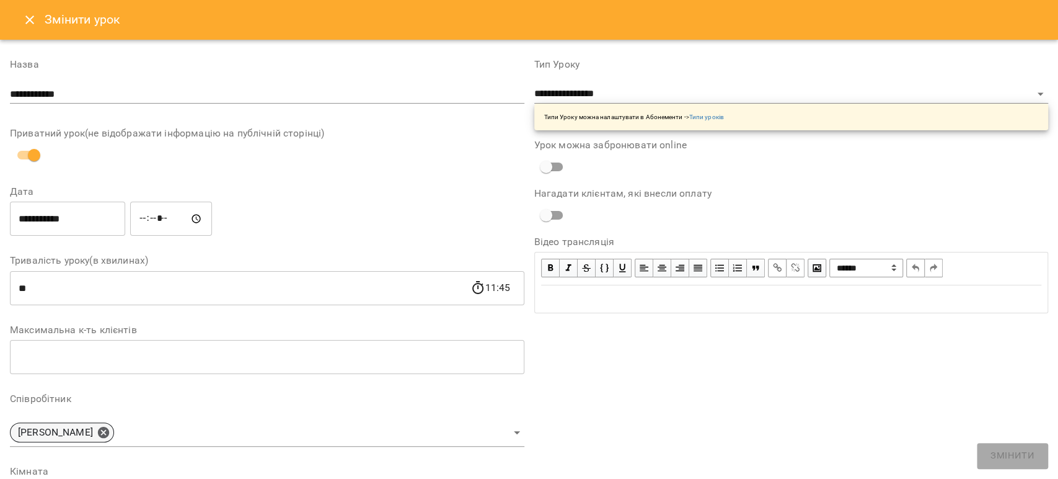
click at [97, 439] on div "[PERSON_NAME]" at bounding box center [62, 432] width 104 height 20
click at [98, 436] on icon at bounding box center [103, 432] width 11 height 11
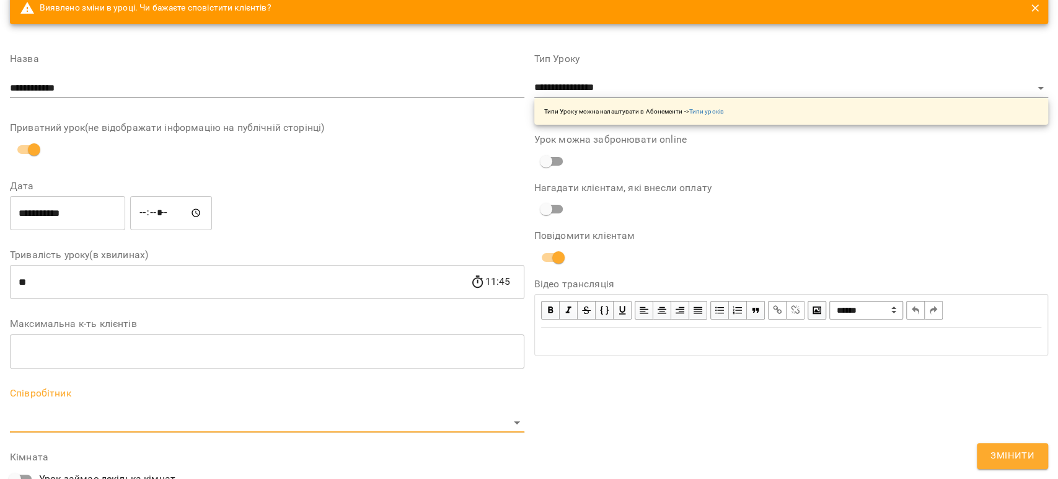
scroll to position [138, 0]
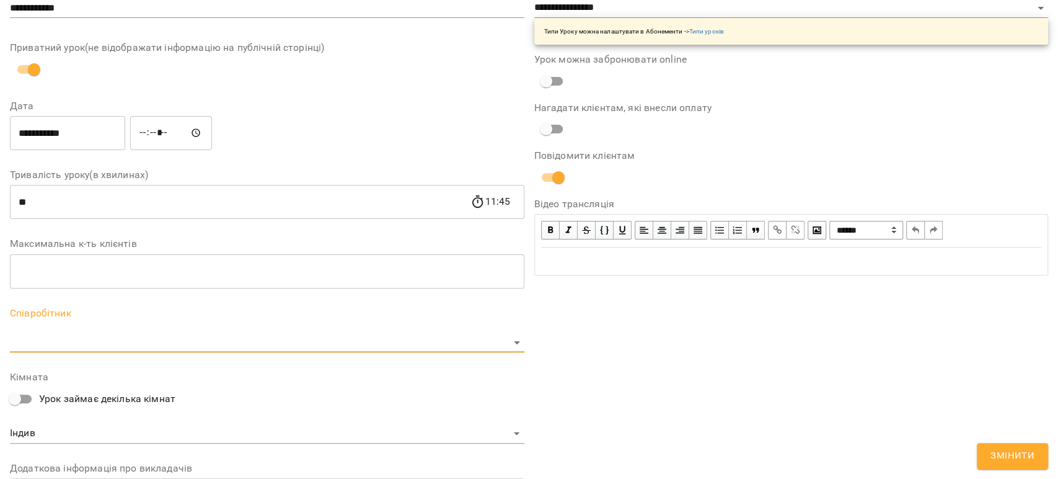
click at [44, 335] on body "For Business UA Журнал відвідувань / [PERSON_NAME], [DATE] 11:00 / Урок відбувс…" at bounding box center [529, 321] width 1058 height 642
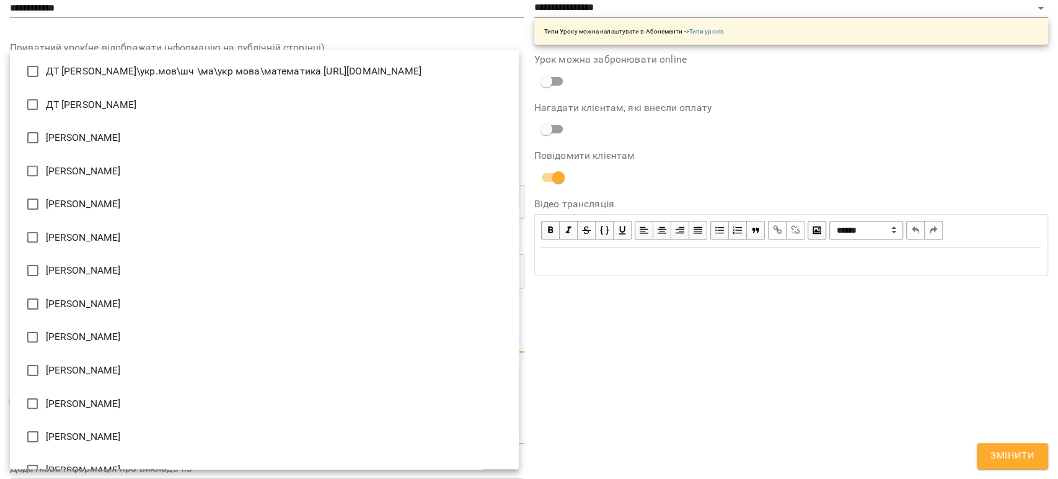
scroll to position [1439, 0]
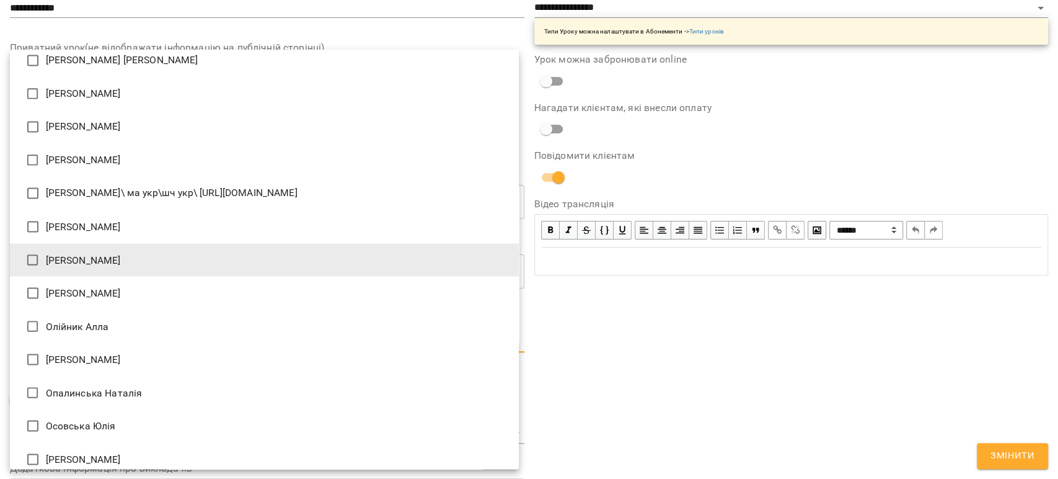
type input "**********"
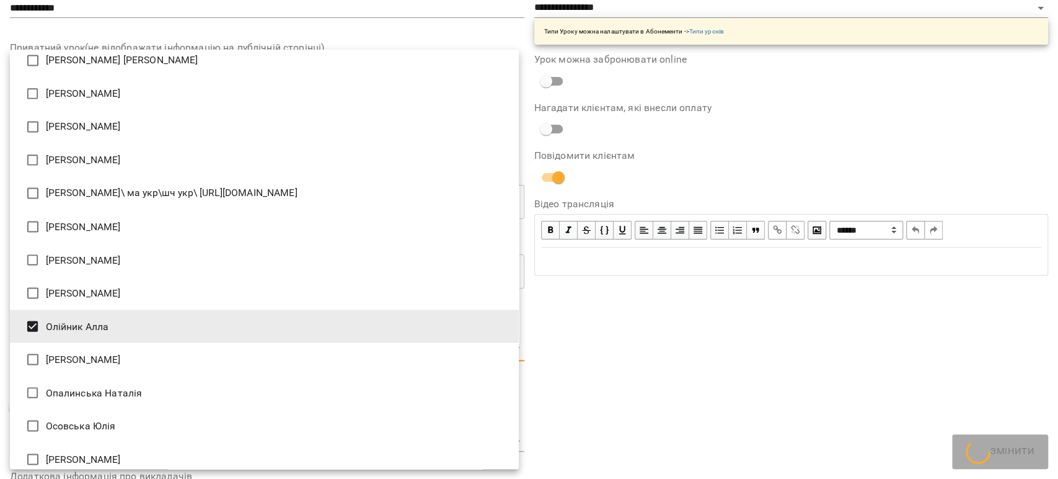
click at [844, 291] on div at bounding box center [529, 239] width 1058 height 479
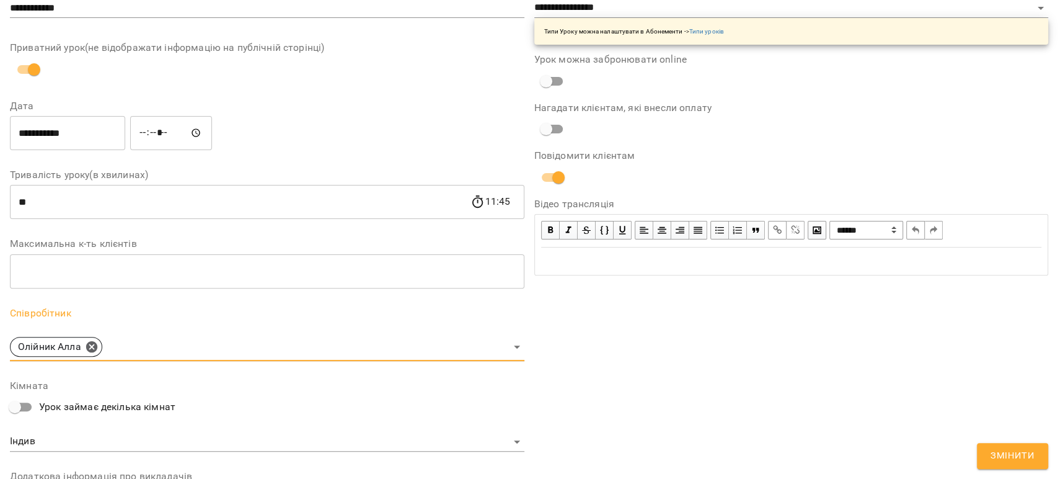
click at [1023, 458] on span "Змінити" at bounding box center [1013, 456] width 44 height 16
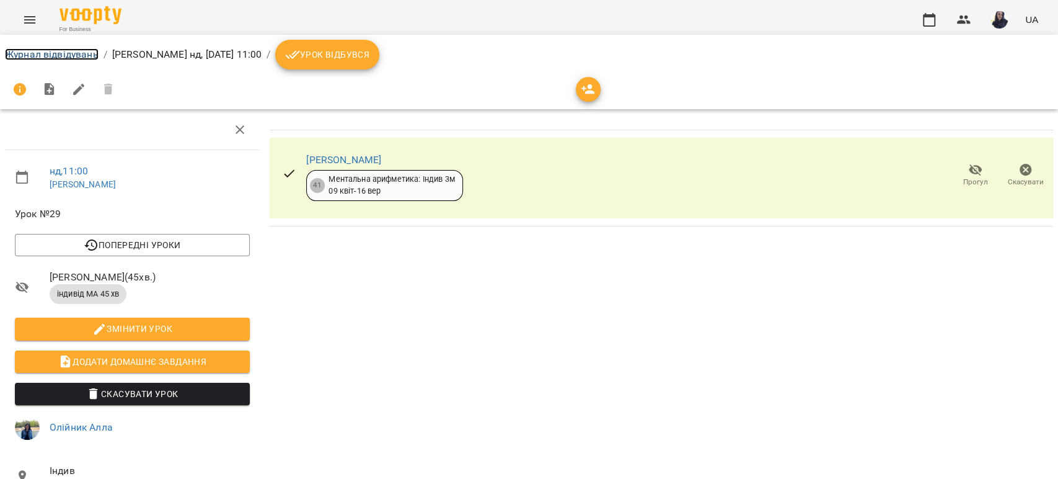
click at [39, 50] on link "Журнал відвідувань" at bounding box center [52, 54] width 94 height 12
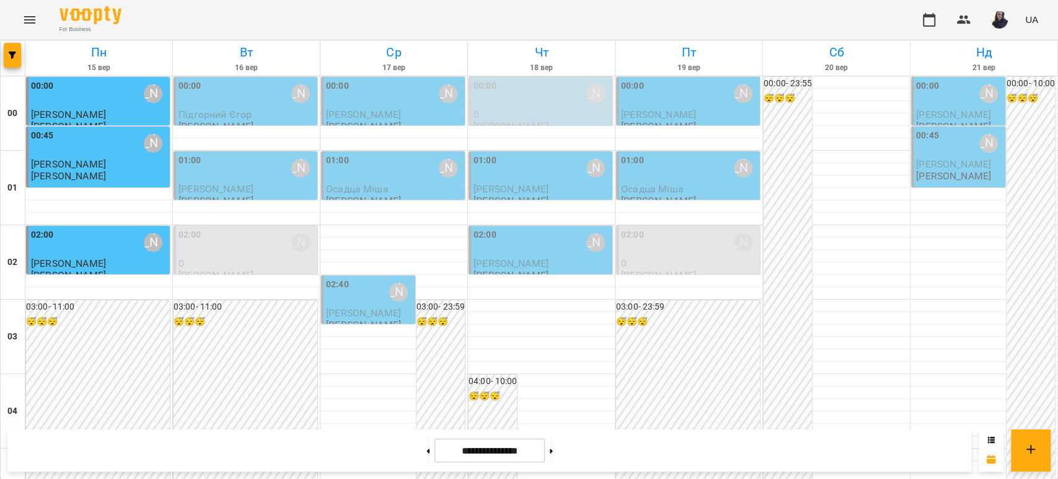
scroll to position [689, 0]
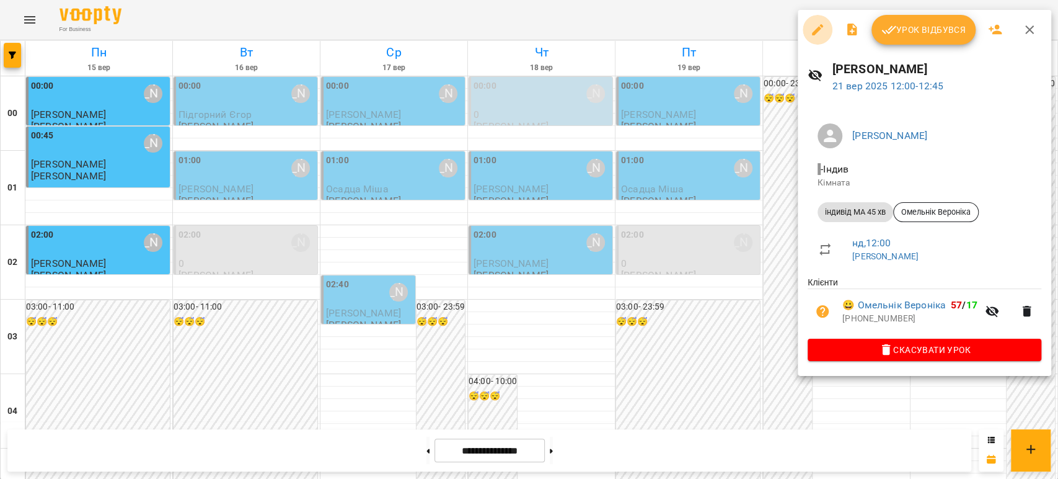
click at [824, 24] on icon "button" at bounding box center [817, 29] width 15 height 15
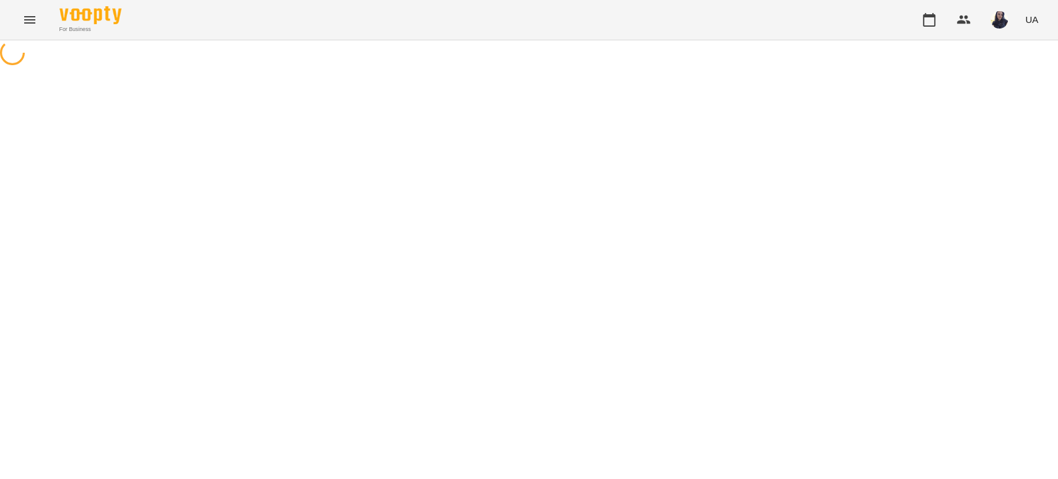
select select "**********"
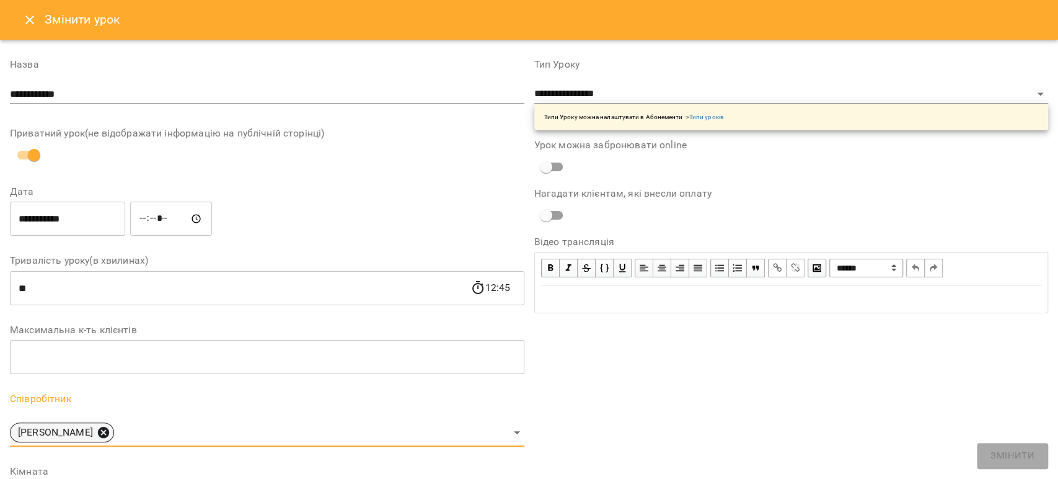
click at [98, 435] on icon at bounding box center [103, 432] width 11 height 11
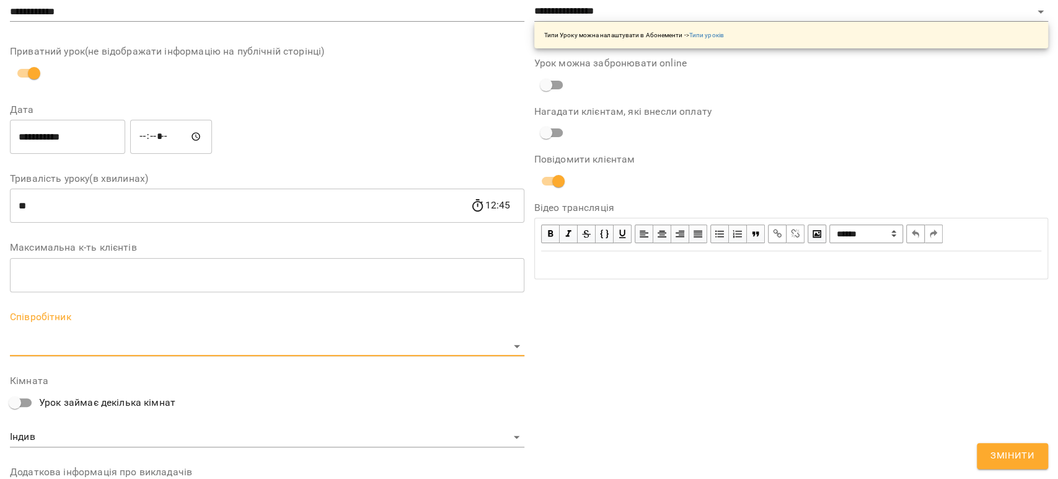
scroll to position [206, 0]
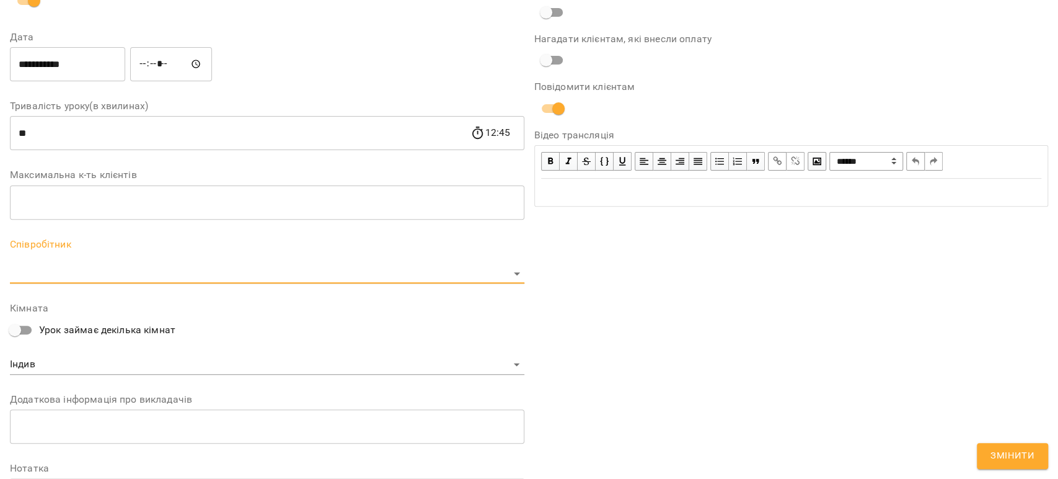
click at [62, 273] on body "For Business UA Журнал відвідувань / [PERSON_NAME], [DATE] 12:00 / Урок відбувс…" at bounding box center [529, 321] width 1058 height 642
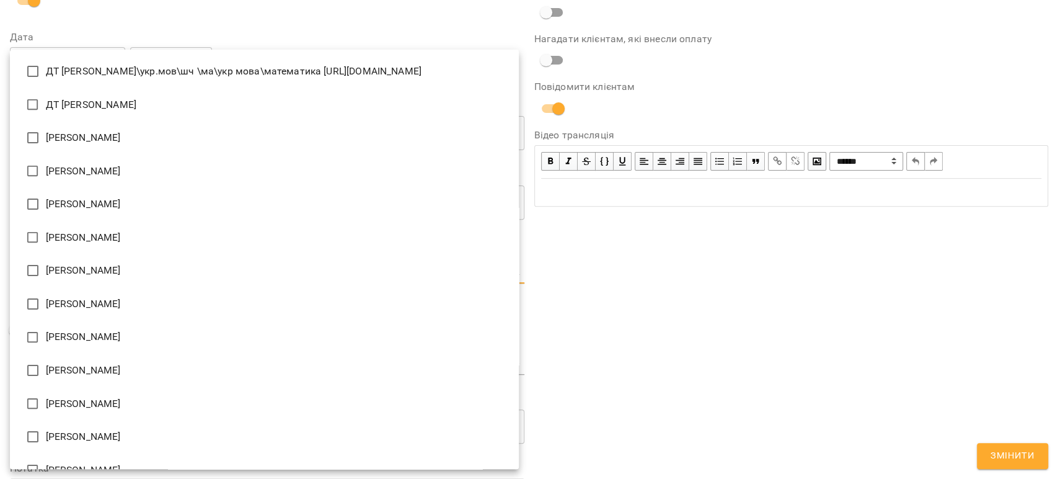
scroll to position [1439, 0]
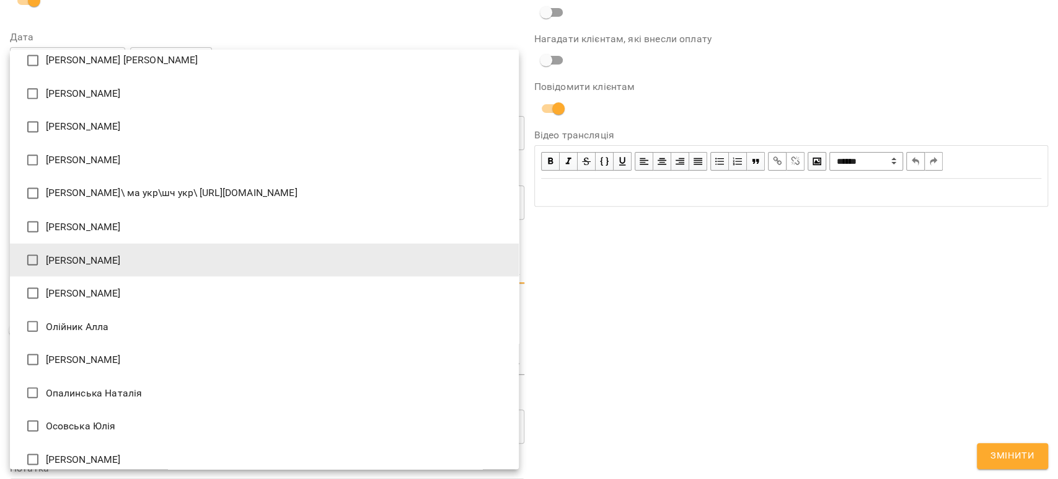
type input "**********"
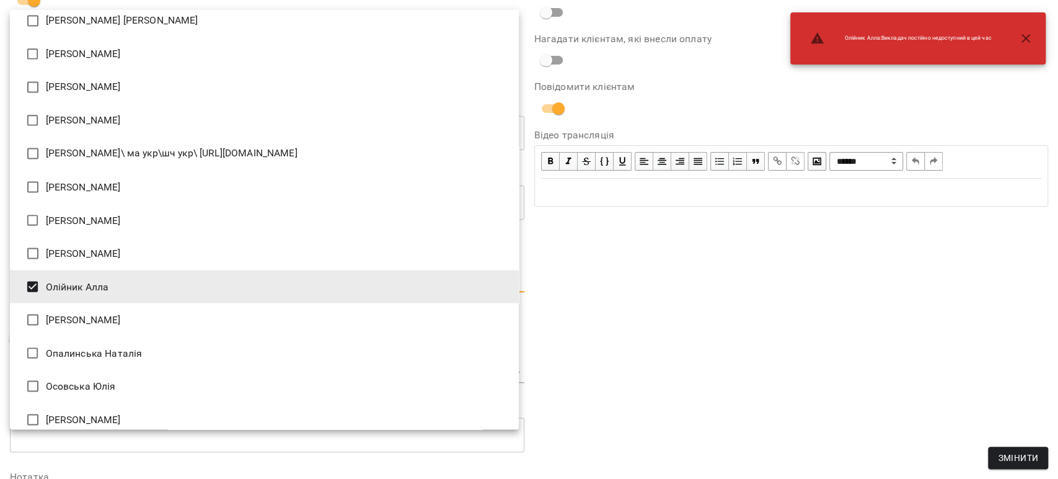
click at [805, 316] on div at bounding box center [529, 239] width 1058 height 479
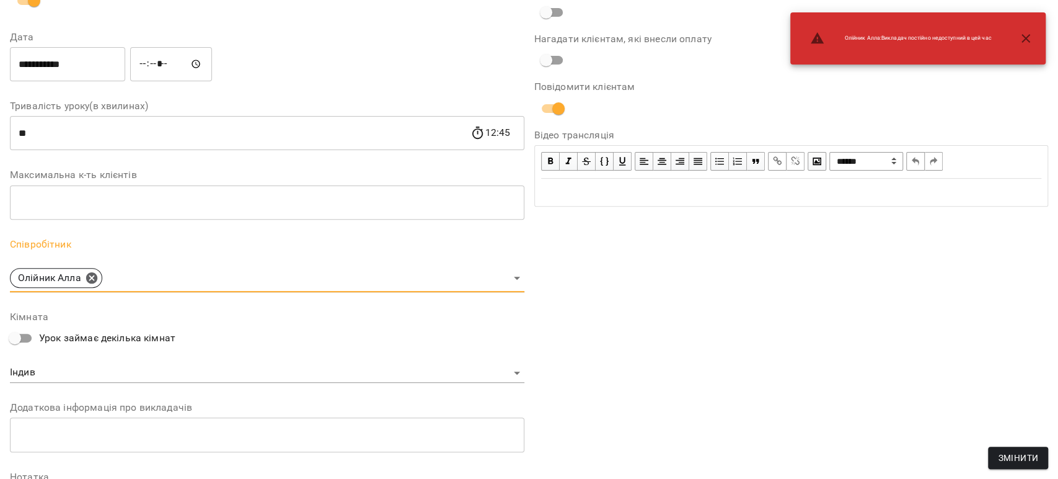
click at [1003, 456] on span "Змінити" at bounding box center [1018, 457] width 40 height 15
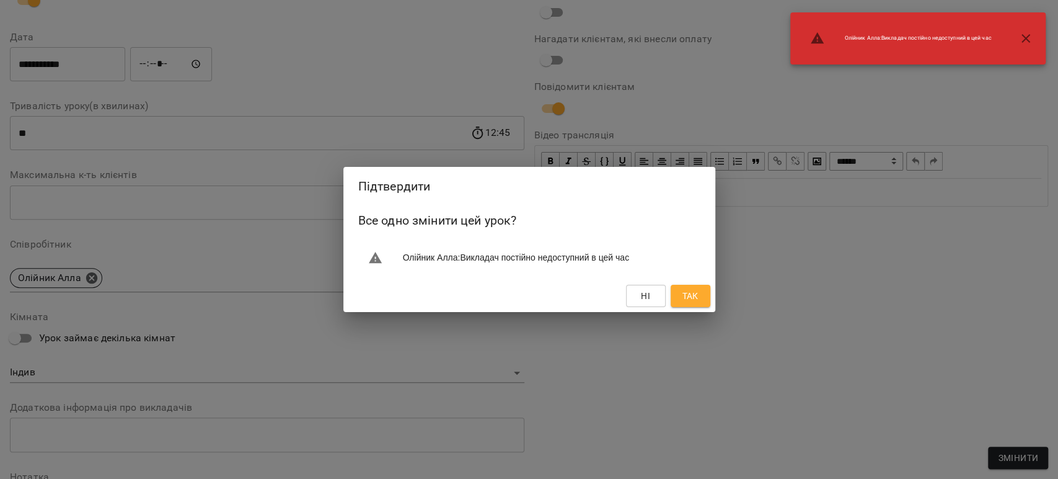
click at [681, 292] on span "Так" at bounding box center [691, 295] width 20 height 15
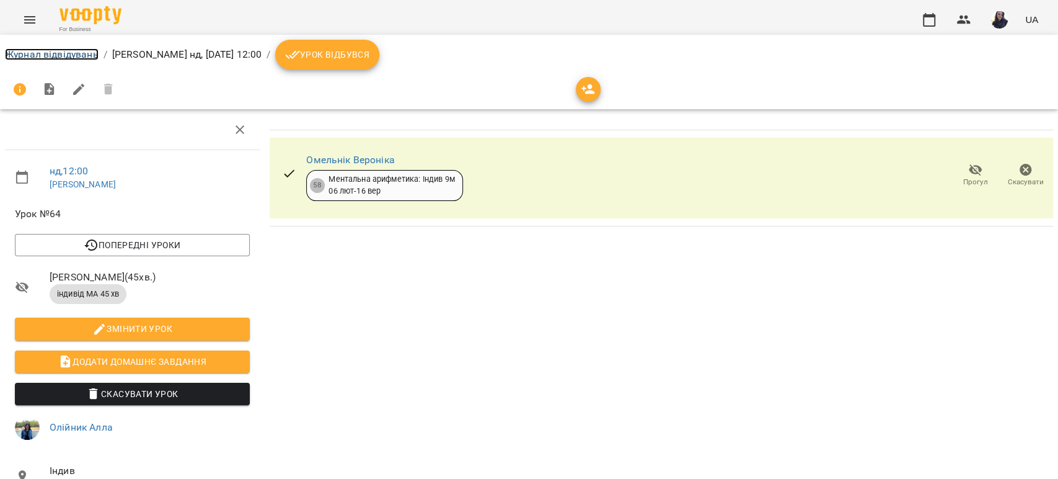
click at [73, 56] on link "Журнал відвідувань" at bounding box center [52, 54] width 94 height 12
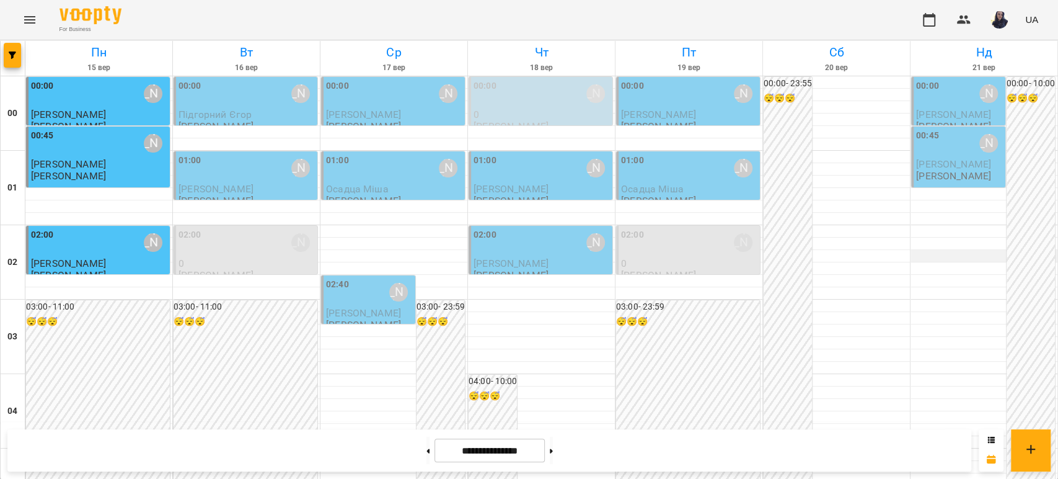
scroll to position [620, 0]
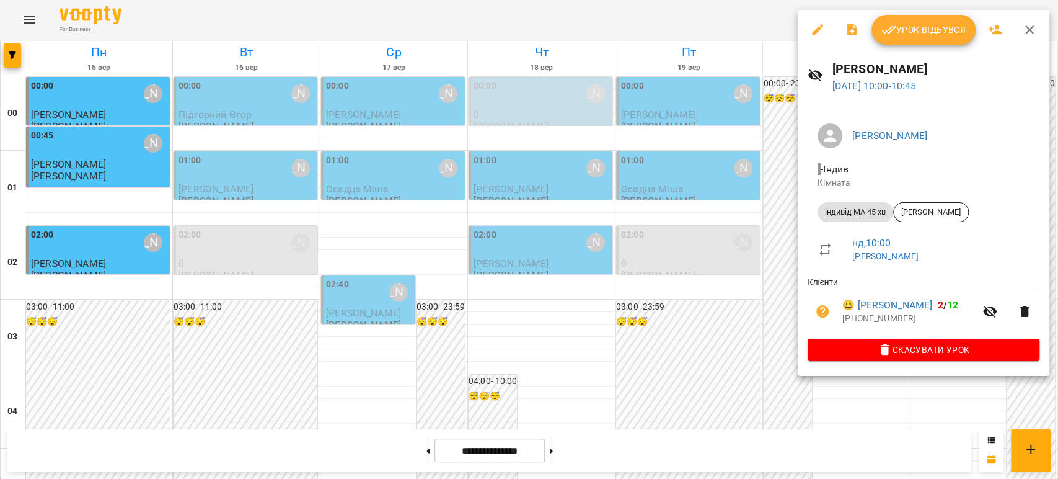
click at [820, 25] on icon "button" at bounding box center [817, 29] width 11 height 11
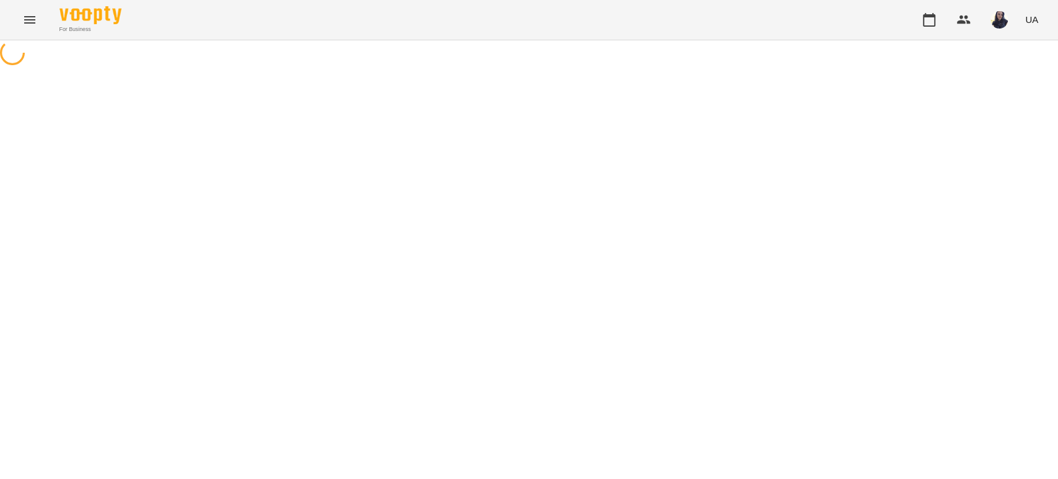
select select "**********"
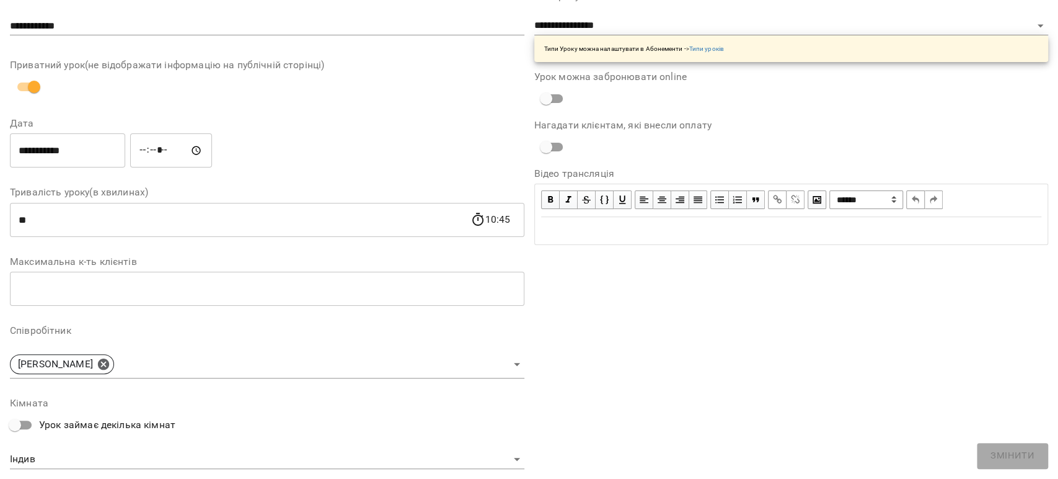
scroll to position [69, 0]
click at [98, 361] on icon at bounding box center [103, 363] width 11 height 11
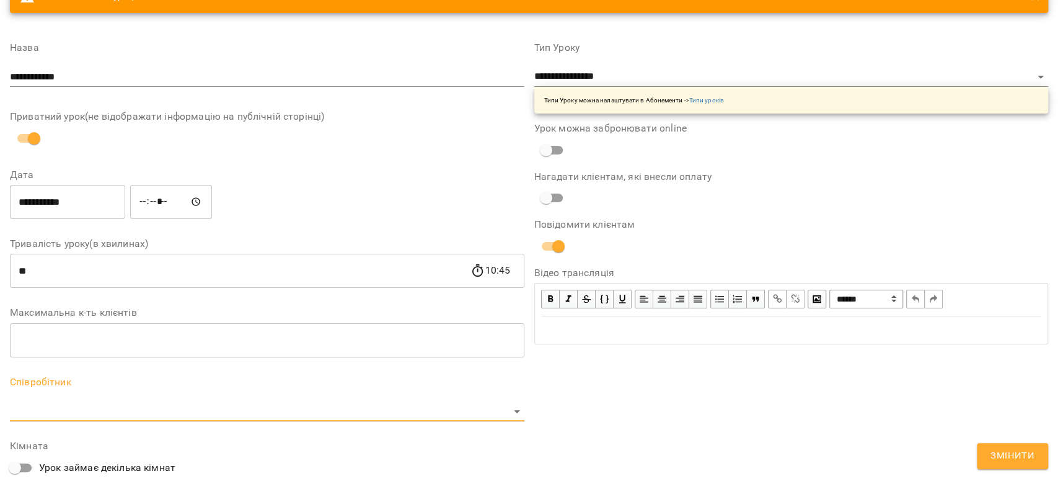
scroll to position [120, 0]
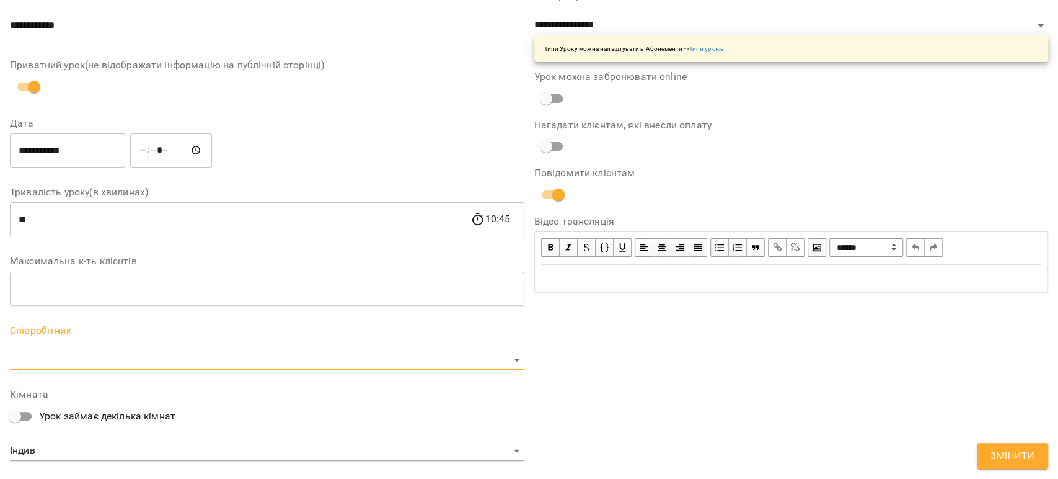
click at [48, 358] on body "For Business UA Журнал відвідувань / [PERSON_NAME], [DATE] 10:00 / Урок відбувс…" at bounding box center [529, 321] width 1058 height 642
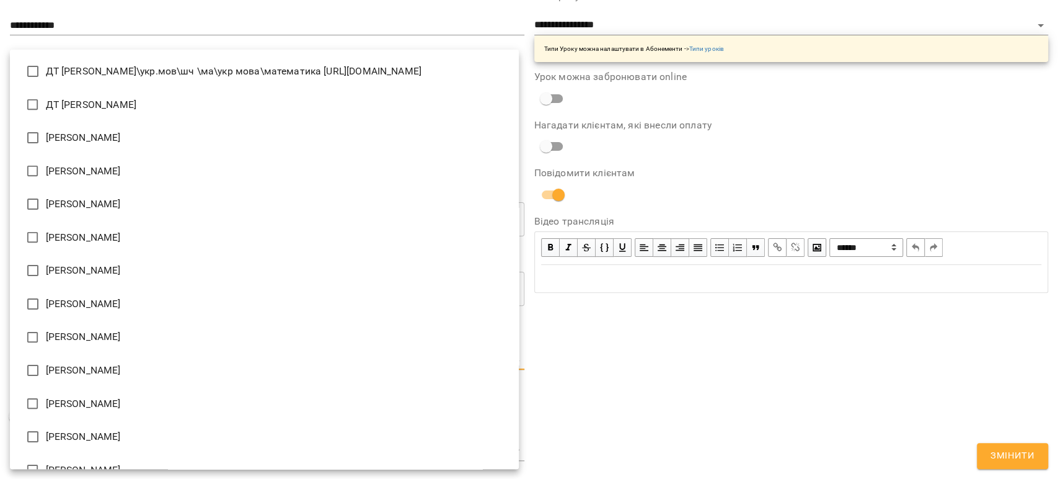
scroll to position [1439, 0]
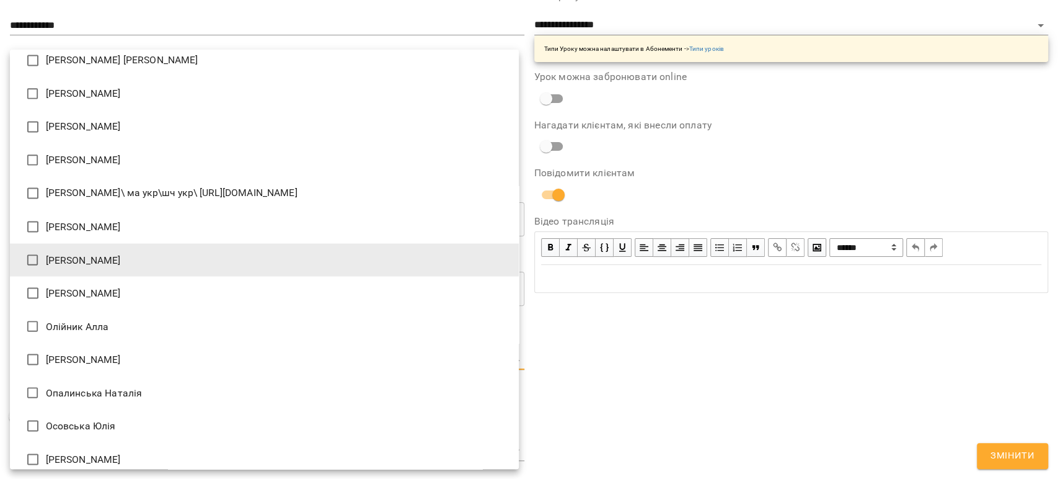
type input "**********"
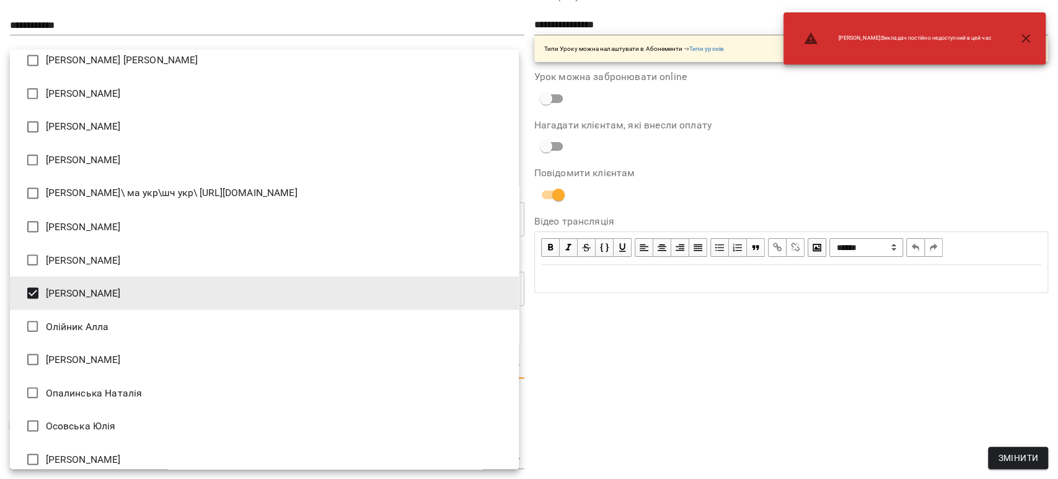
click at [769, 417] on div at bounding box center [529, 239] width 1058 height 479
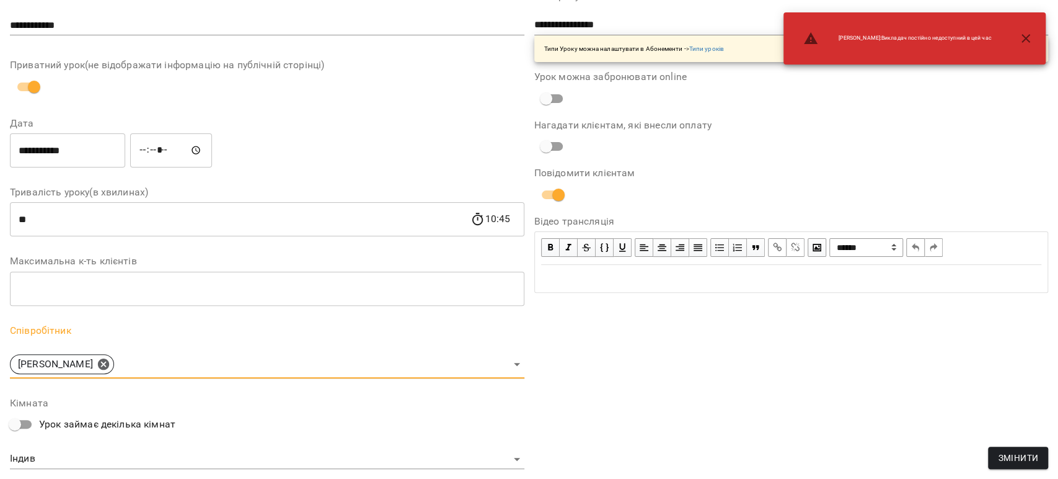
click at [1012, 455] on span "Змінити" at bounding box center [1018, 457] width 40 height 15
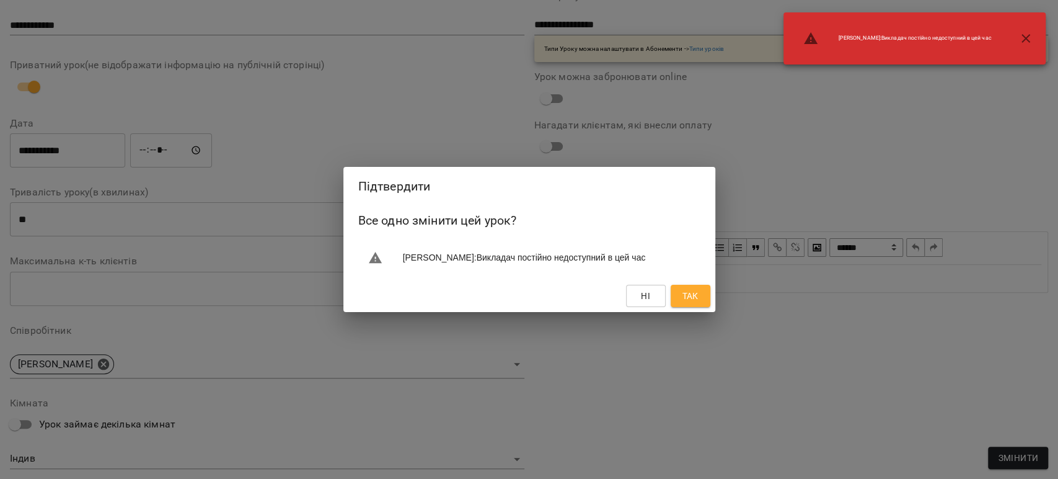
click at [689, 303] on button "Так" at bounding box center [691, 296] width 40 height 22
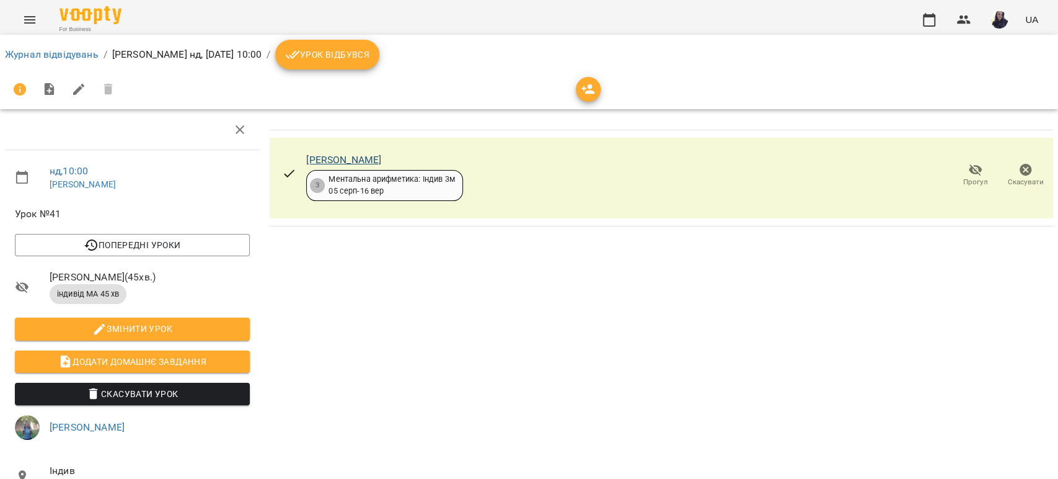
drag, startPoint x: 400, startPoint y: 159, endPoint x: 336, endPoint y: 163, distance: 64.6
click at [336, 163] on div "[PERSON_NAME]" at bounding box center [384, 160] width 156 height 15
copy link "[PERSON_NAME]"
drag, startPoint x: 70, startPoint y: 52, endPoint x: 74, endPoint y: 71, distance: 19.1
click at [70, 52] on link "Журнал відвідувань" at bounding box center [52, 54] width 94 height 12
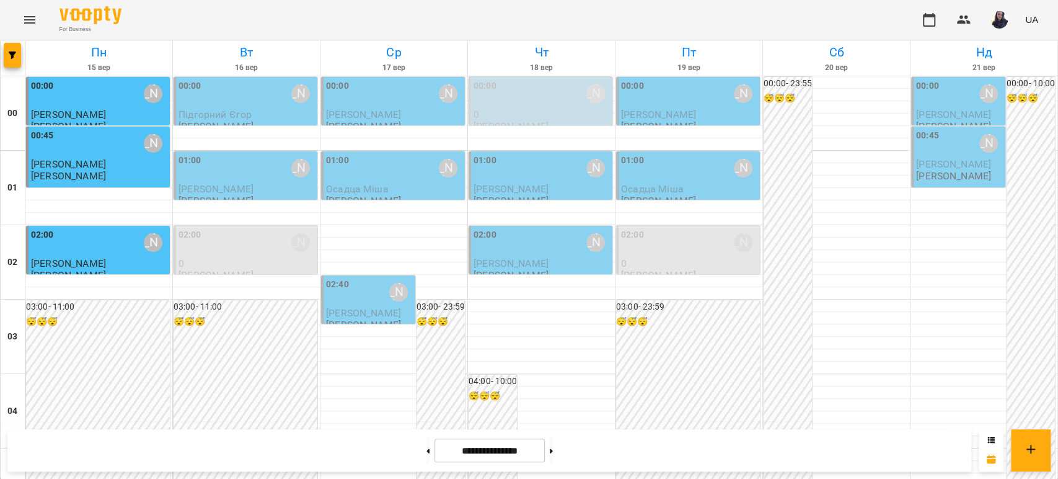
scroll to position [1438, 0]
click at [10, 55] on icon "button" at bounding box center [12, 54] width 7 height 7
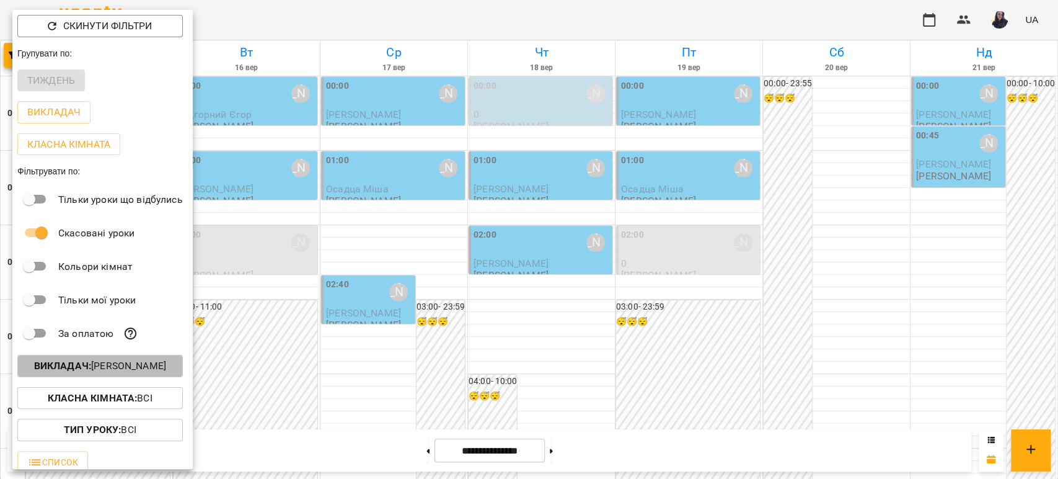
click at [153, 357] on button "Викладач : [PERSON_NAME]" at bounding box center [100, 366] width 166 height 22
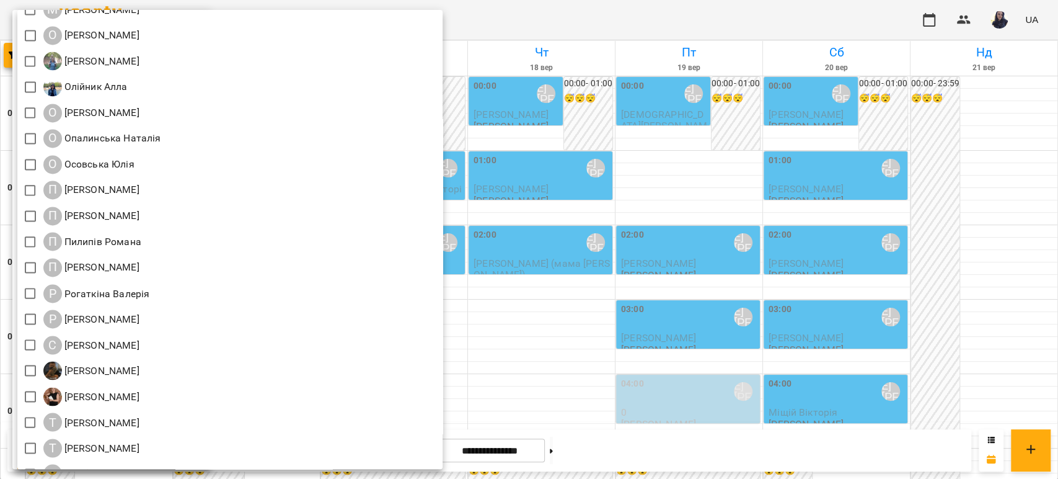
scroll to position [1432, 0]
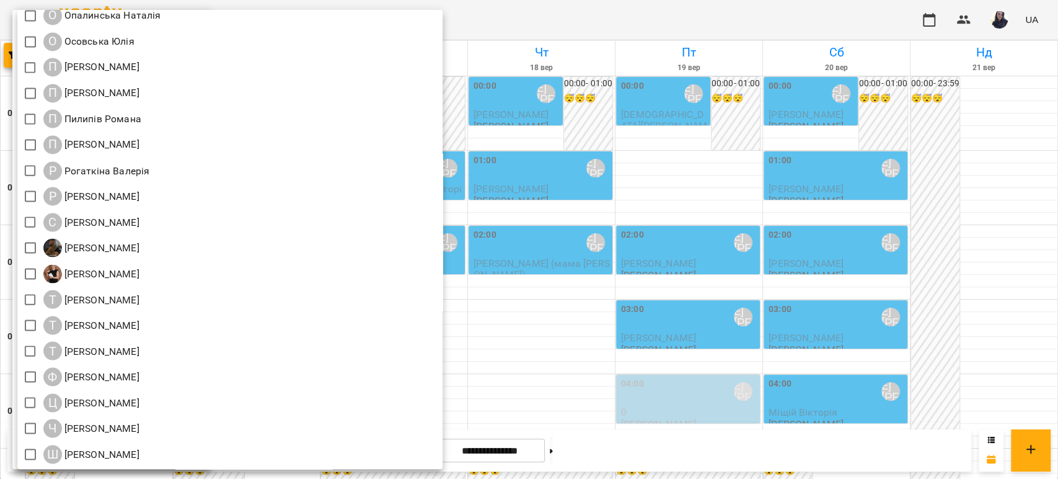
click at [615, 4] on div at bounding box center [529, 239] width 1058 height 479
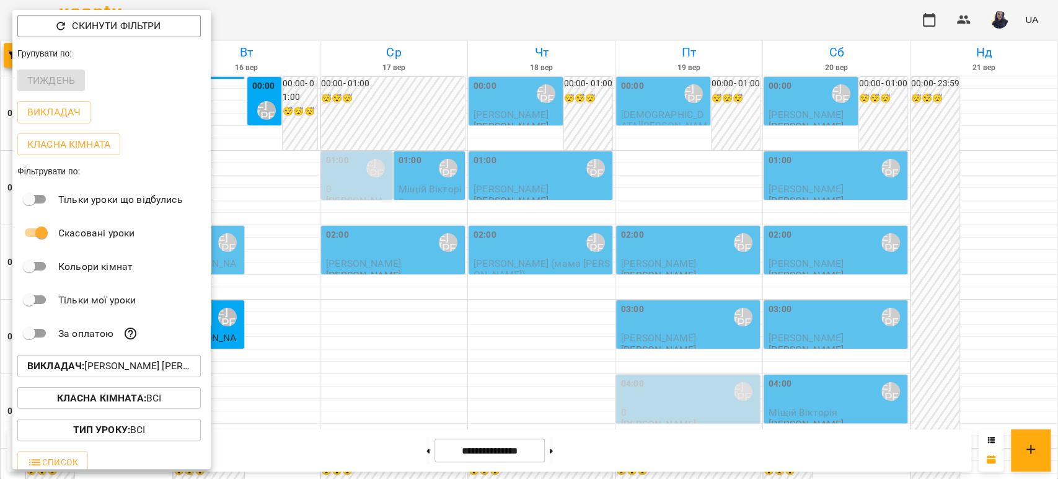
click at [453, 329] on div at bounding box center [529, 239] width 1058 height 479
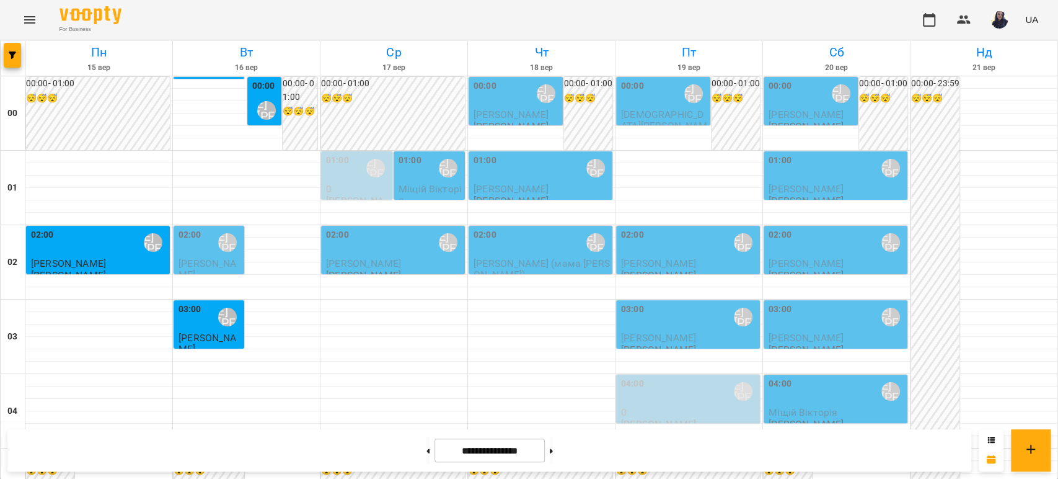
scroll to position [1163, 0]
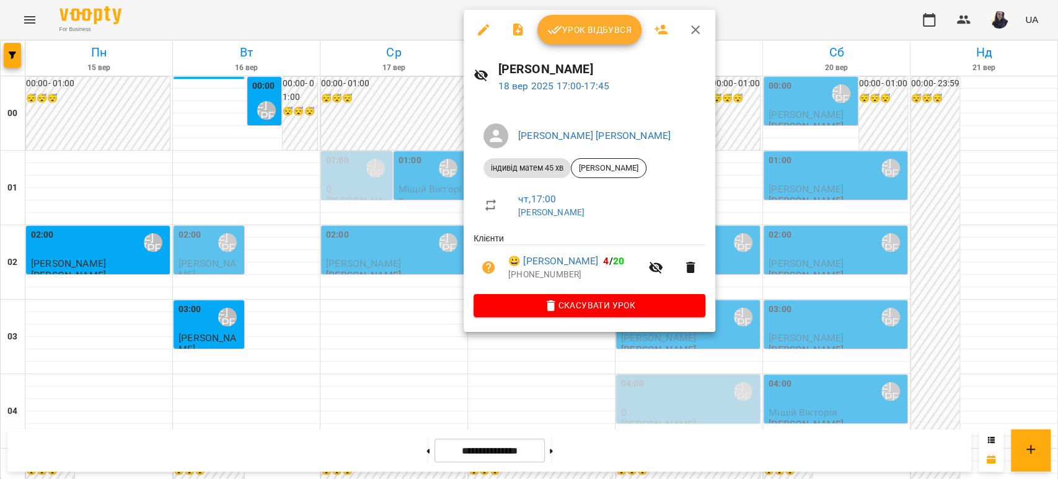
click at [481, 29] on icon "button" at bounding box center [483, 29] width 15 height 15
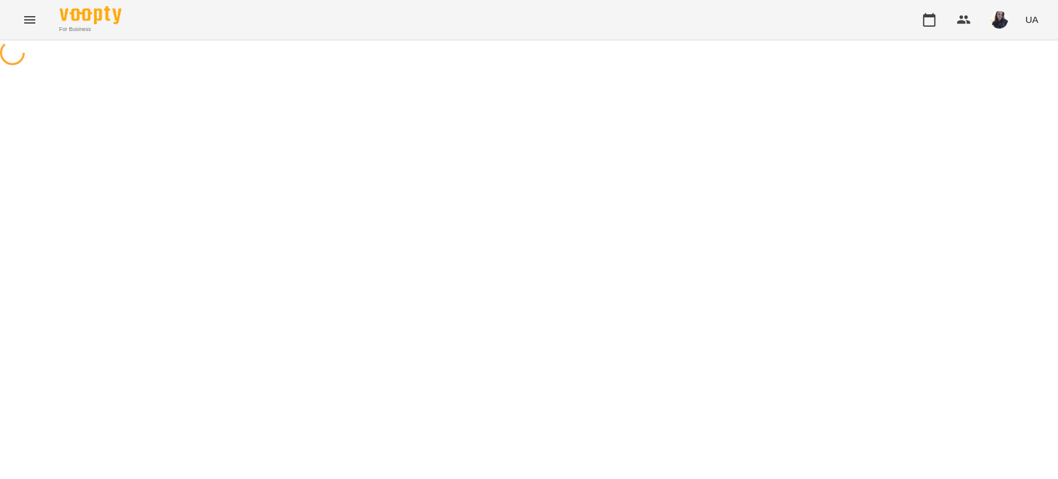
select select "**********"
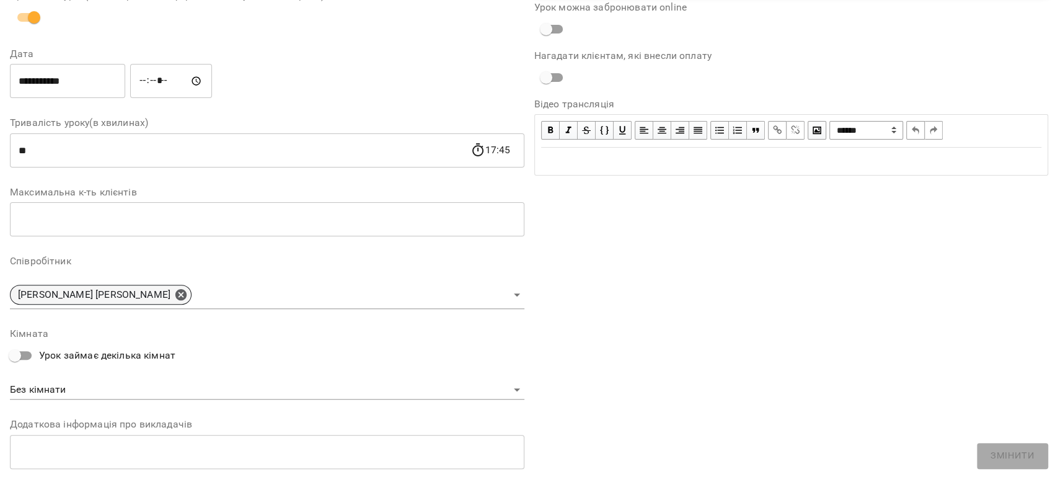
click at [175, 295] on icon at bounding box center [180, 294] width 11 height 11
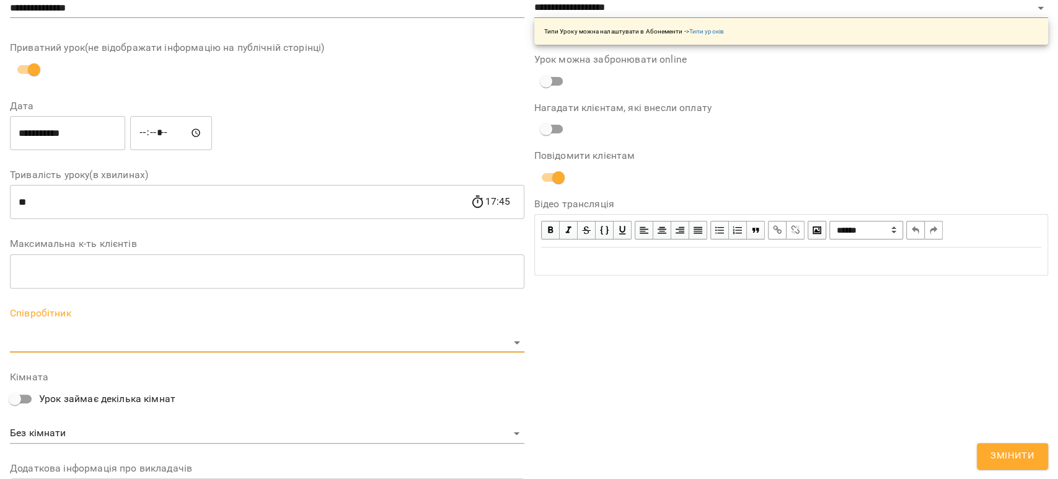
scroll to position [189, 0]
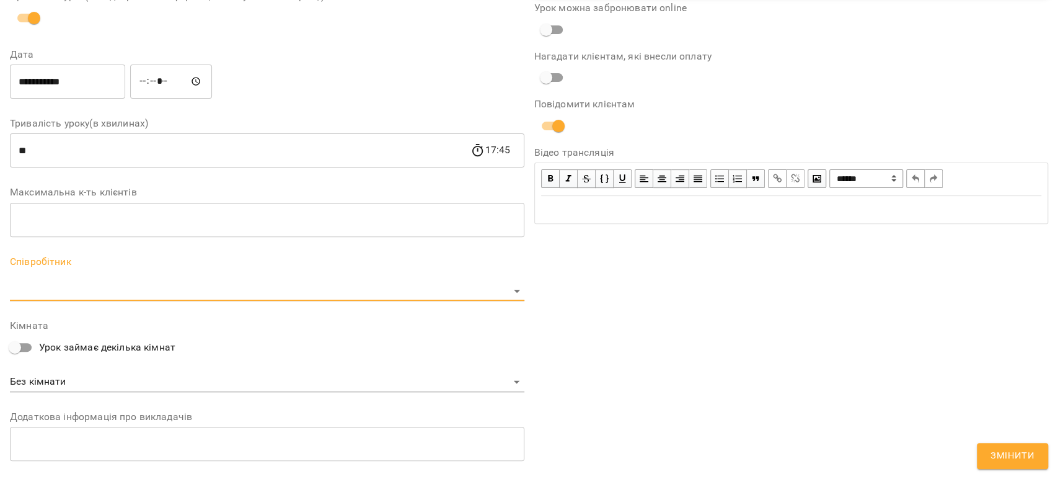
click at [64, 291] on body "**********" at bounding box center [529, 276] width 1058 height 553
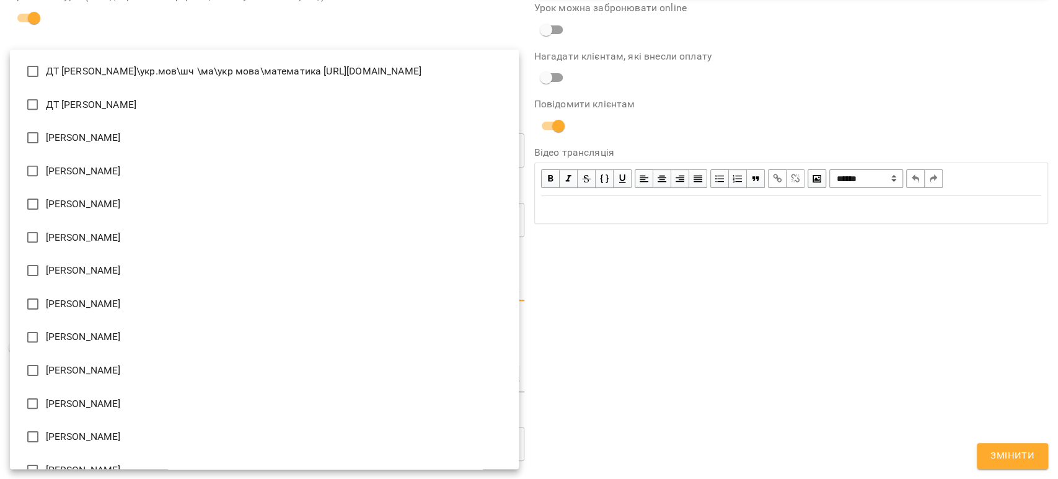
scroll to position [1140, 0]
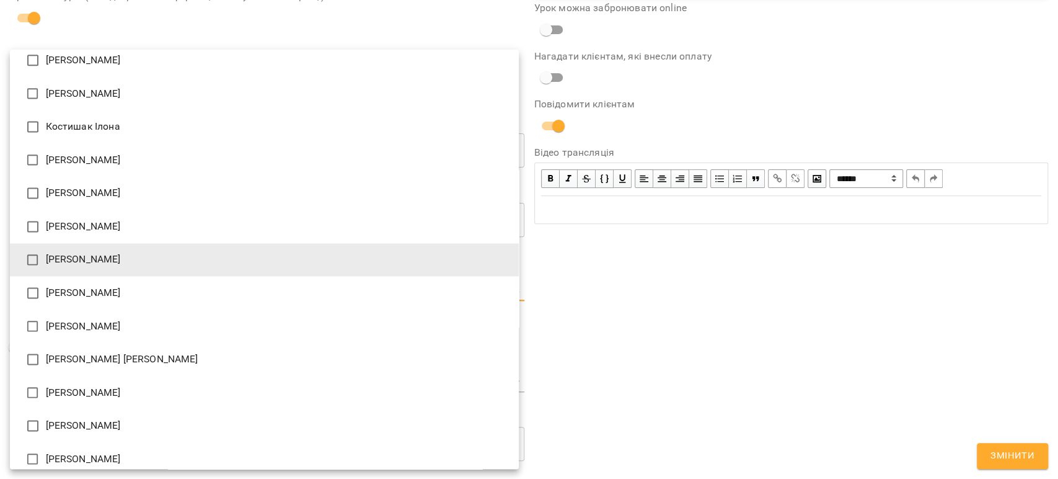
type input "**********"
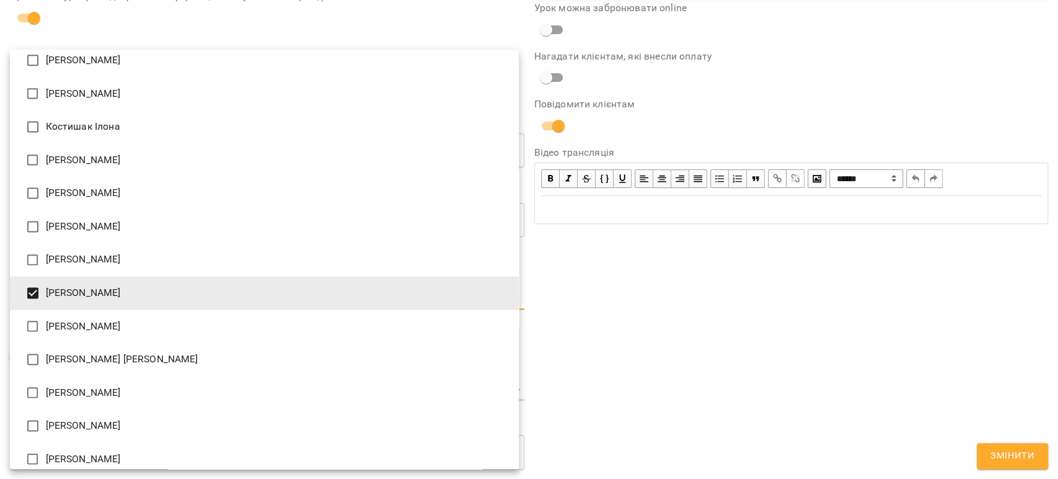
drag, startPoint x: 755, startPoint y: 337, endPoint x: 820, endPoint y: 359, distance: 69.4
click at [755, 336] on div at bounding box center [529, 239] width 1058 height 479
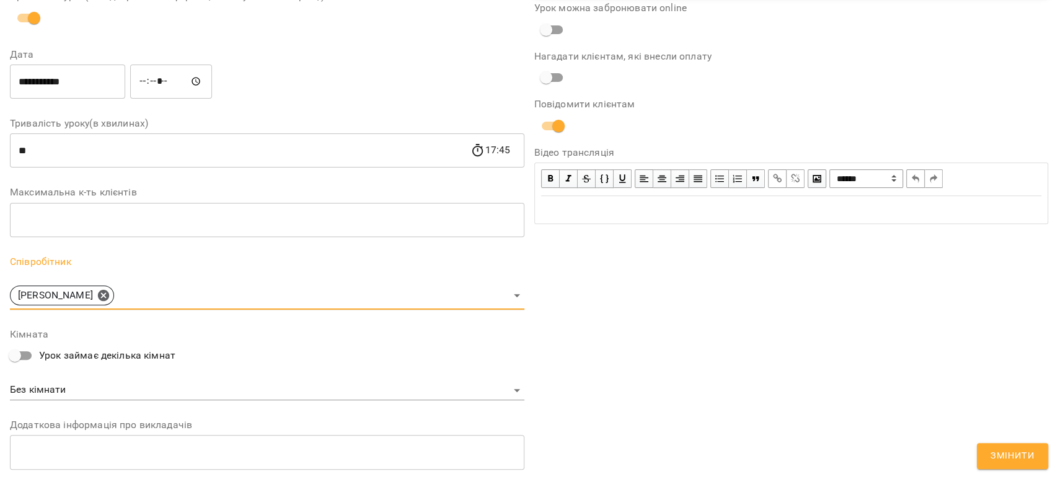
click at [1017, 452] on span "Змінити" at bounding box center [1013, 456] width 44 height 16
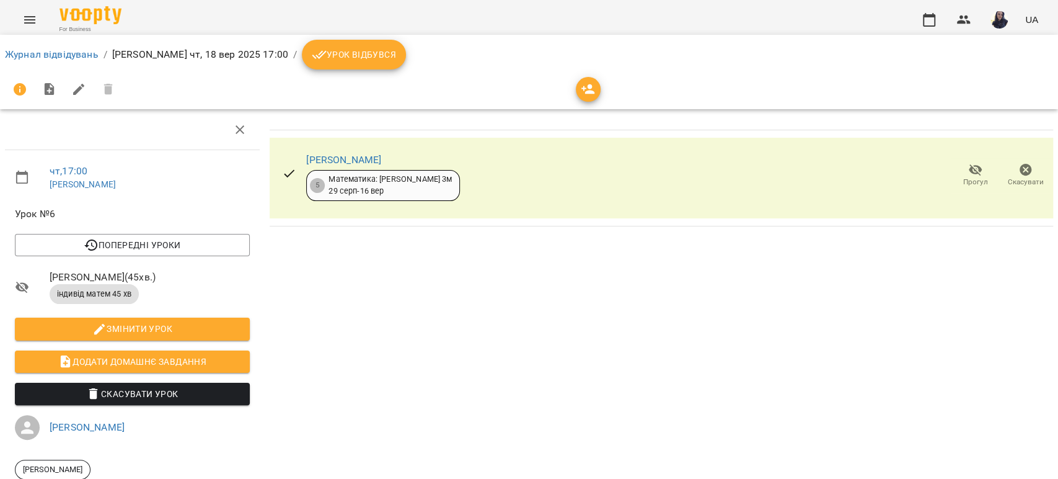
click at [461, 327] on div "[PERSON_NAME] 5 Математика: Індив 3м [DATE] - [DATE] [PERSON_NAME]" at bounding box center [662, 329] width 794 height 448
click at [50, 55] on link "Журнал відвідувань" at bounding box center [52, 54] width 94 height 12
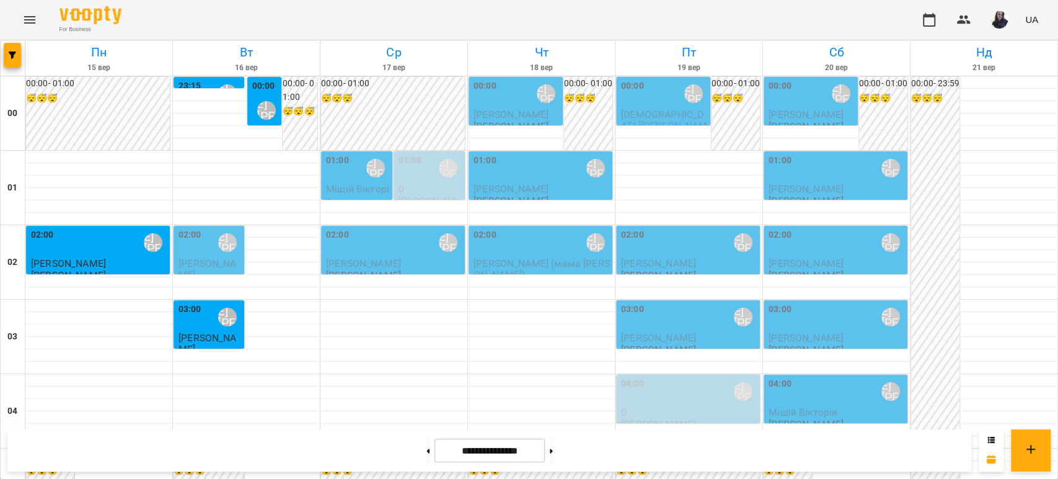
click at [31, 25] on icon "Menu" at bounding box center [29, 19] width 15 height 15
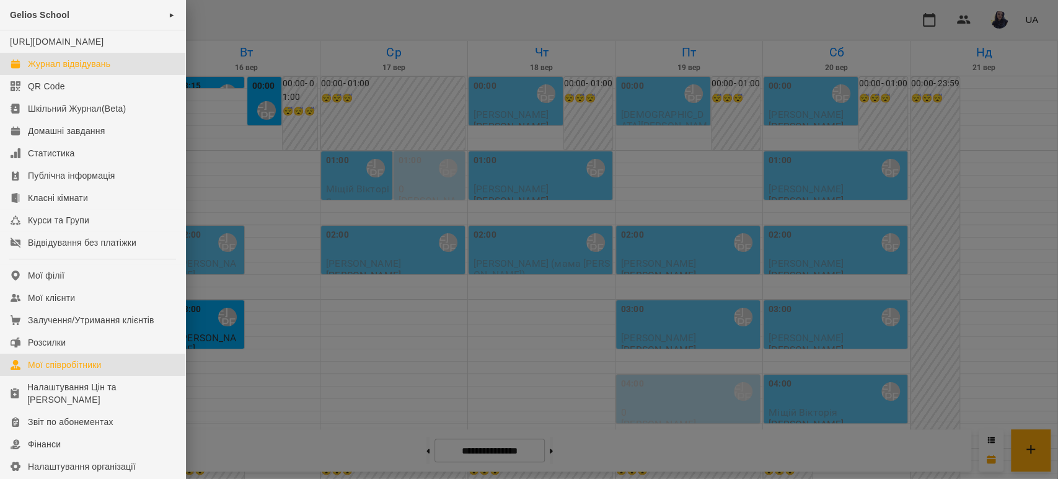
click at [108, 376] on link "Мої співробітники" at bounding box center [92, 364] width 185 height 22
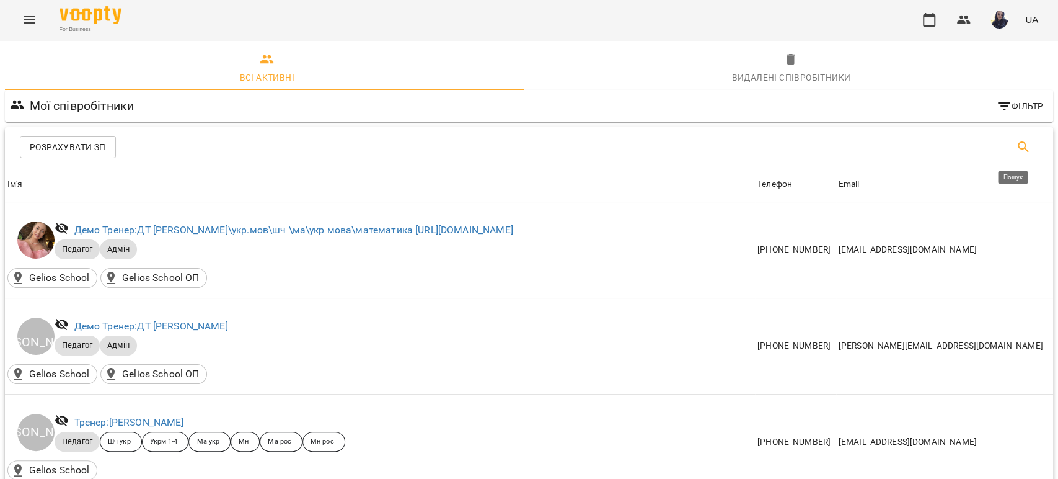
click at [1018, 148] on icon "Пошук" at bounding box center [1023, 146] width 11 height 11
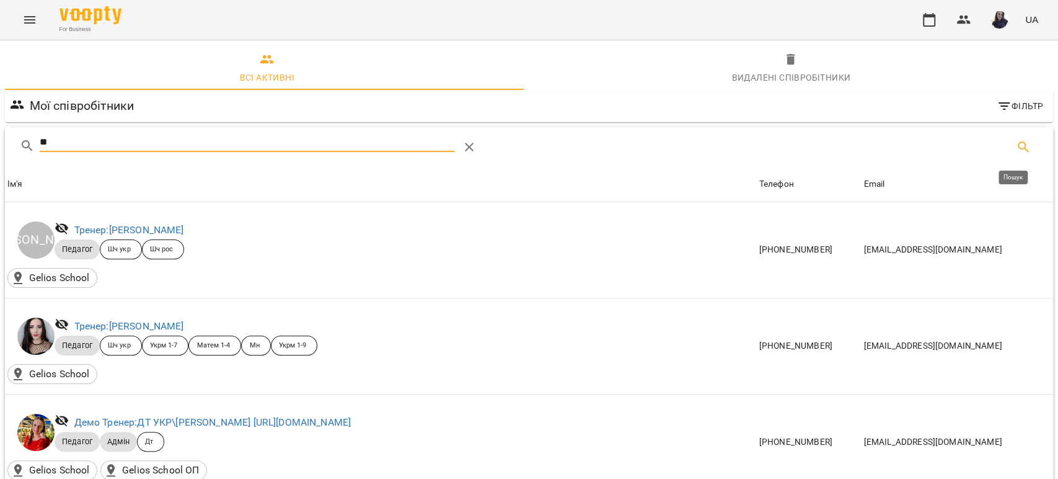
type input "***"
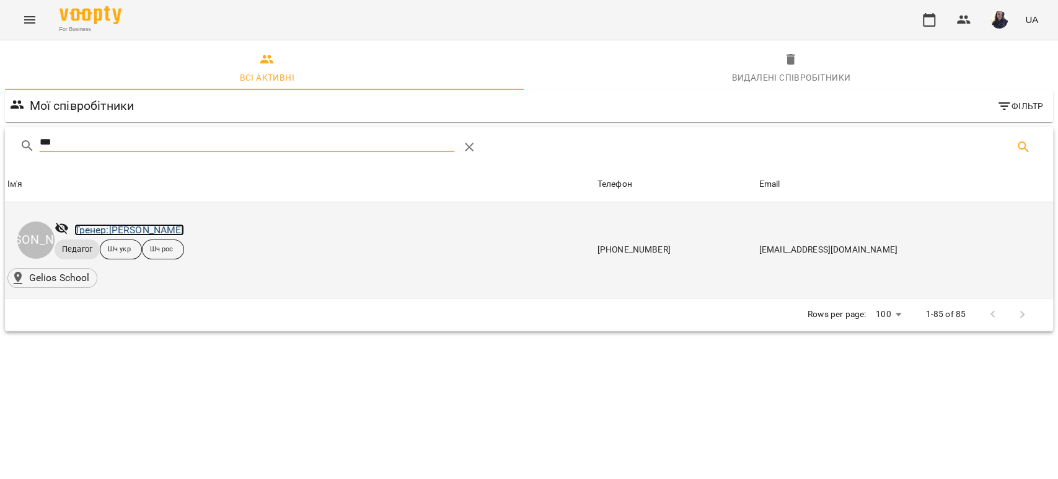
click at [156, 233] on link "Тренер: [PERSON_NAME]" at bounding box center [129, 230] width 110 height 12
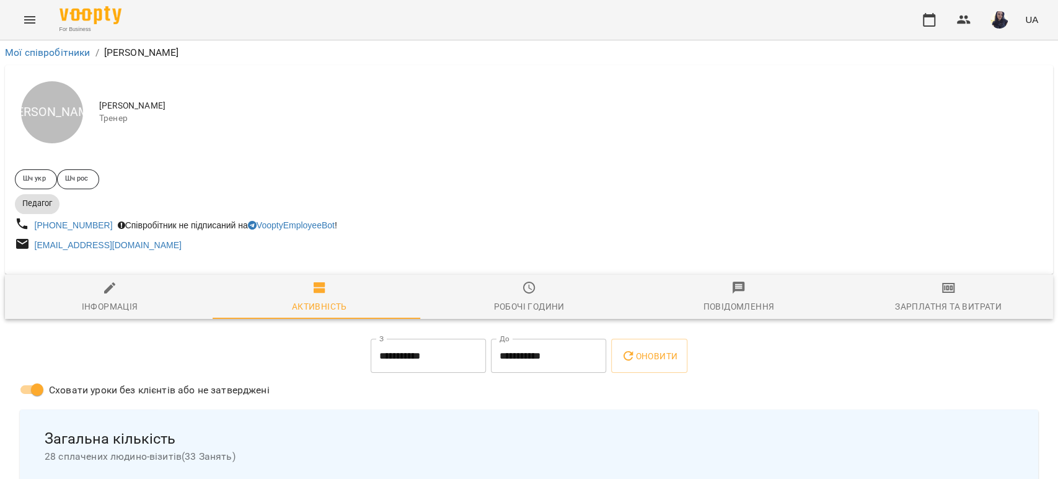
click at [536, 313] on div "Робочі години" at bounding box center [528, 306] width 71 height 15
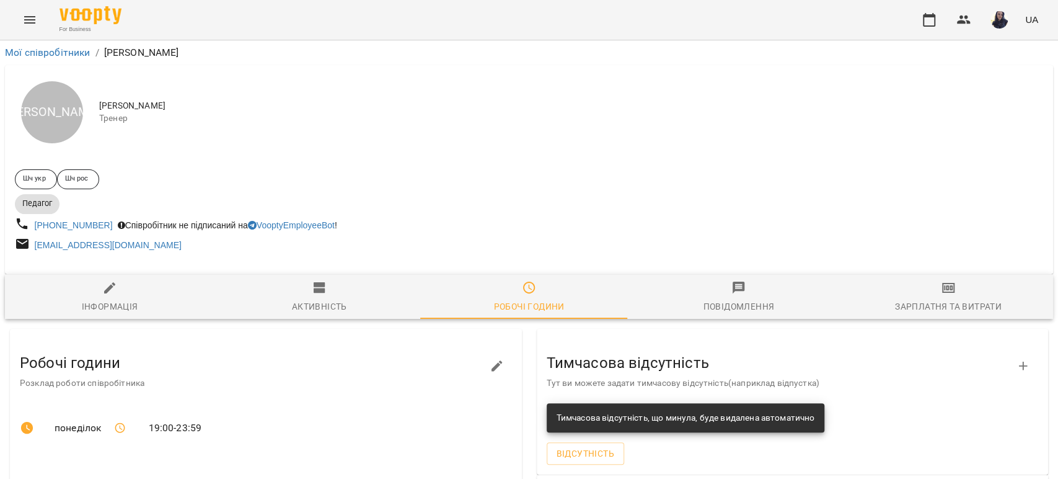
scroll to position [69, 0]
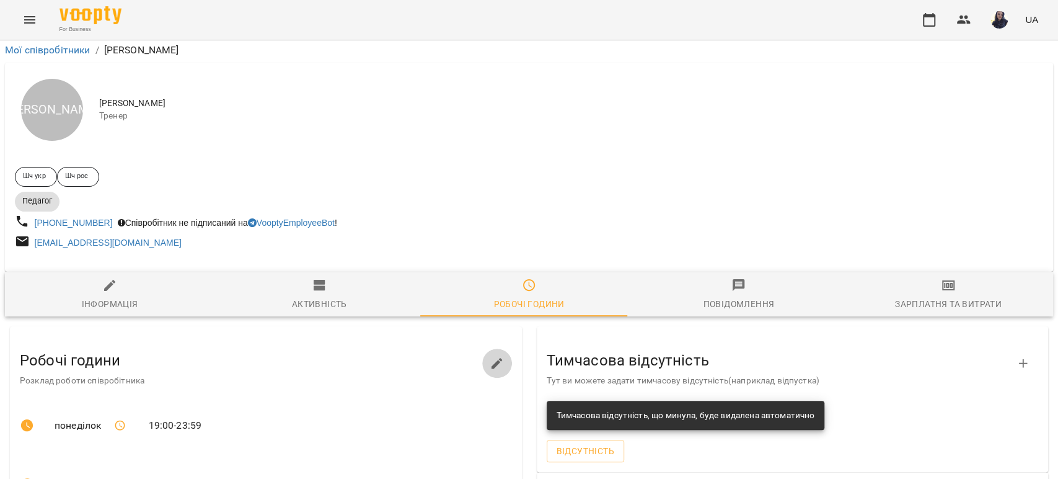
click at [495, 356] on icon "button" at bounding box center [497, 363] width 15 height 15
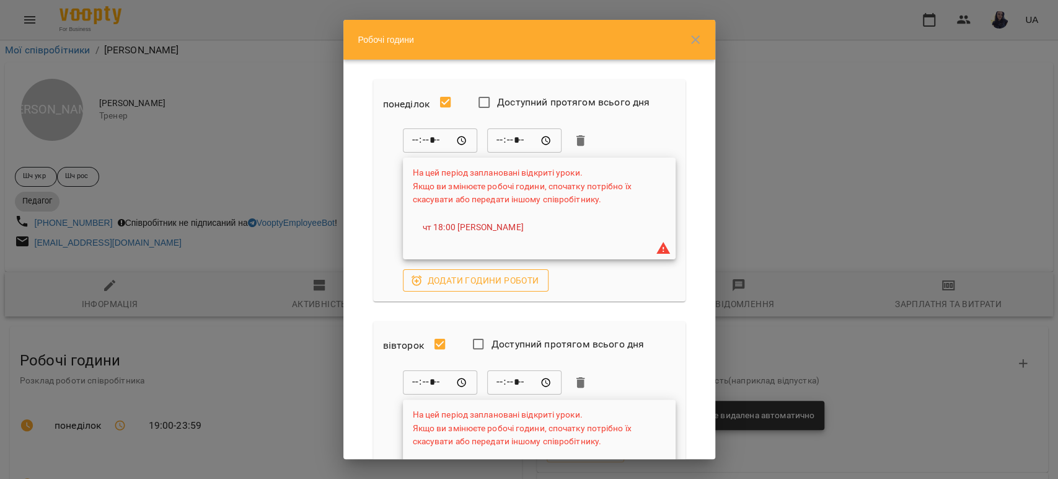
click at [458, 283] on span "Додати години роботи" at bounding box center [476, 280] width 126 height 15
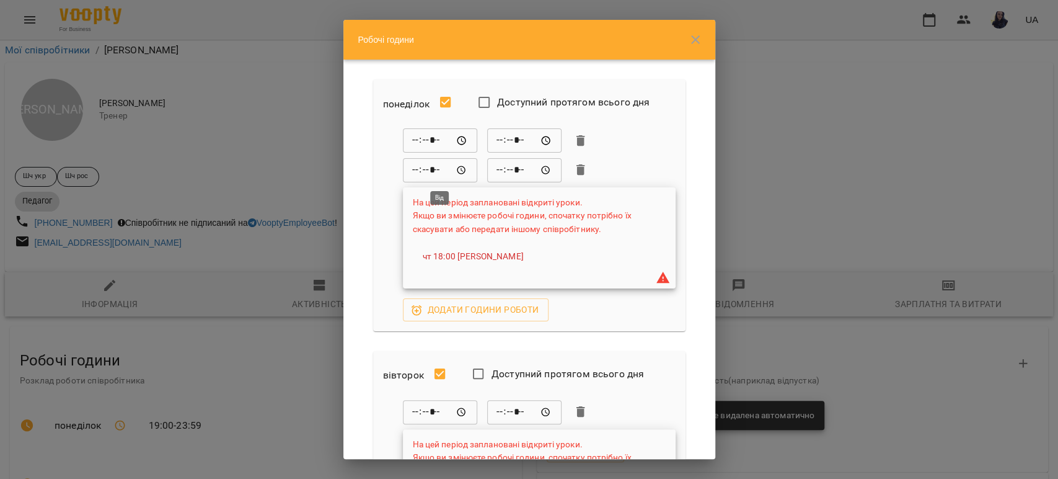
click at [422, 169] on input "*****" at bounding box center [440, 169] width 74 height 25
type input "*****"
click at [500, 173] on input "*****" at bounding box center [524, 169] width 74 height 25
type input "*****"
click at [507, 135] on input "*****" at bounding box center [524, 140] width 74 height 25
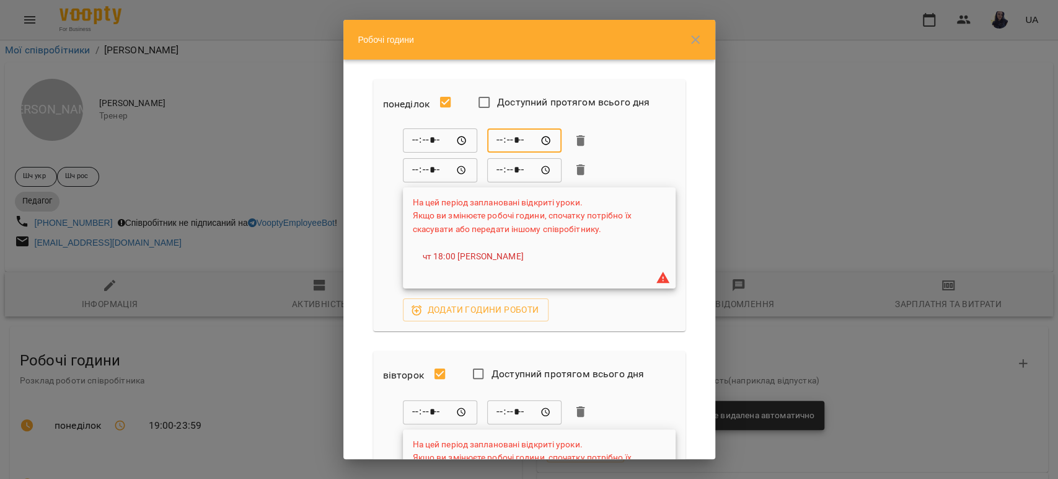
type input "*****"
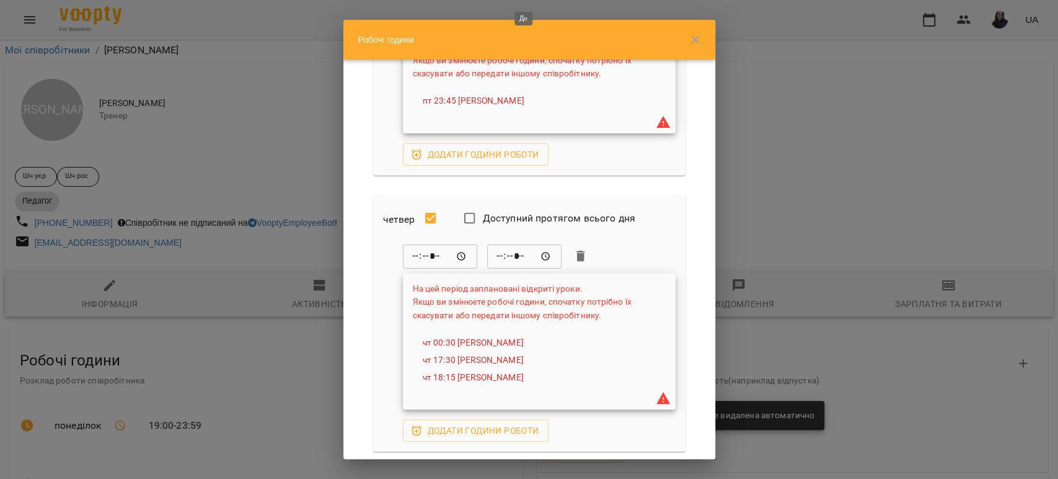
scroll to position [758, 0]
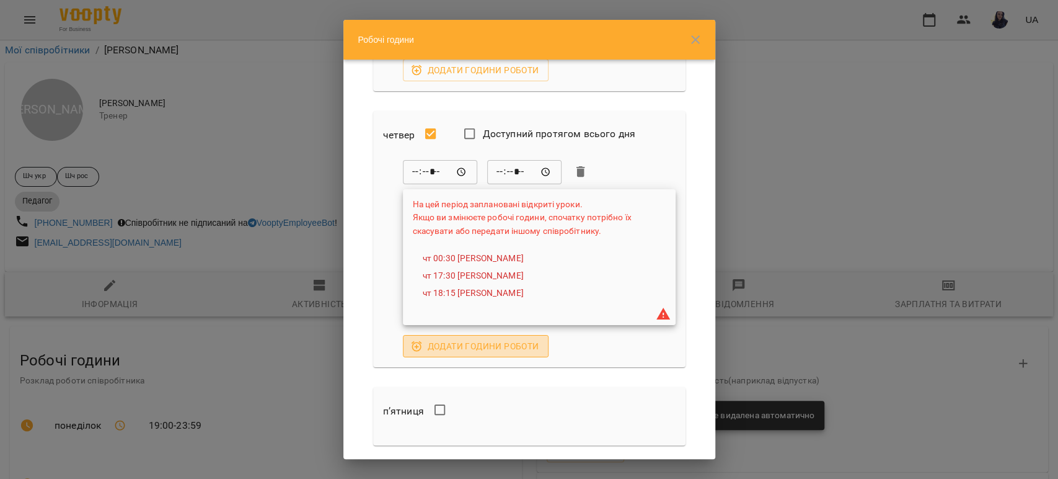
click at [467, 350] on span "Додати години роботи" at bounding box center [476, 346] width 126 height 15
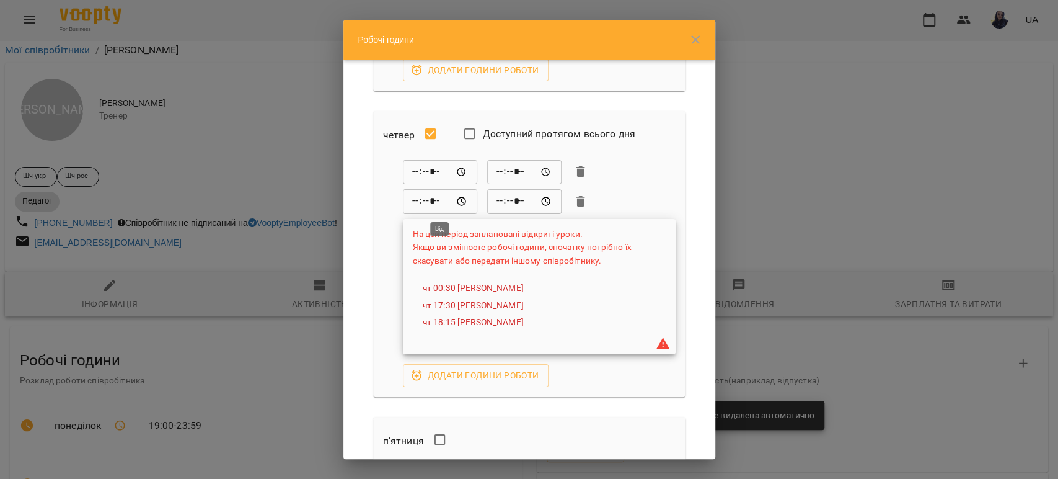
click at [415, 199] on input "*****" at bounding box center [440, 201] width 74 height 25
type input "*****"
click at [502, 203] on input "*****" at bounding box center [524, 201] width 74 height 25
type input "*****"
click at [505, 166] on input "*****" at bounding box center [524, 171] width 74 height 25
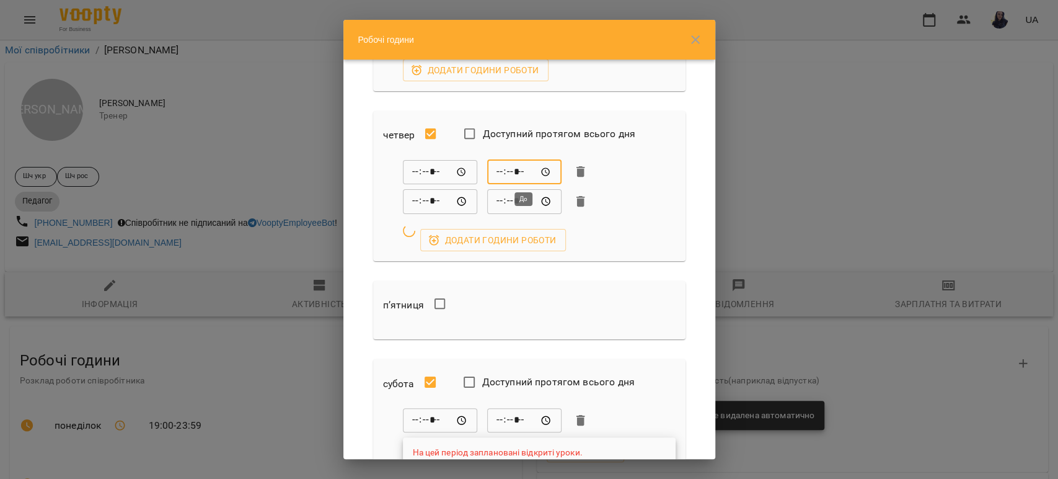
type input "*****"
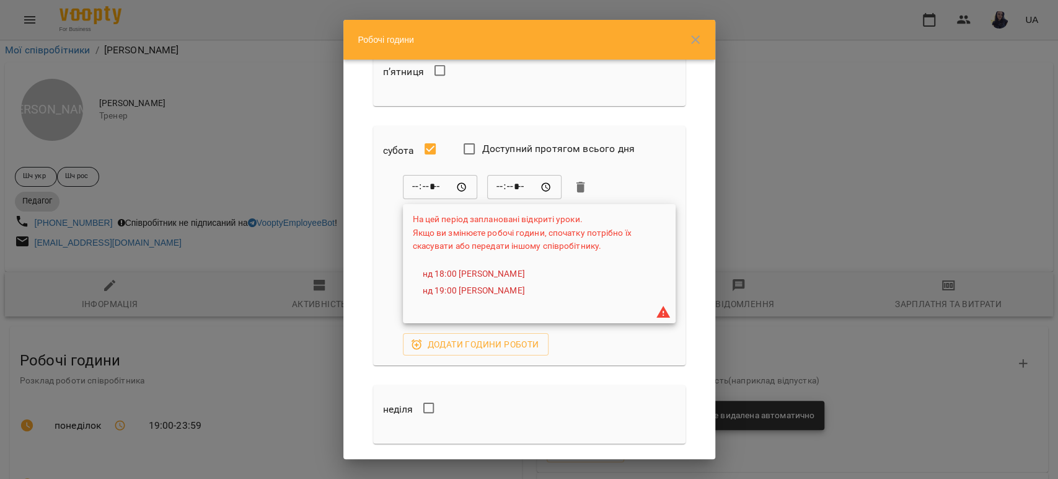
scroll to position [1210, 0]
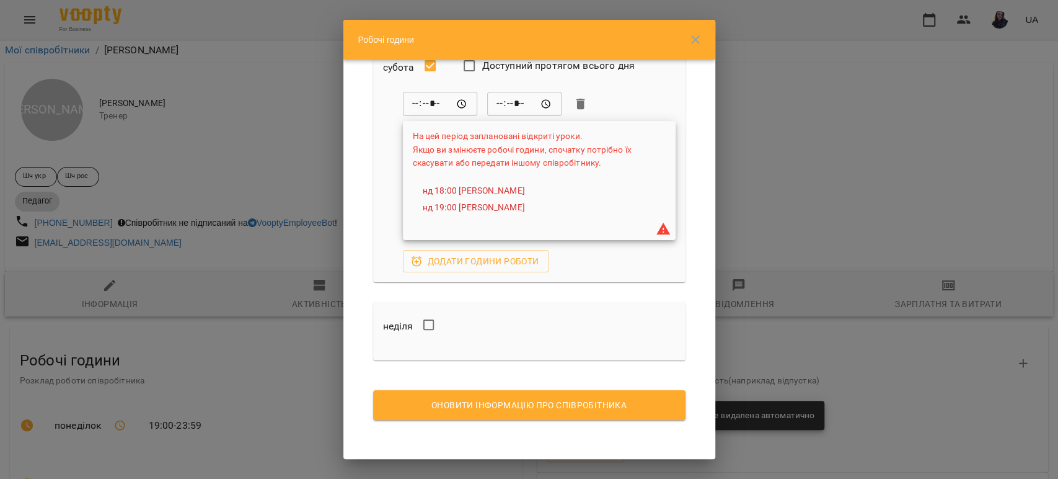
click at [488, 404] on span "Оновити інформацію про співробітника" at bounding box center [529, 404] width 293 height 15
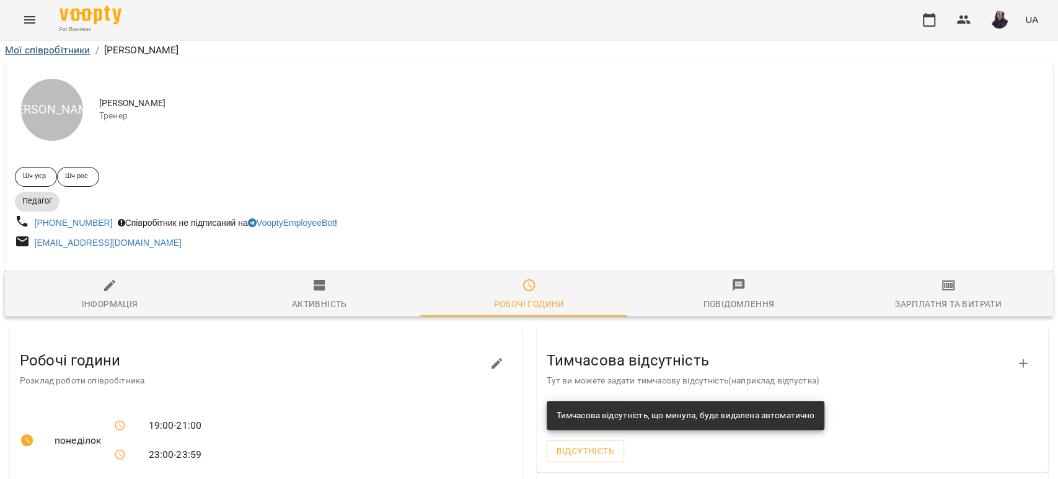
scroll to position [0, 0]
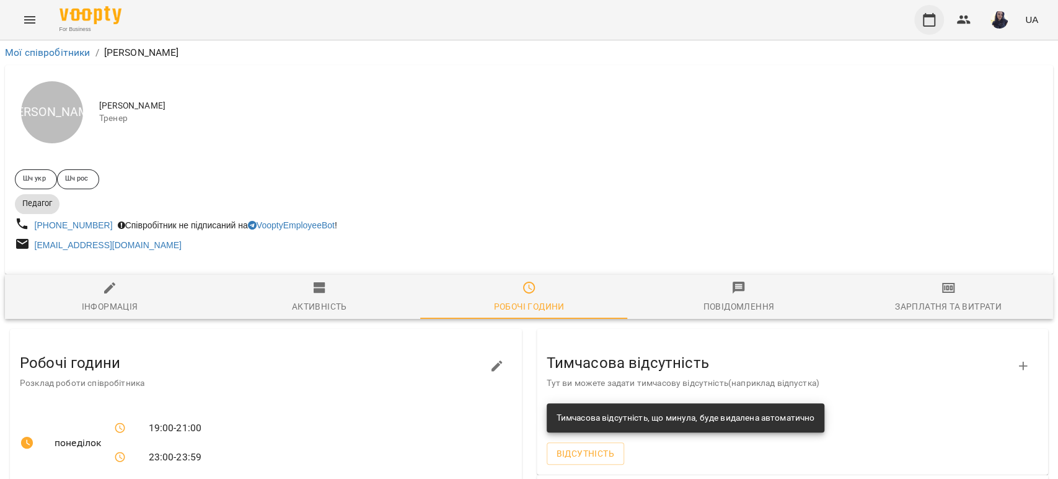
click at [918, 14] on button "button" at bounding box center [929, 20] width 30 height 30
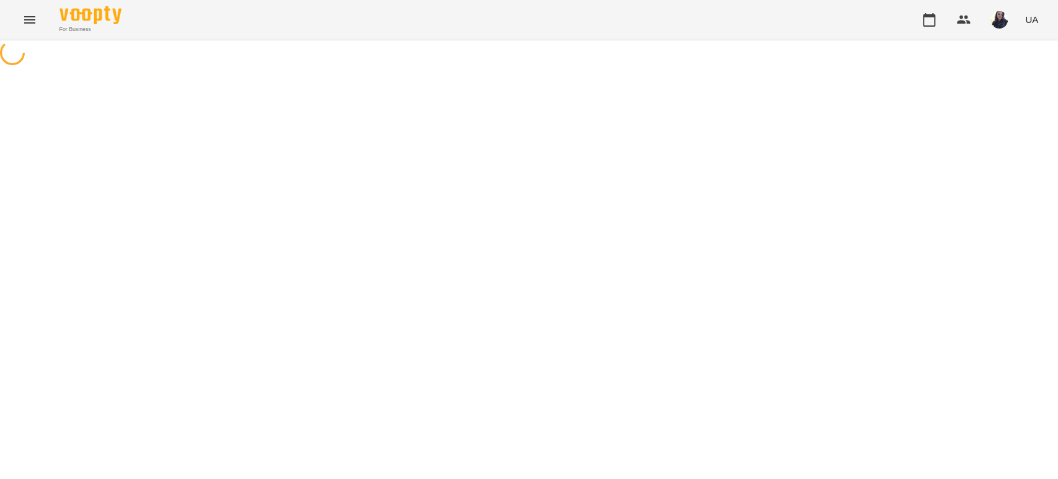
click at [33, 14] on icon "Menu" at bounding box center [29, 19] width 15 height 15
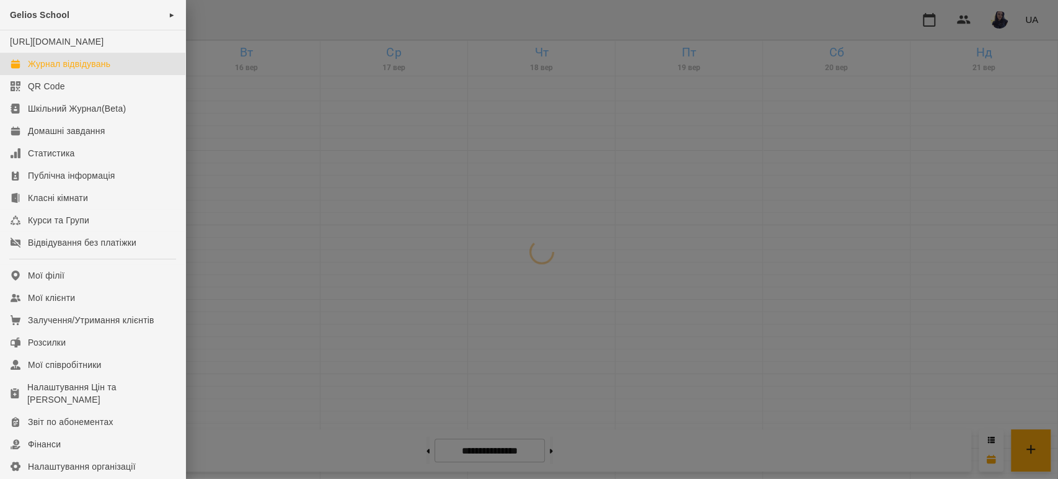
click at [330, 118] on div at bounding box center [529, 239] width 1058 height 479
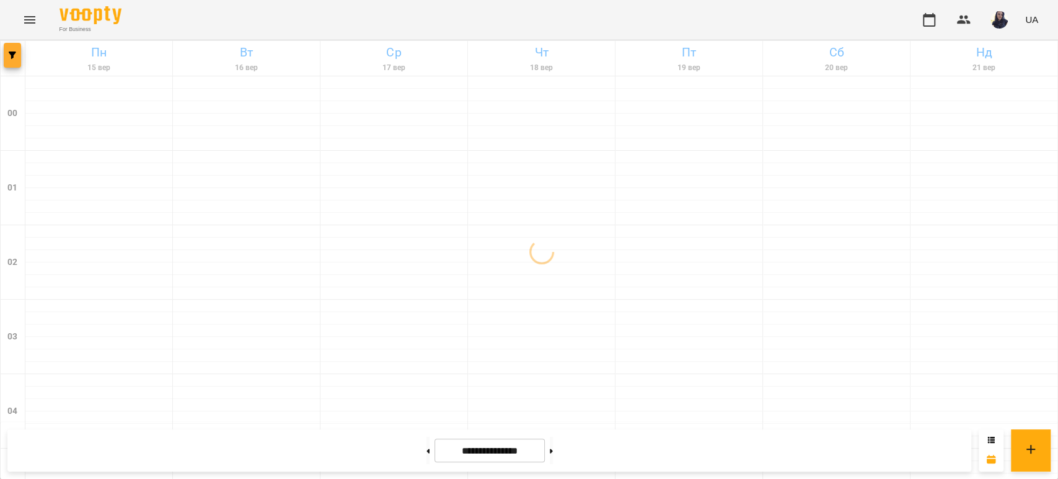
click at [9, 60] on button "button" at bounding box center [12, 55] width 17 height 25
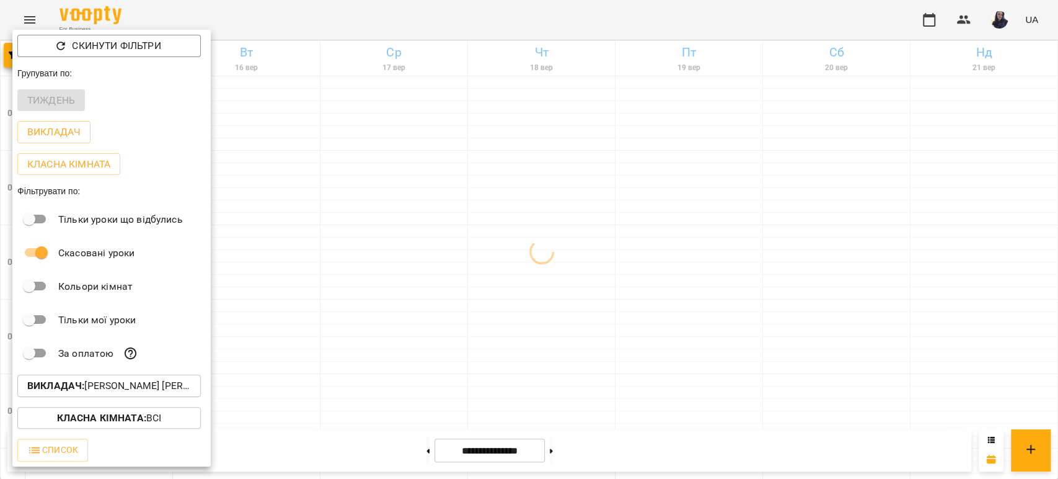
click at [120, 381] on div "Викладач : [PERSON_NAME] [PERSON_NAME]" at bounding box center [111, 386] width 198 height 32
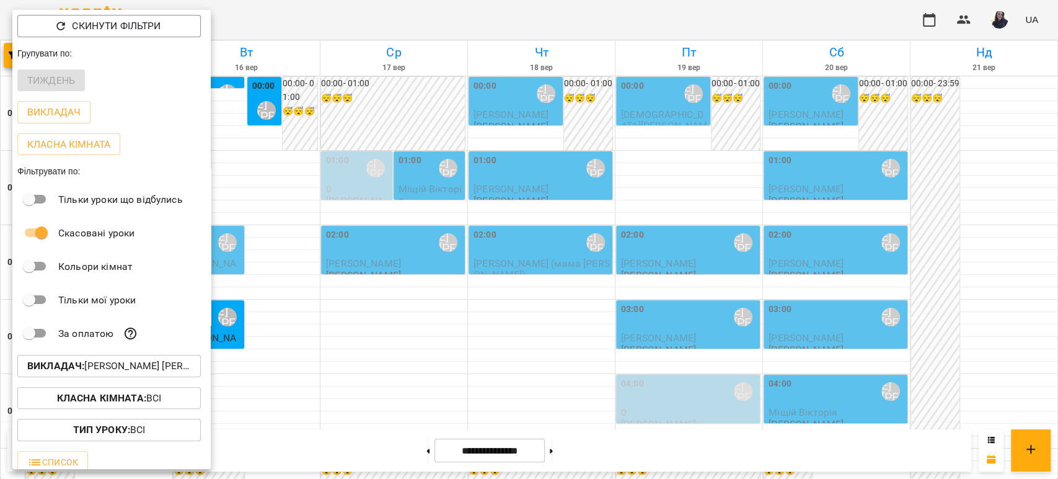
click at [144, 373] on p "Викладач : [PERSON_NAME] [PERSON_NAME]" at bounding box center [109, 365] width 164 height 15
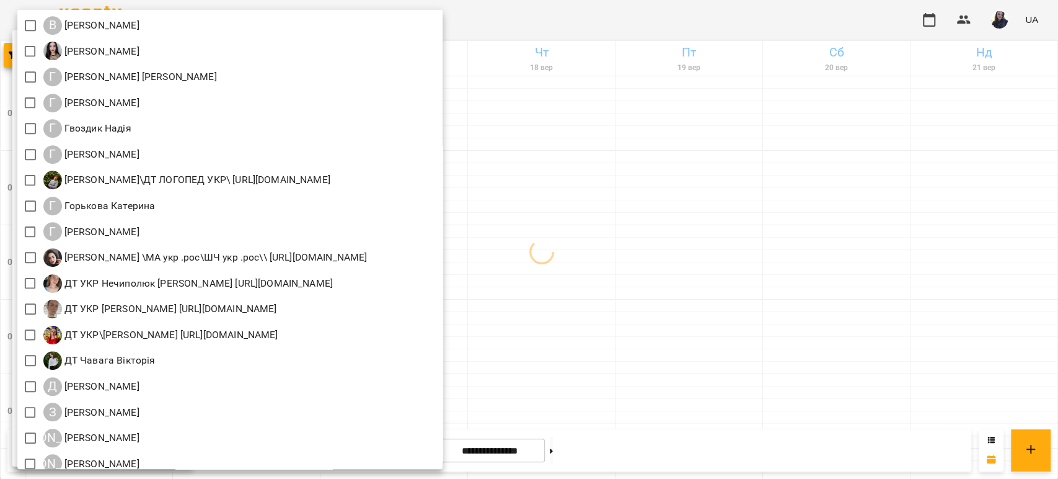
scroll to position [482, 0]
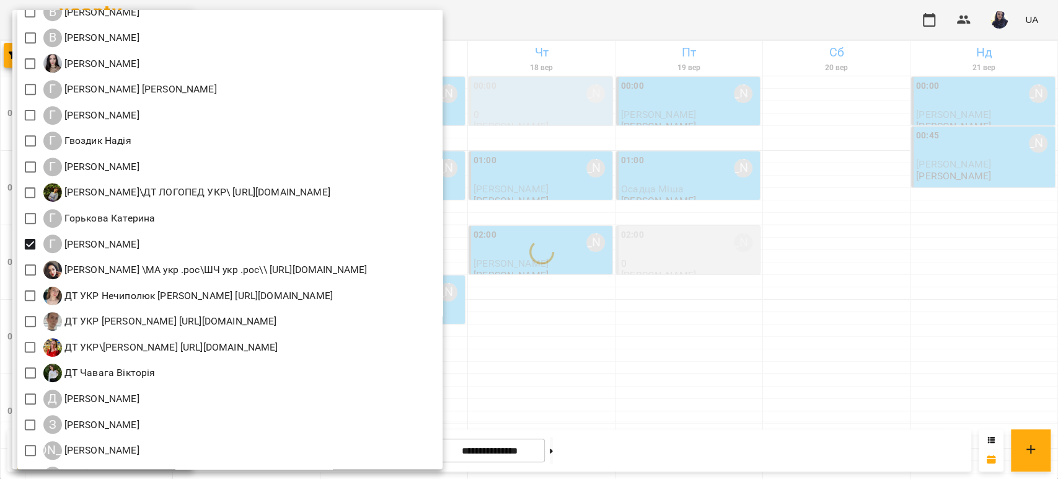
click at [631, 32] on div at bounding box center [529, 239] width 1058 height 479
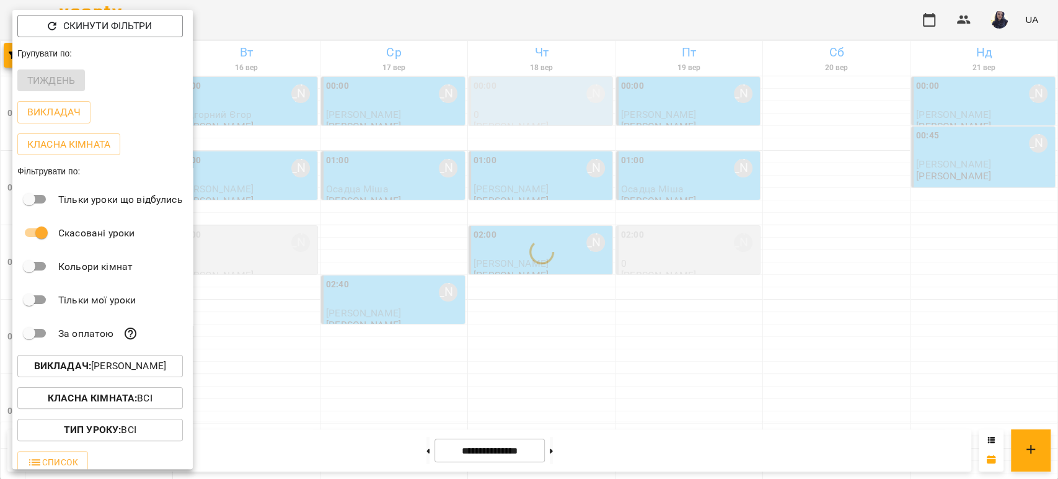
click at [635, 26] on div at bounding box center [529, 239] width 1058 height 479
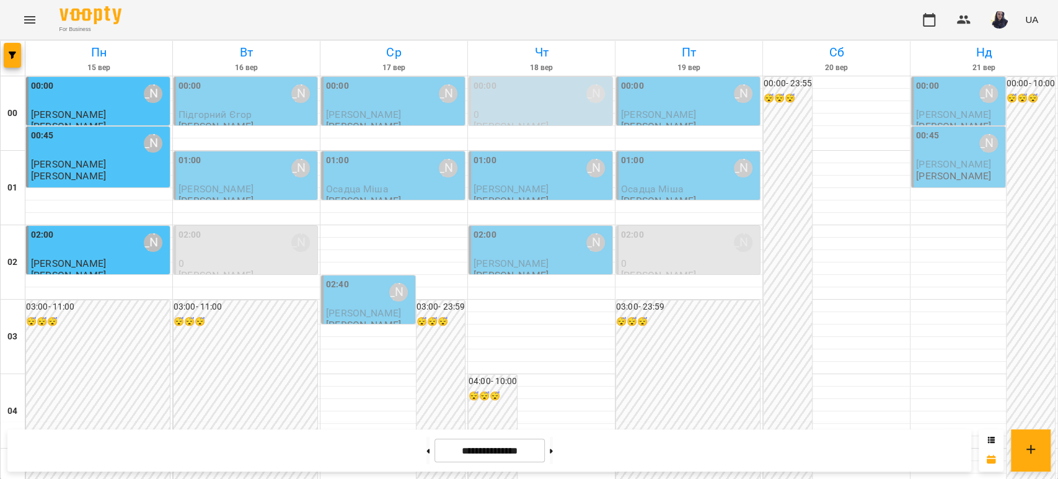
scroll to position [1171, 0]
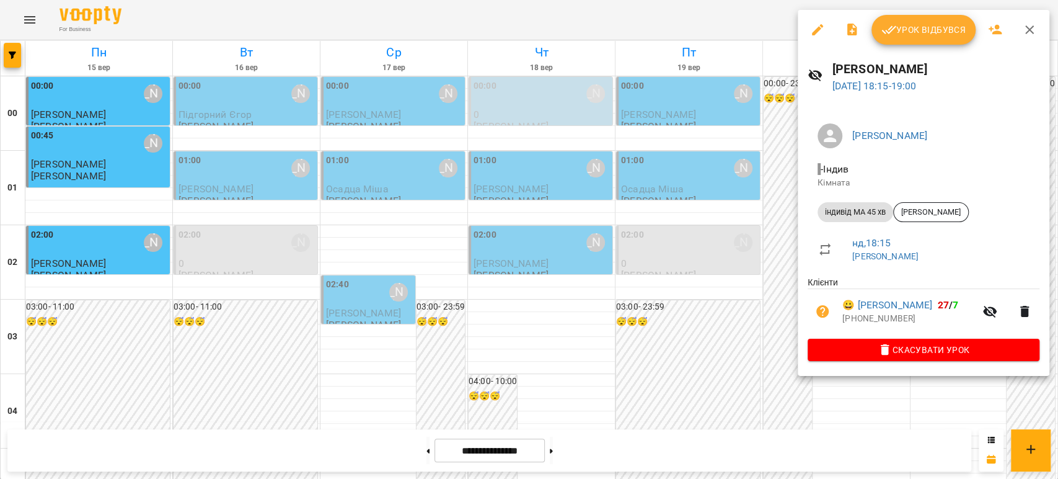
click at [741, 265] on div at bounding box center [529, 239] width 1058 height 479
